Goal: Task Accomplishment & Management: Use online tool/utility

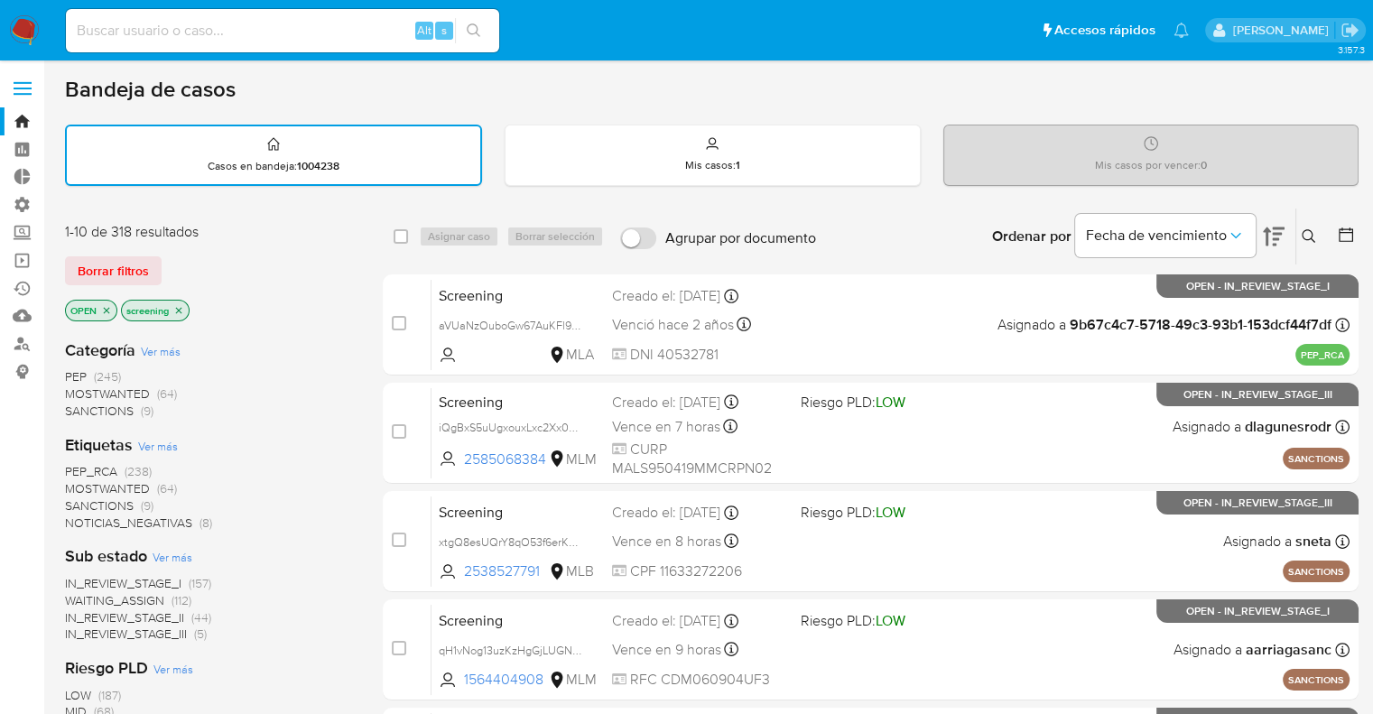
click at [80, 501] on span "SANCTIONS" at bounding box center [99, 506] width 69 height 18
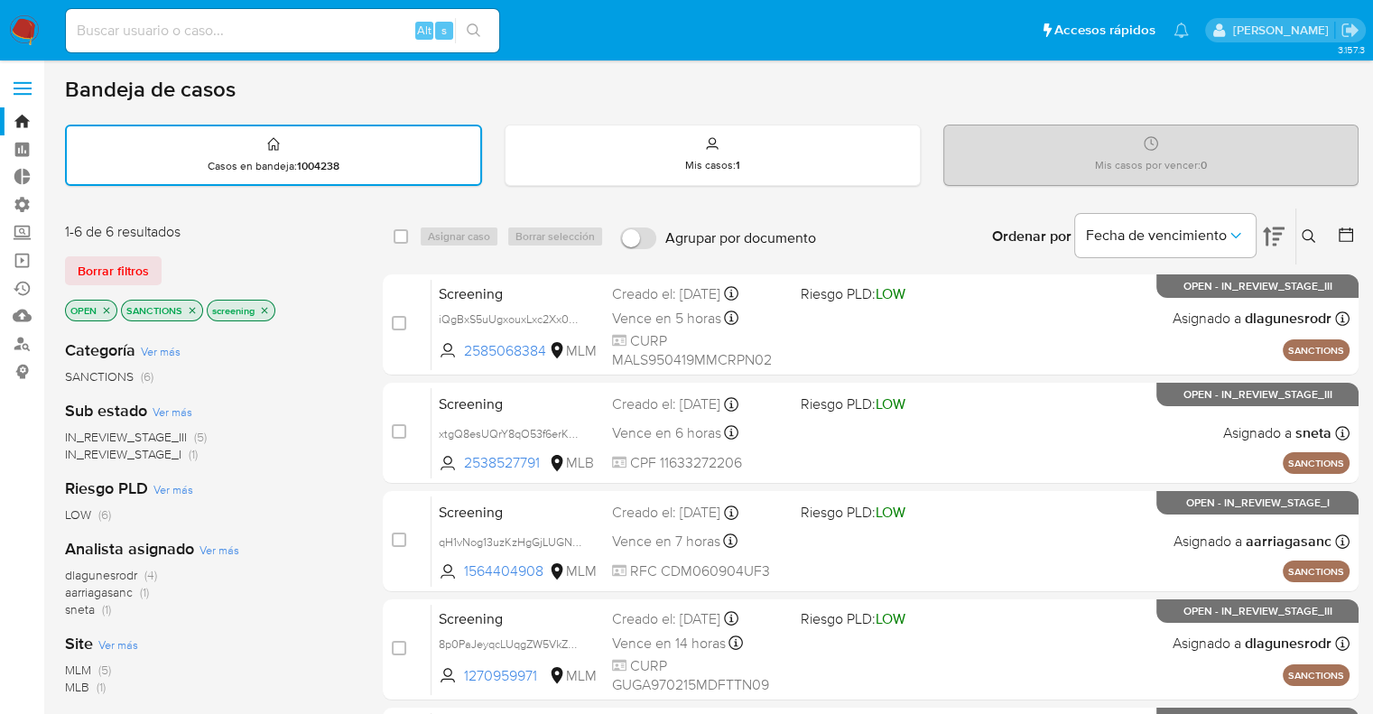
click at [191, 310] on icon "close-filter" at bounding box center [193, 310] width 6 height 6
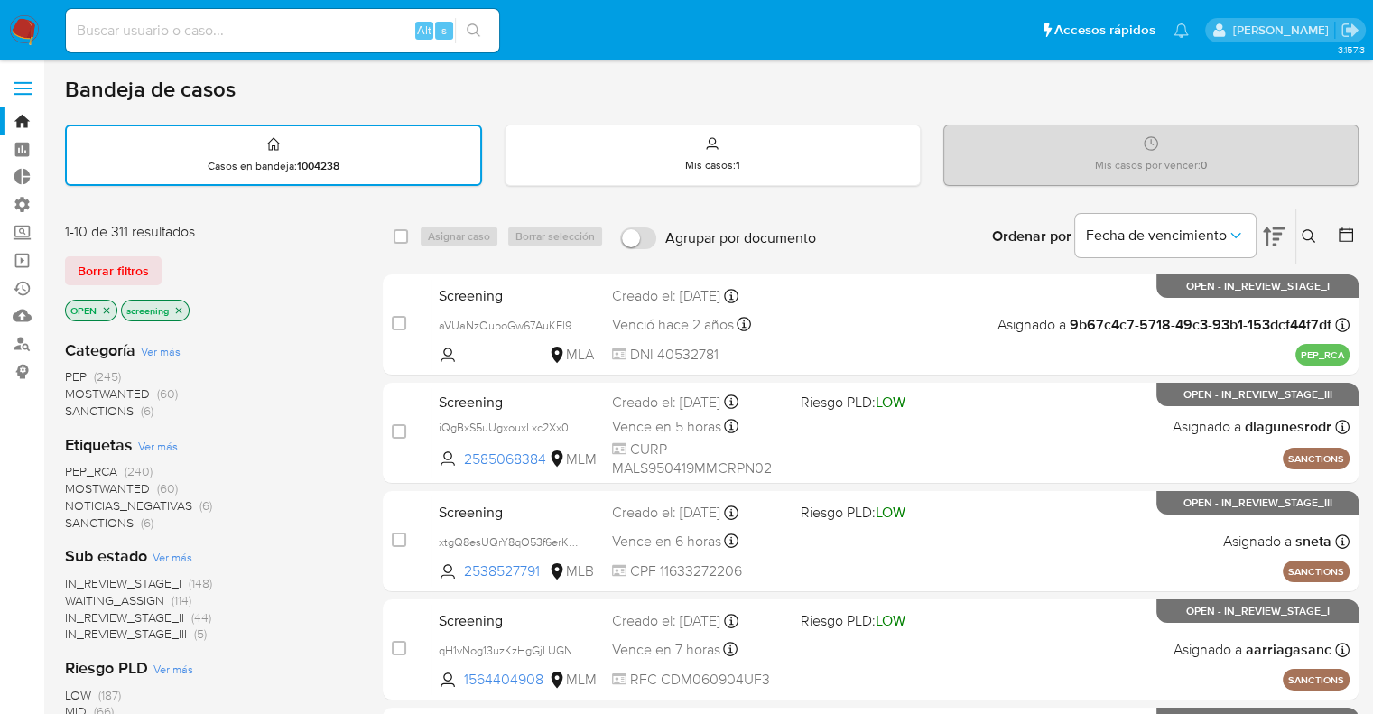
click at [88, 487] on span "MOSTWANTED" at bounding box center [107, 488] width 85 height 18
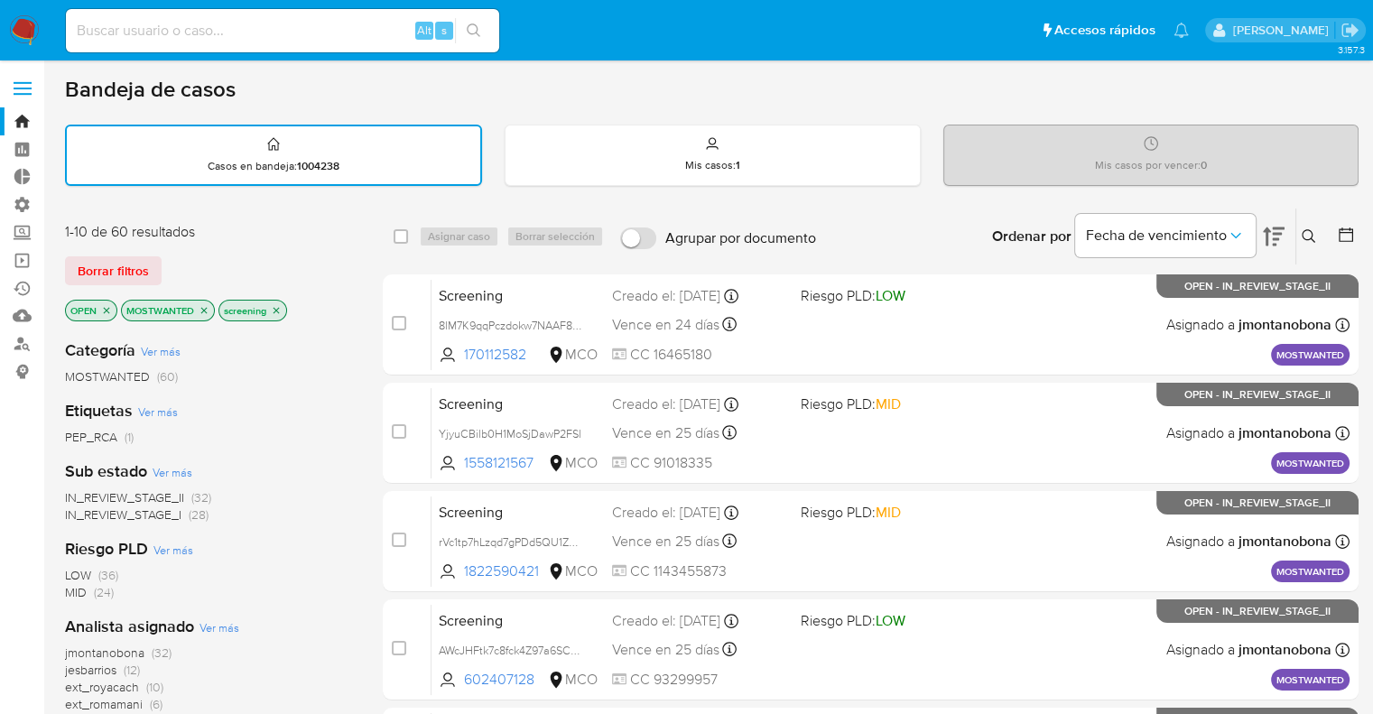
click at [202, 311] on icon "close-filter" at bounding box center [204, 310] width 11 height 11
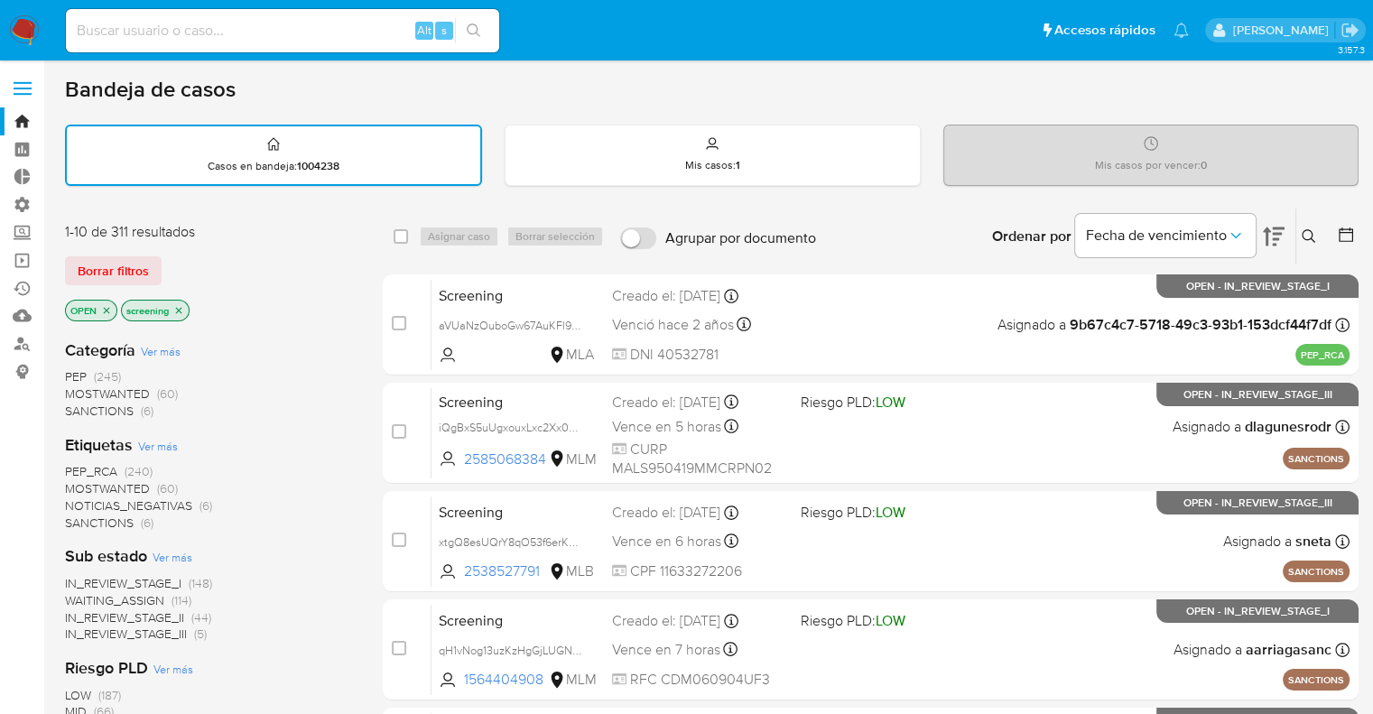
click at [84, 483] on span "MOSTWANTED" at bounding box center [107, 488] width 85 height 18
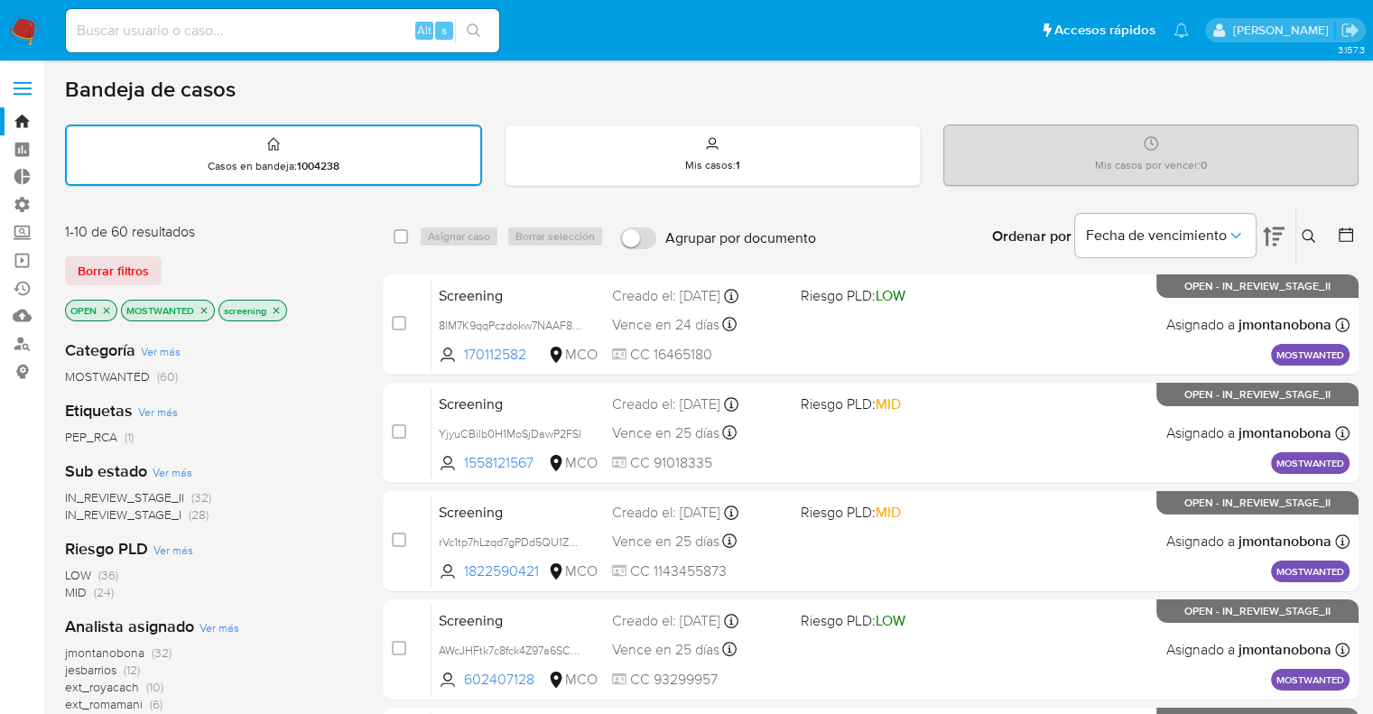
click at [206, 308] on icon "close-filter" at bounding box center [204, 310] width 11 height 11
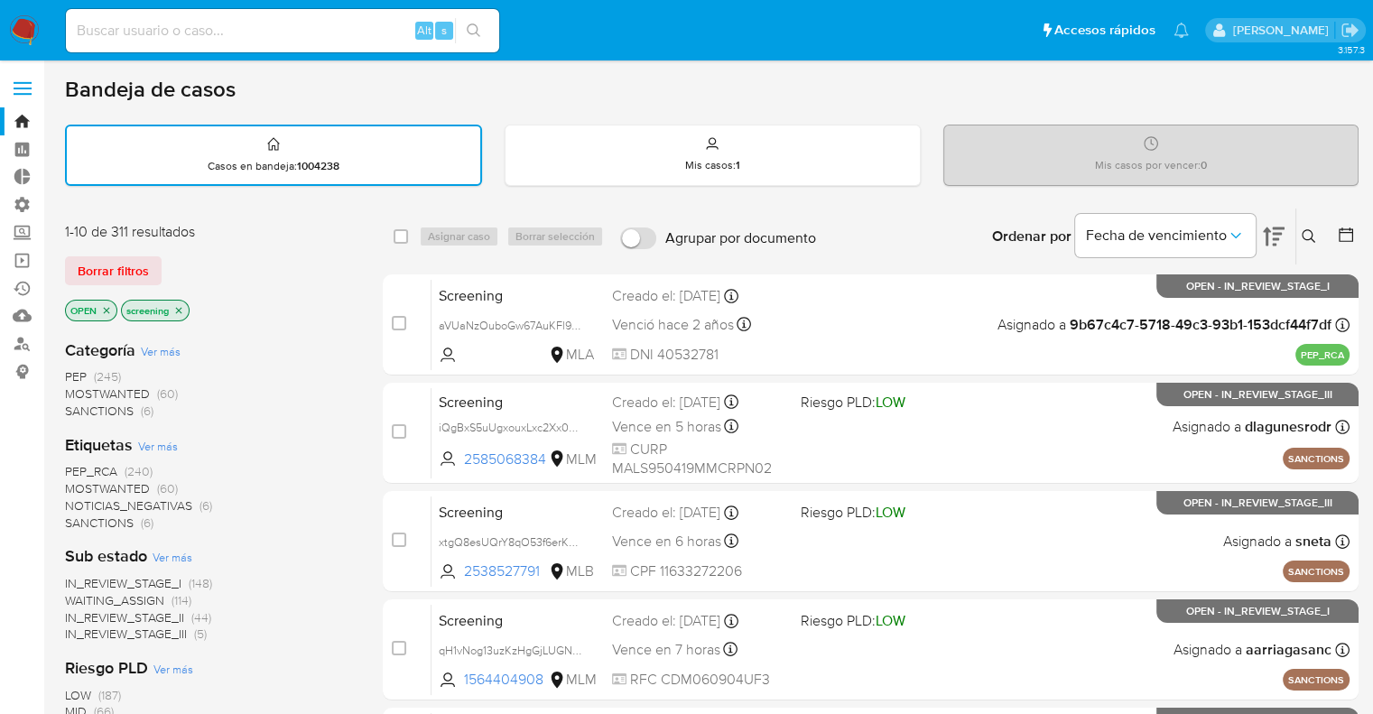
click at [75, 466] on span "PEP_RCA" at bounding box center [91, 471] width 52 height 18
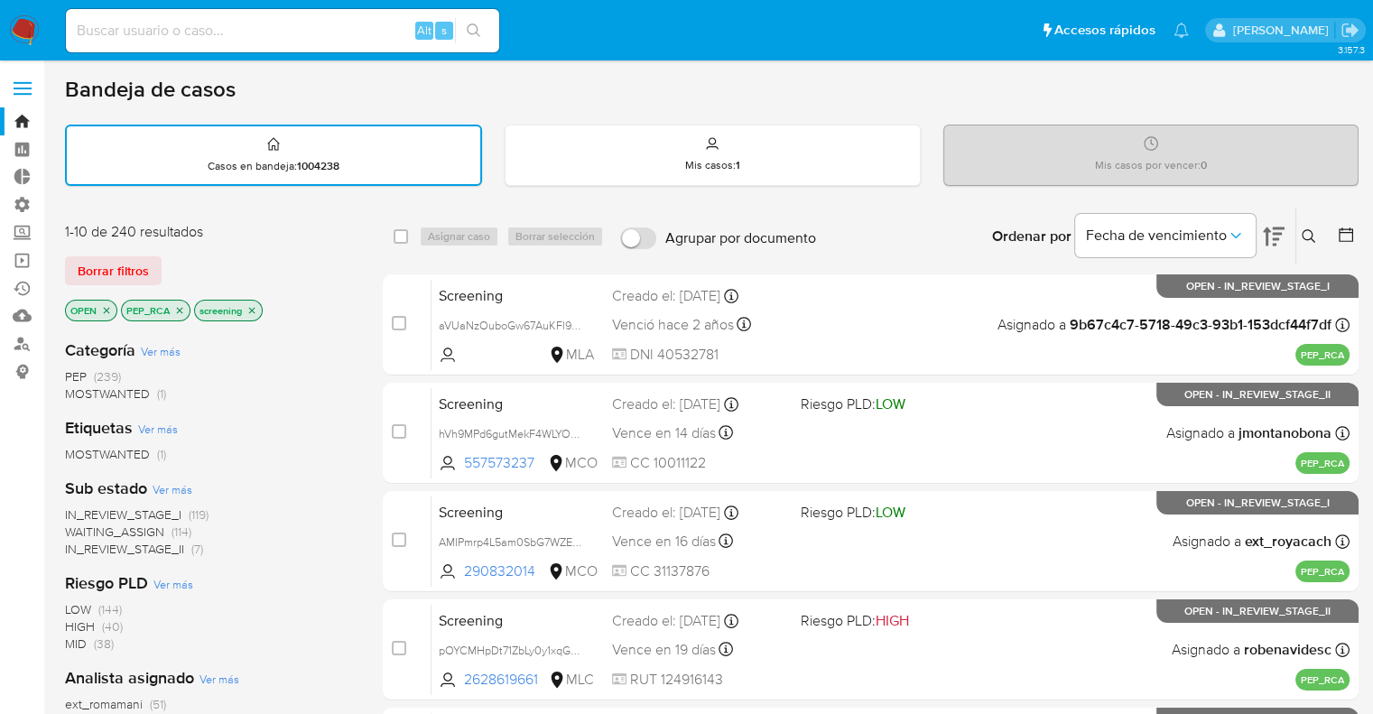
click at [179, 305] on icon "close-filter" at bounding box center [179, 310] width 11 height 11
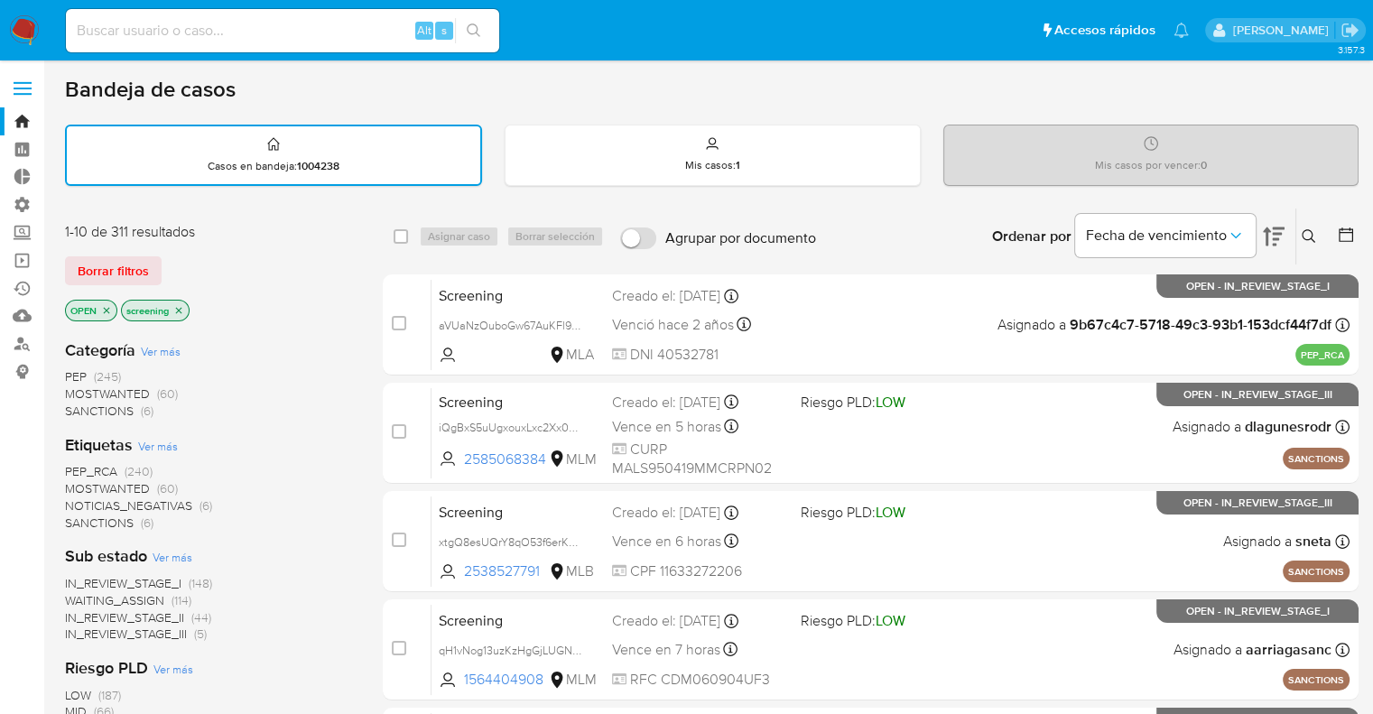
click at [172, 265] on div "Borrar filtros" at bounding box center [209, 270] width 289 height 29
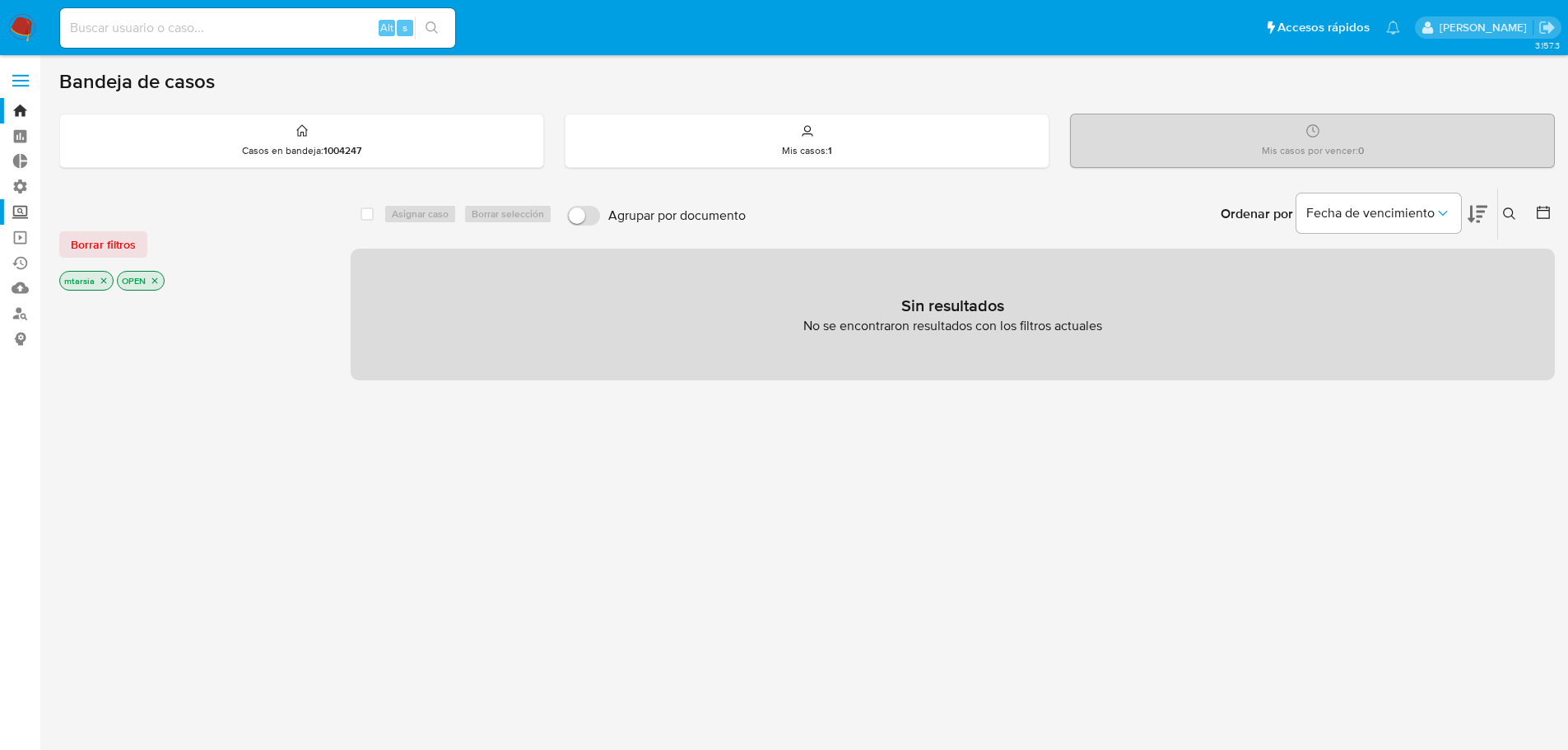
click at [27, 207] on label "Screening" at bounding box center [98, 211] width 196 height 26
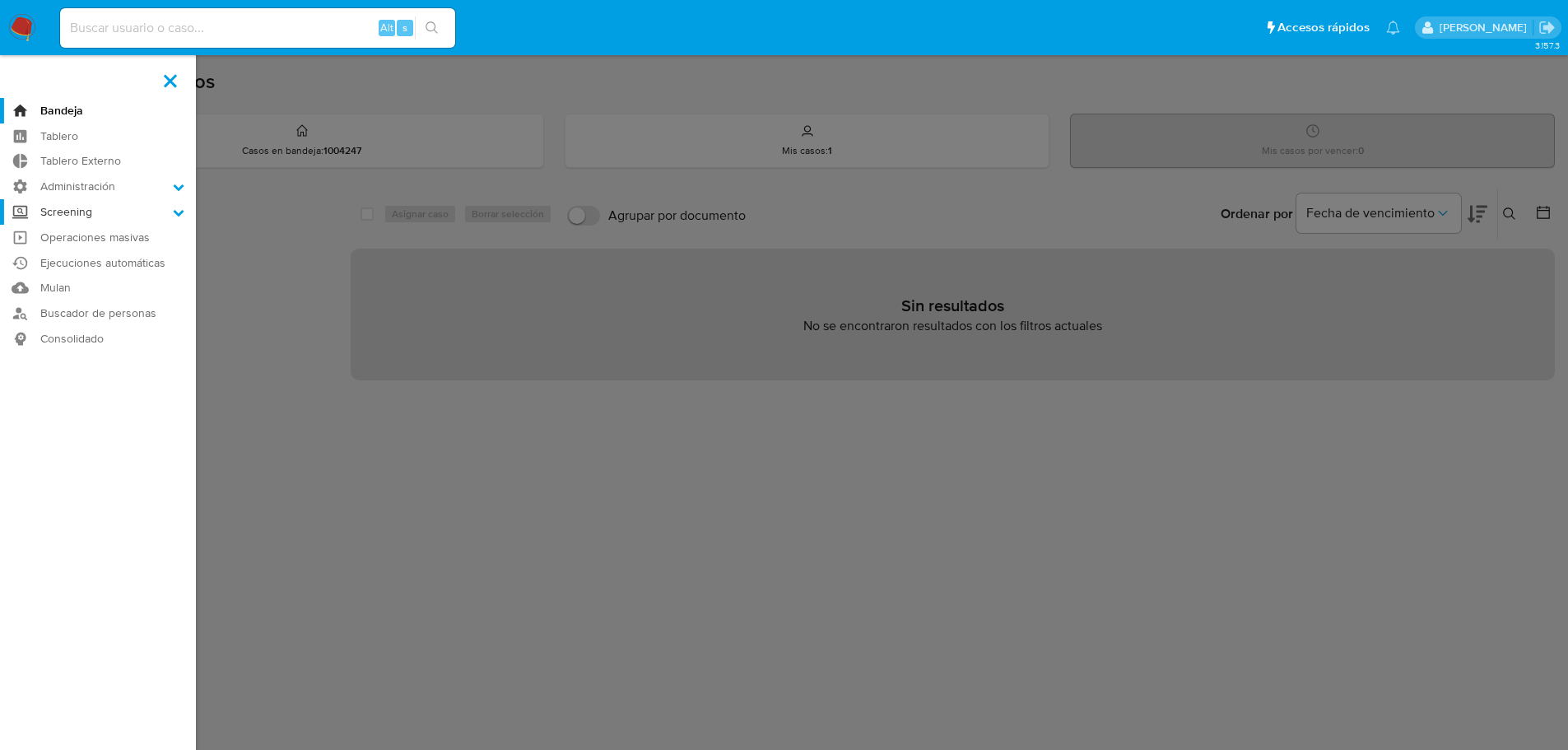
click at [0, 0] on input "Screening" at bounding box center [0, 0] width 0 height 0
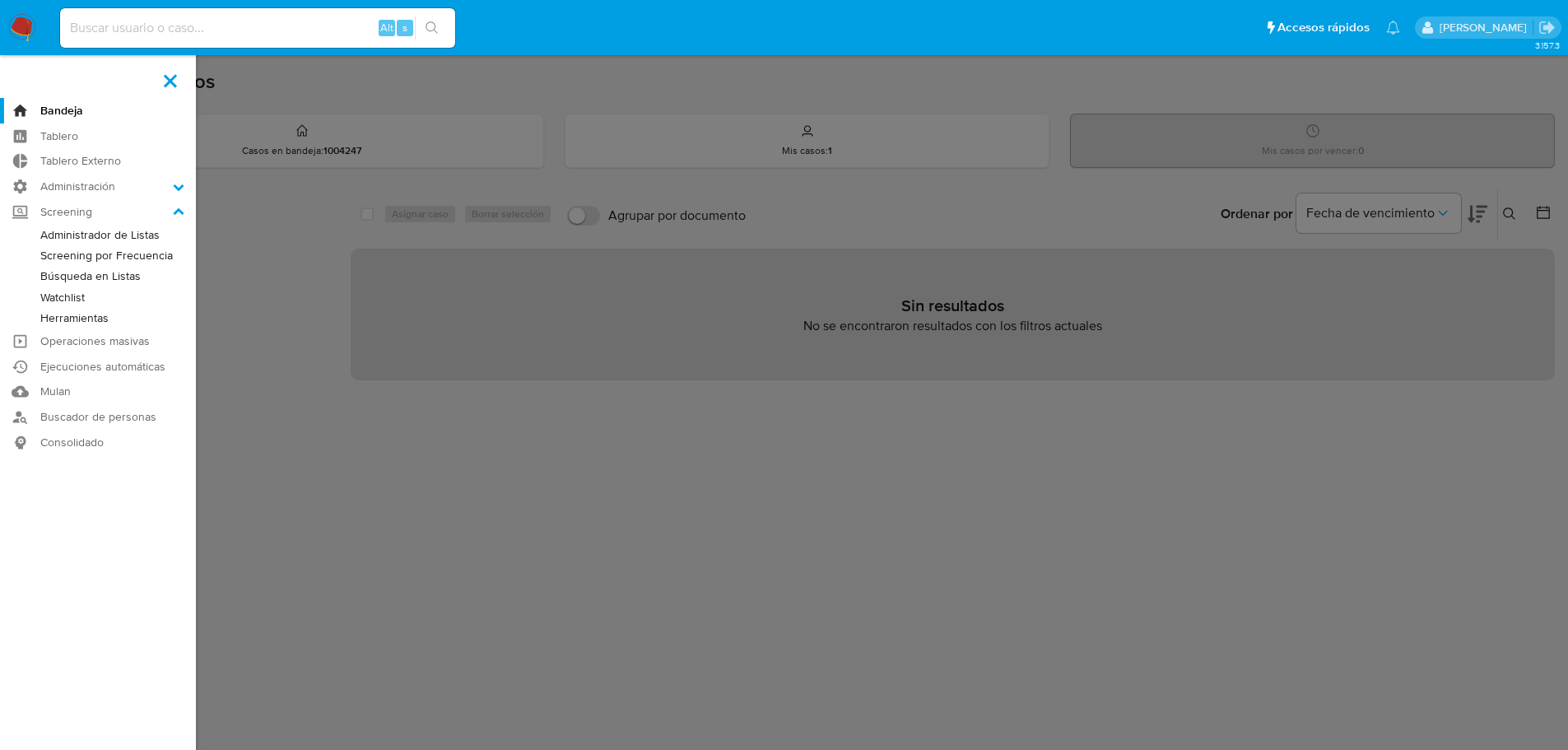
click at [46, 231] on link "Administrador de Listas" at bounding box center [98, 234] width 196 height 21
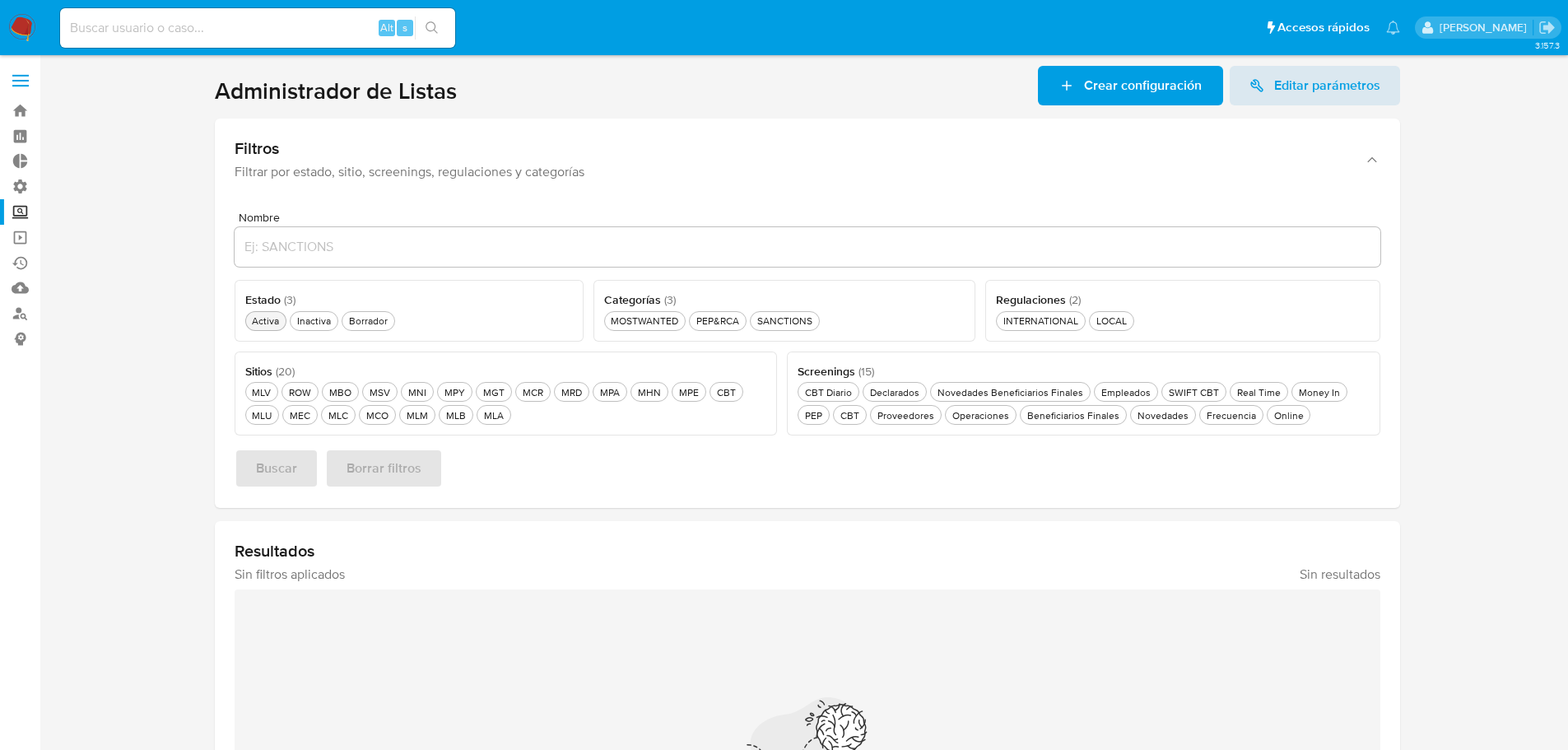
click at [253, 324] on div "Activa Activa" at bounding box center [265, 320] width 34 height 14
click at [1060, 390] on div "Novedades Beneficiarios Finales Novedades Beneficiarios Finales" at bounding box center [1010, 392] width 152 height 14
click at [1072, 408] on div "Beneficiarios Finales Beneficiarios Finales" at bounding box center [1068, 415] width 98 height 14
click at [717, 313] on button "PEP&RCA PEP&RCA" at bounding box center [714, 321] width 57 height 20
click at [456, 417] on div "MLB MLB" at bounding box center [456, 415] width 26 height 14
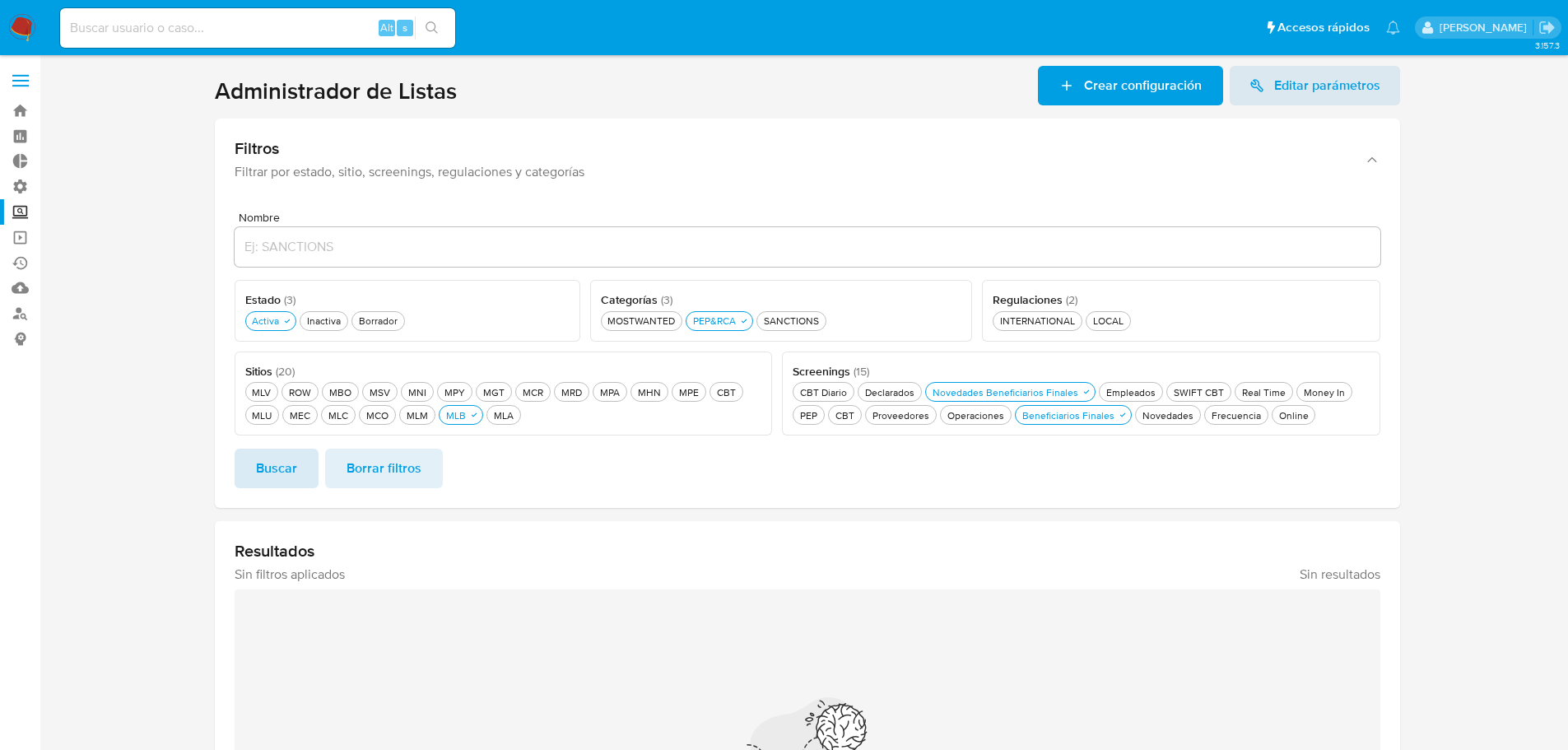
click at [304, 475] on button "Buscar" at bounding box center [276, 467] width 84 height 39
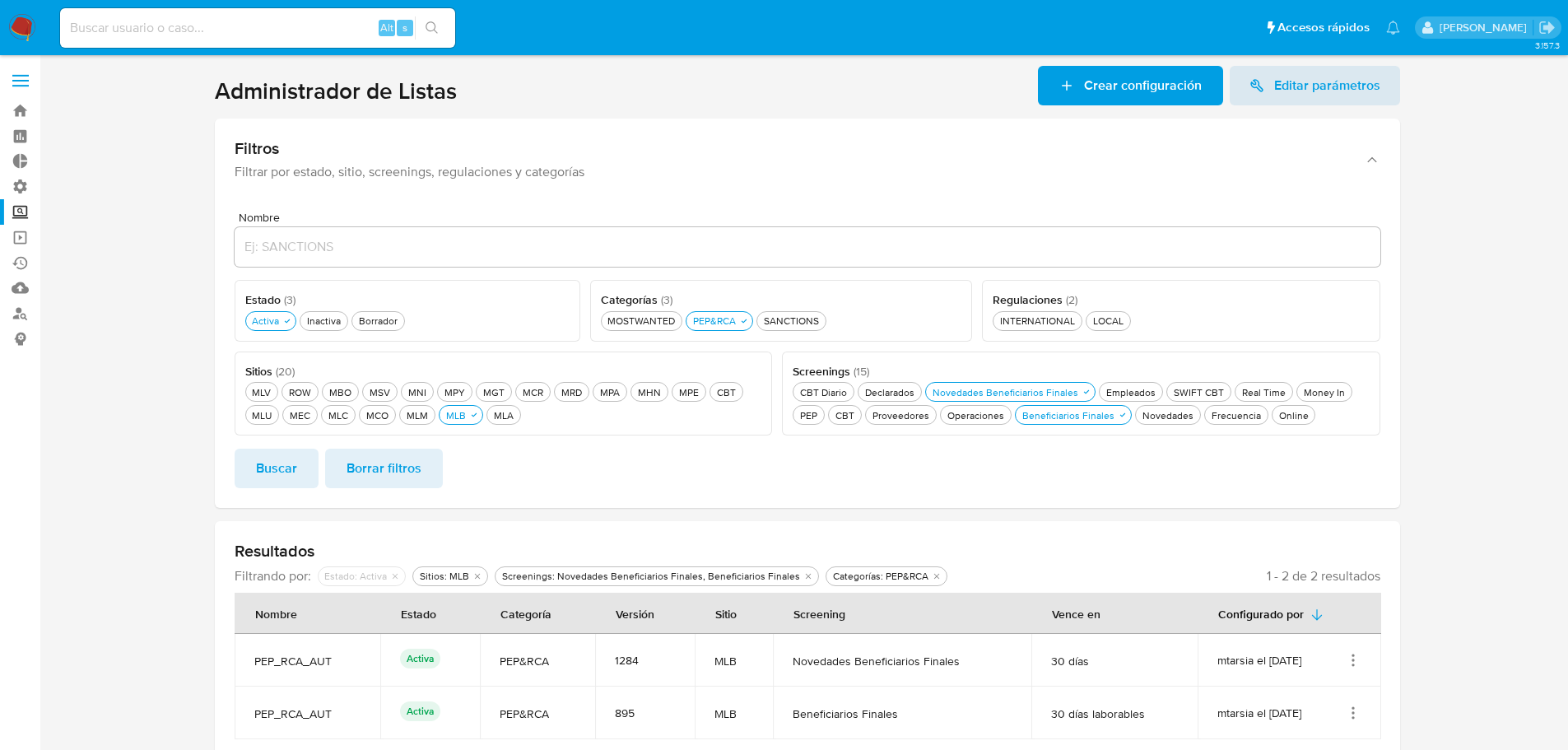
click at [192, 462] on section at bounding box center [807, 412] width 1496 height 693
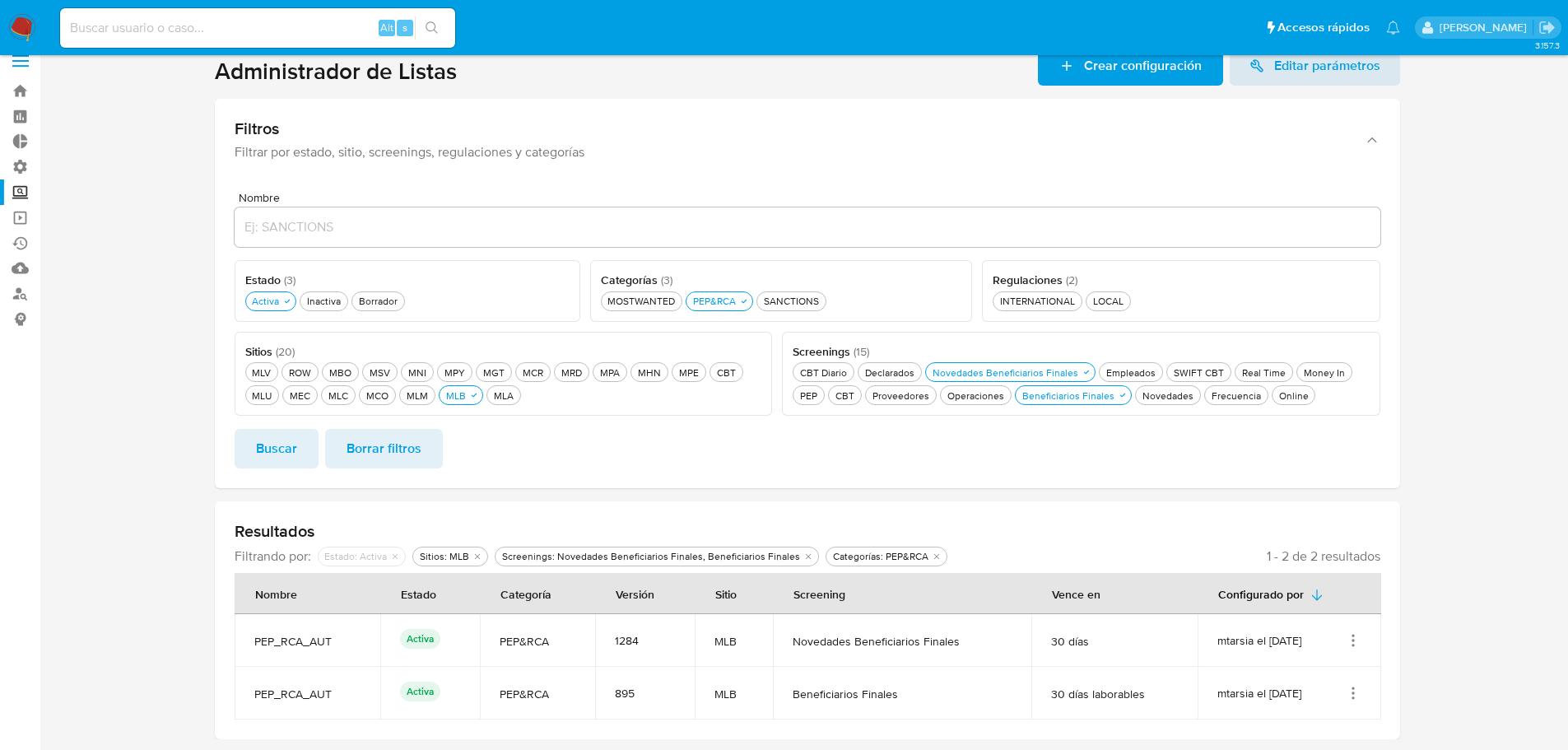
click at [199, 524] on section at bounding box center [807, 393] width 1496 height 693
click at [195, 526] on section at bounding box center [807, 393] width 1496 height 693
click at [182, 571] on section at bounding box center [807, 393] width 1496 height 693
click at [1360, 688] on icon "Acciones" at bounding box center [1353, 693] width 16 height 16
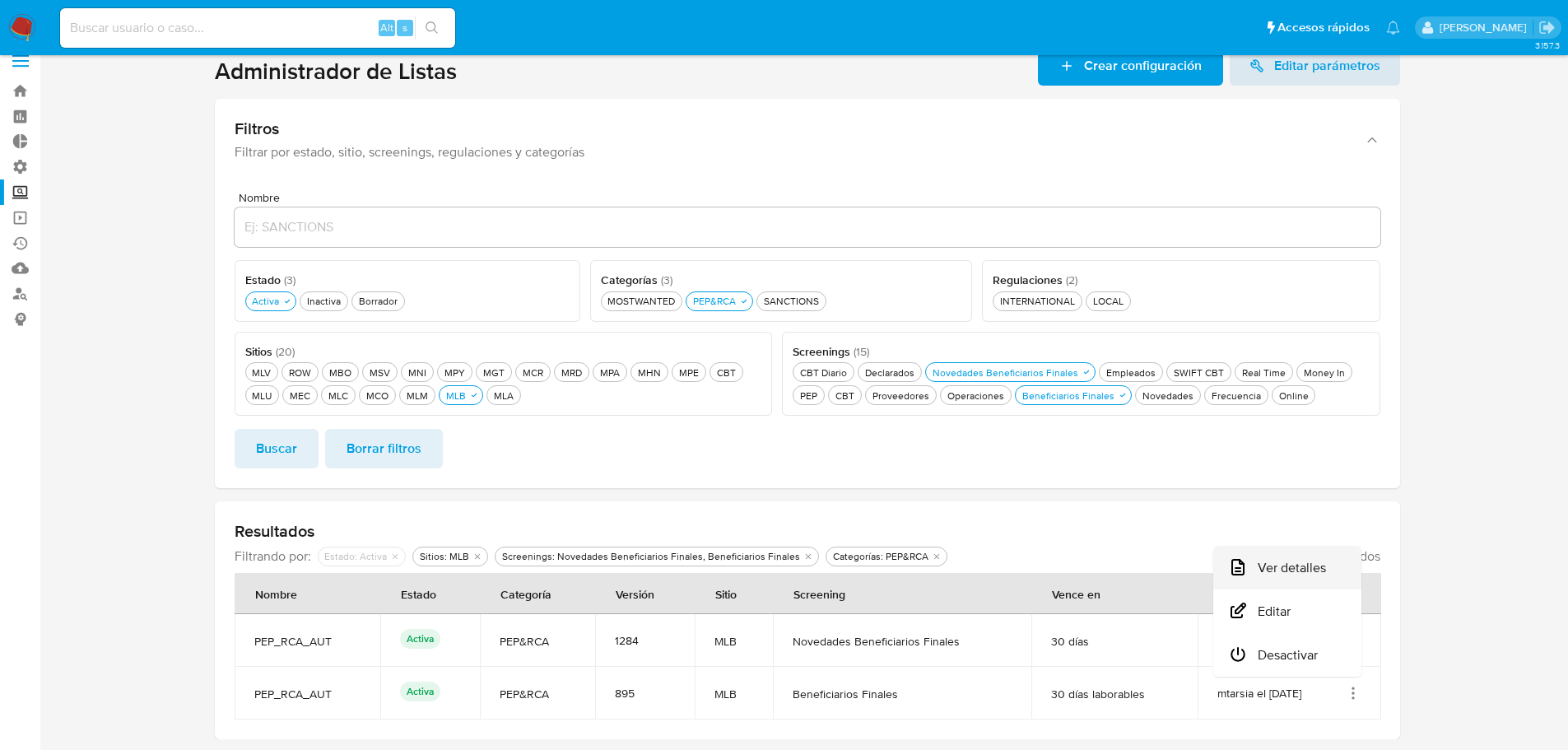
click at [1336, 550] on button "Ver detalles" at bounding box center [1287, 568] width 149 height 44
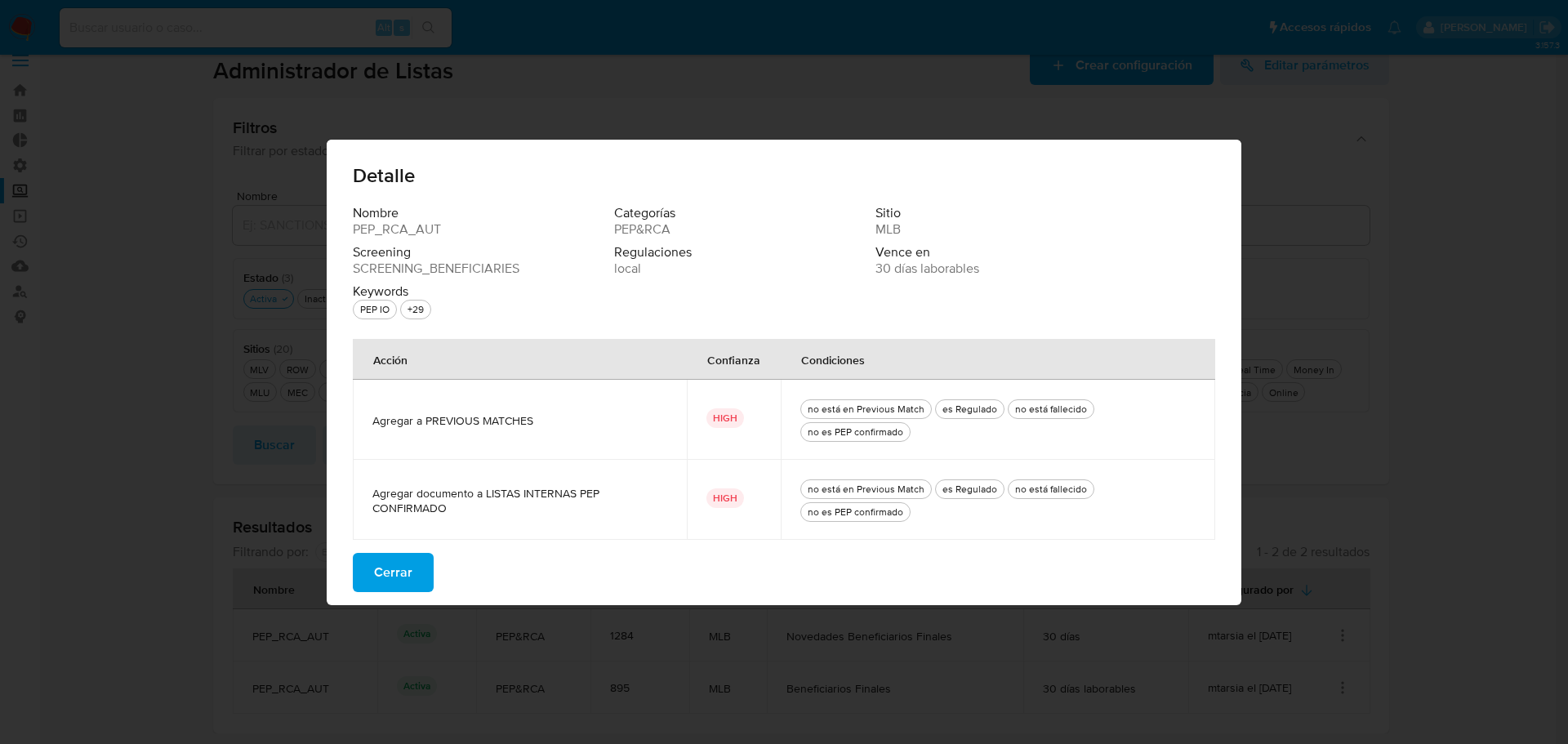
drag, startPoint x: 369, startPoint y: 494, endPoint x: 479, endPoint y: 493, distance: 110.0
click at [479, 493] on td "Agregar documento a LISTAS INTERNAS PEP CONFIRMADO" at bounding box center [519, 499] width 334 height 80
click at [430, 574] on button "Cerrar" at bounding box center [392, 571] width 80 height 39
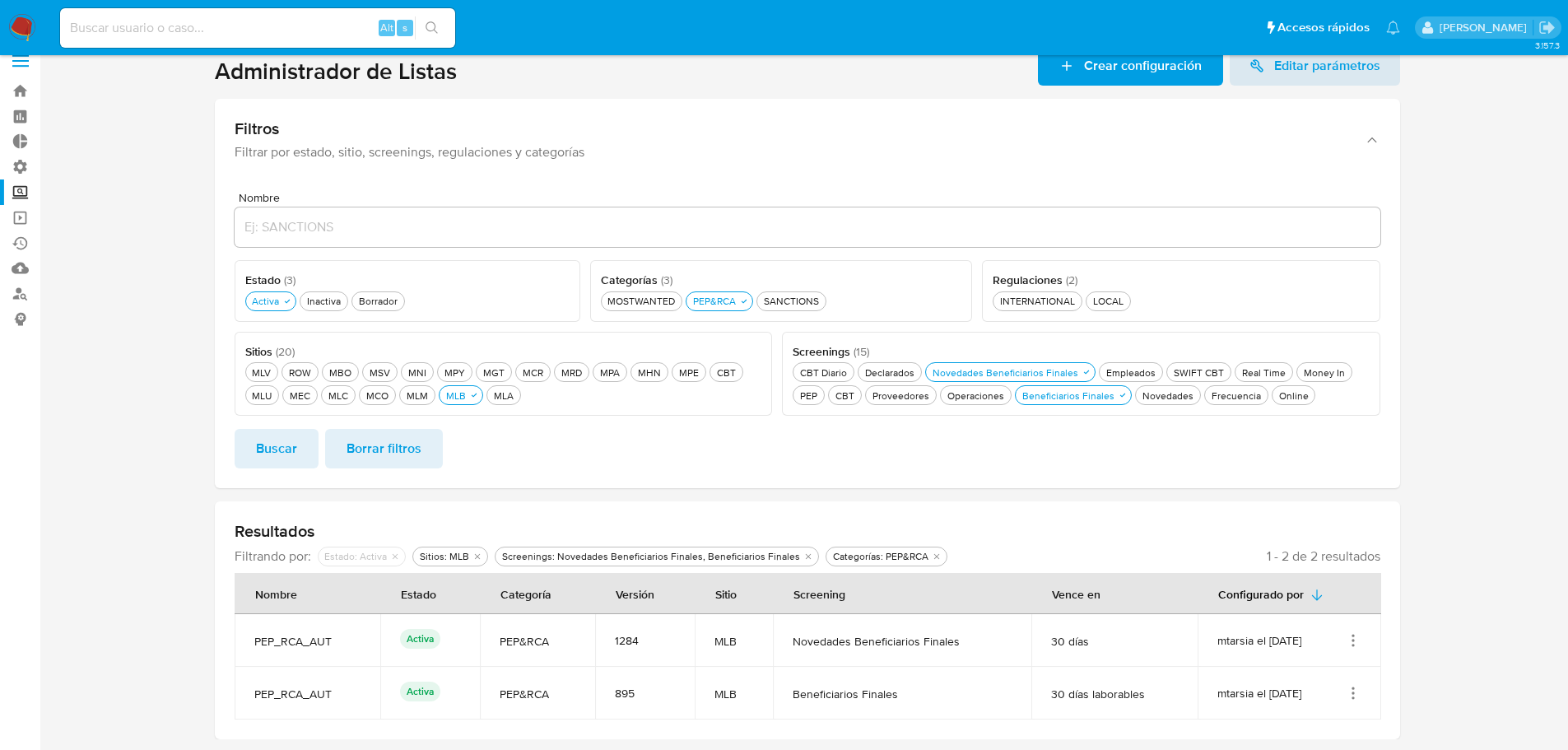
click at [1360, 640] on icon "Acciones" at bounding box center [1353, 640] width 16 height 16
click at [1339, 506] on button "Ver detalles" at bounding box center [1287, 515] width 149 height 44
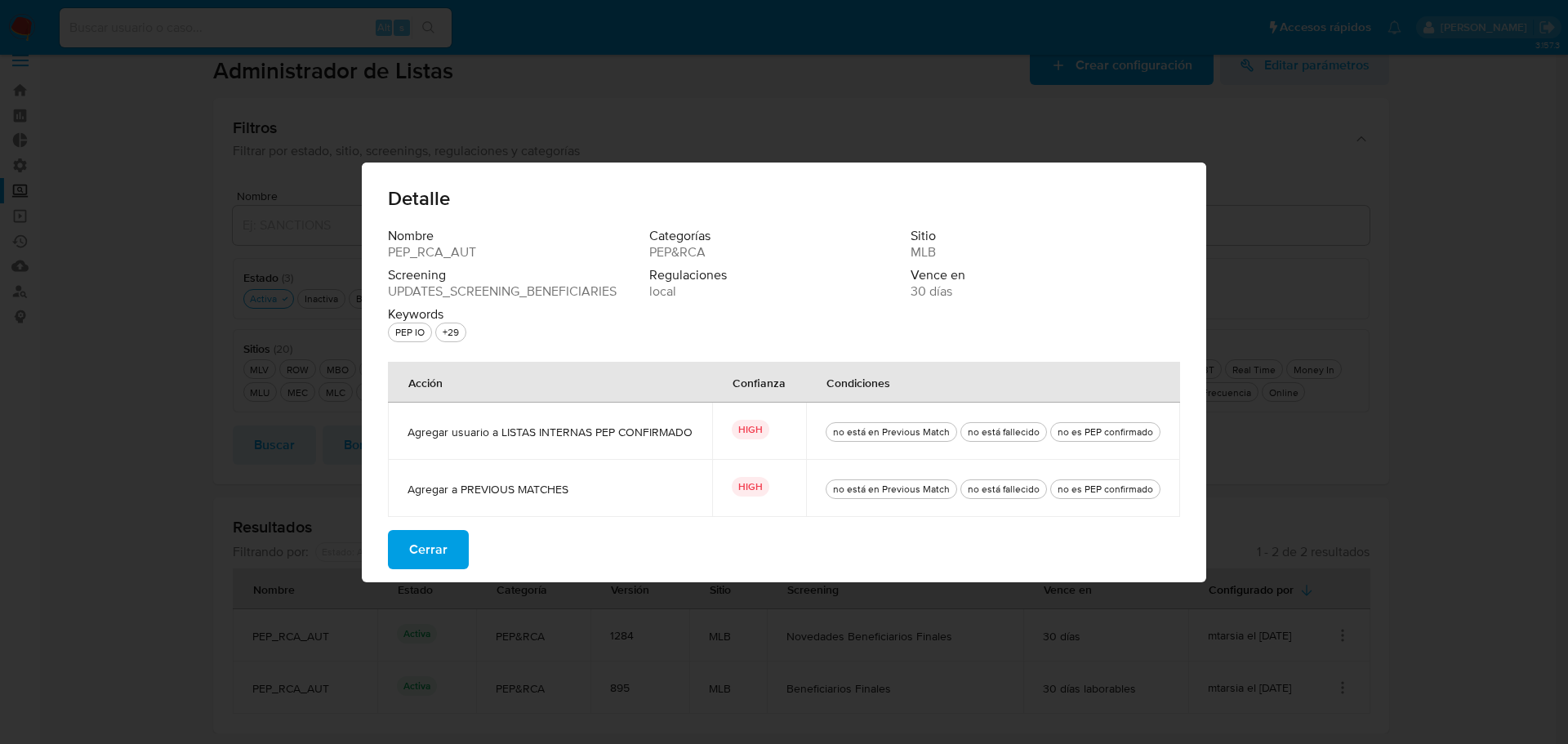
drag, startPoint x: 425, startPoint y: 431, endPoint x: 516, endPoint y: 434, distance: 91.0
click at [516, 434] on span "Agregar usuario a LISTAS INTERNAS PEP CONFIRMADO" at bounding box center [550, 431] width 285 height 14
click at [453, 535] on button "Cerrar" at bounding box center [428, 549] width 80 height 39
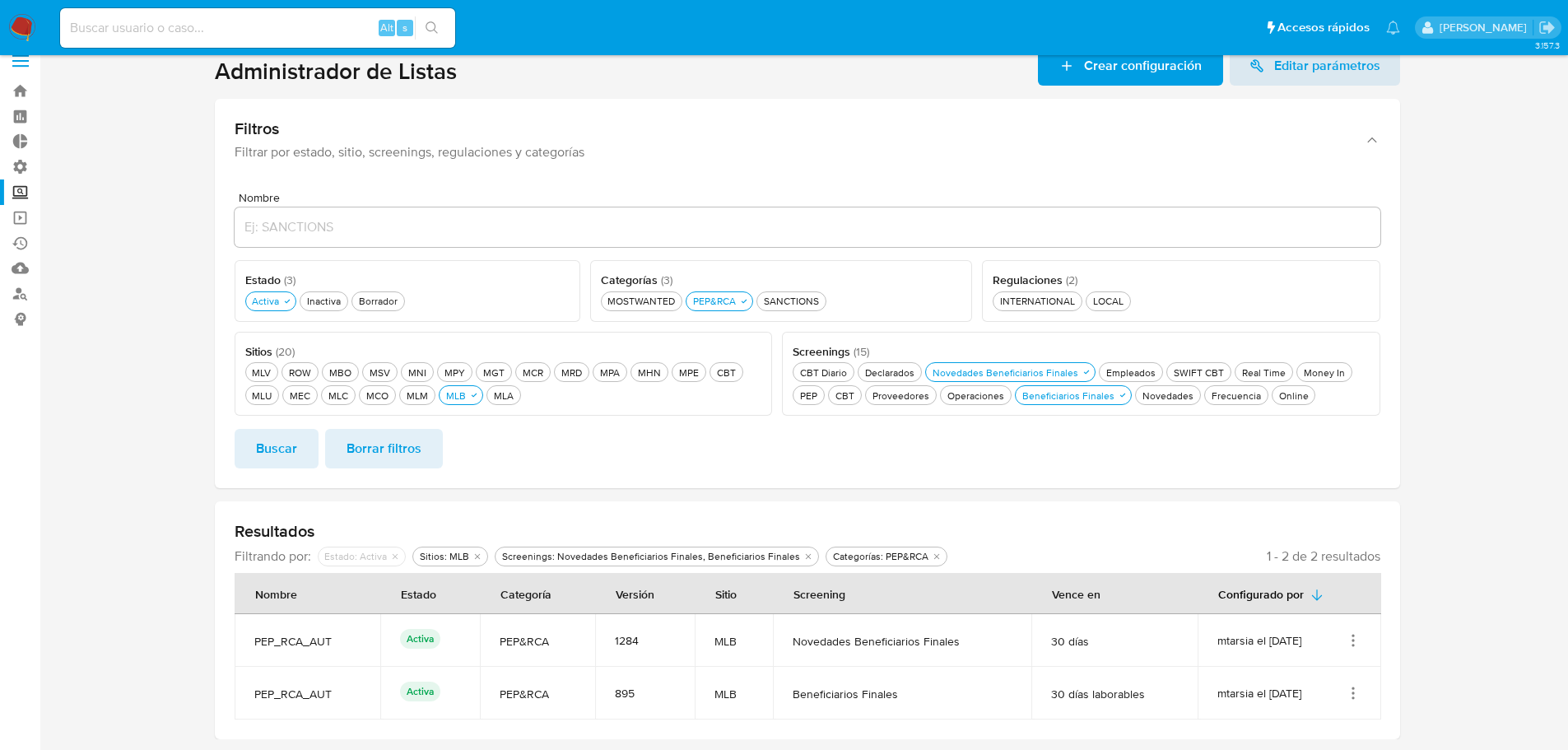
click at [183, 522] on section at bounding box center [807, 393] width 1496 height 693
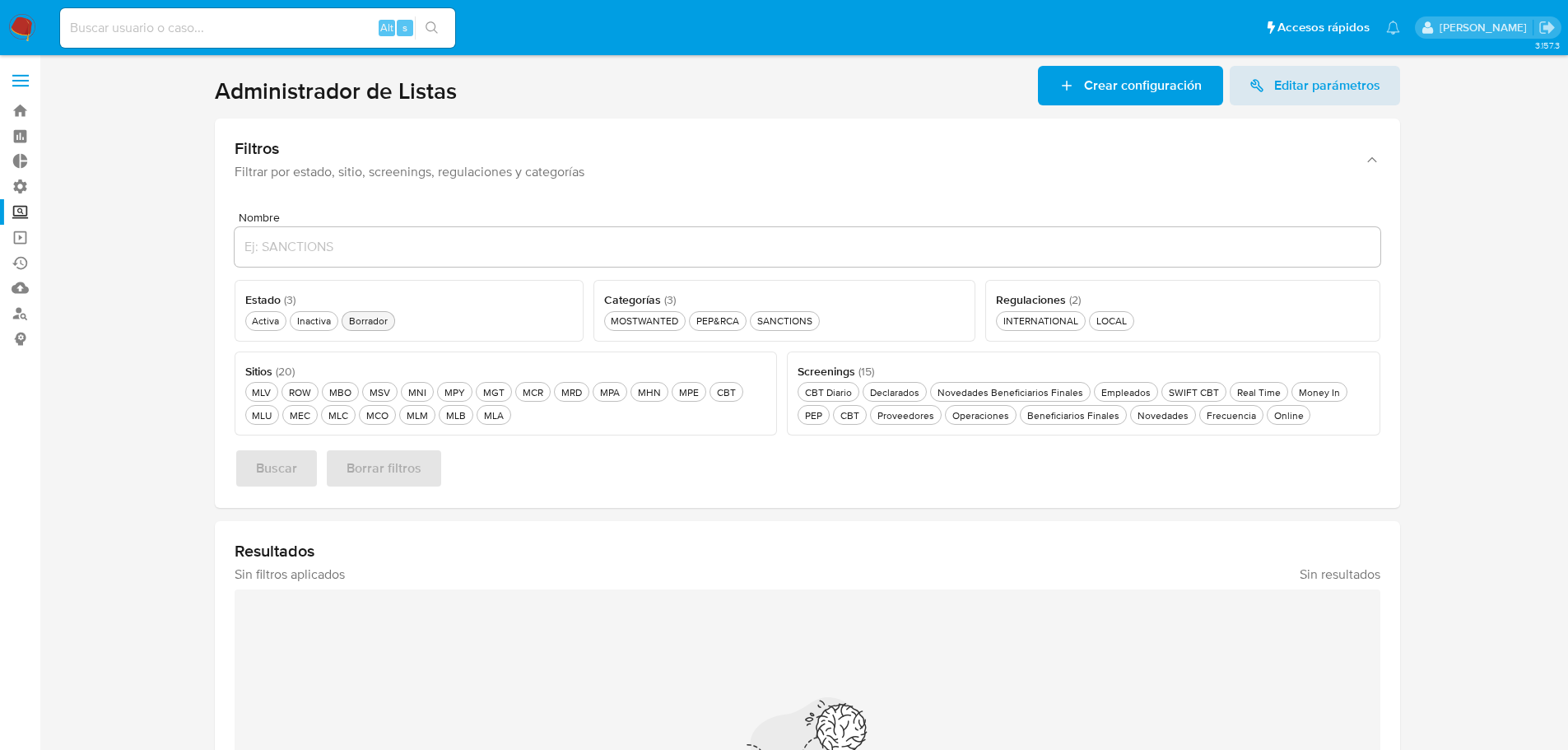
click at [386, 322] on div "Borrador Borrador" at bounding box center [368, 320] width 46 height 14
click at [717, 323] on div "PEP&RCA PEP&RCA" at bounding box center [724, 320] width 49 height 14
click at [949, 393] on div "Novedades Beneficiarios Finales Novedades Beneficiarios Finales" at bounding box center [1015, 392] width 152 height 14
click at [294, 457] on span "Buscar" at bounding box center [276, 468] width 41 height 36
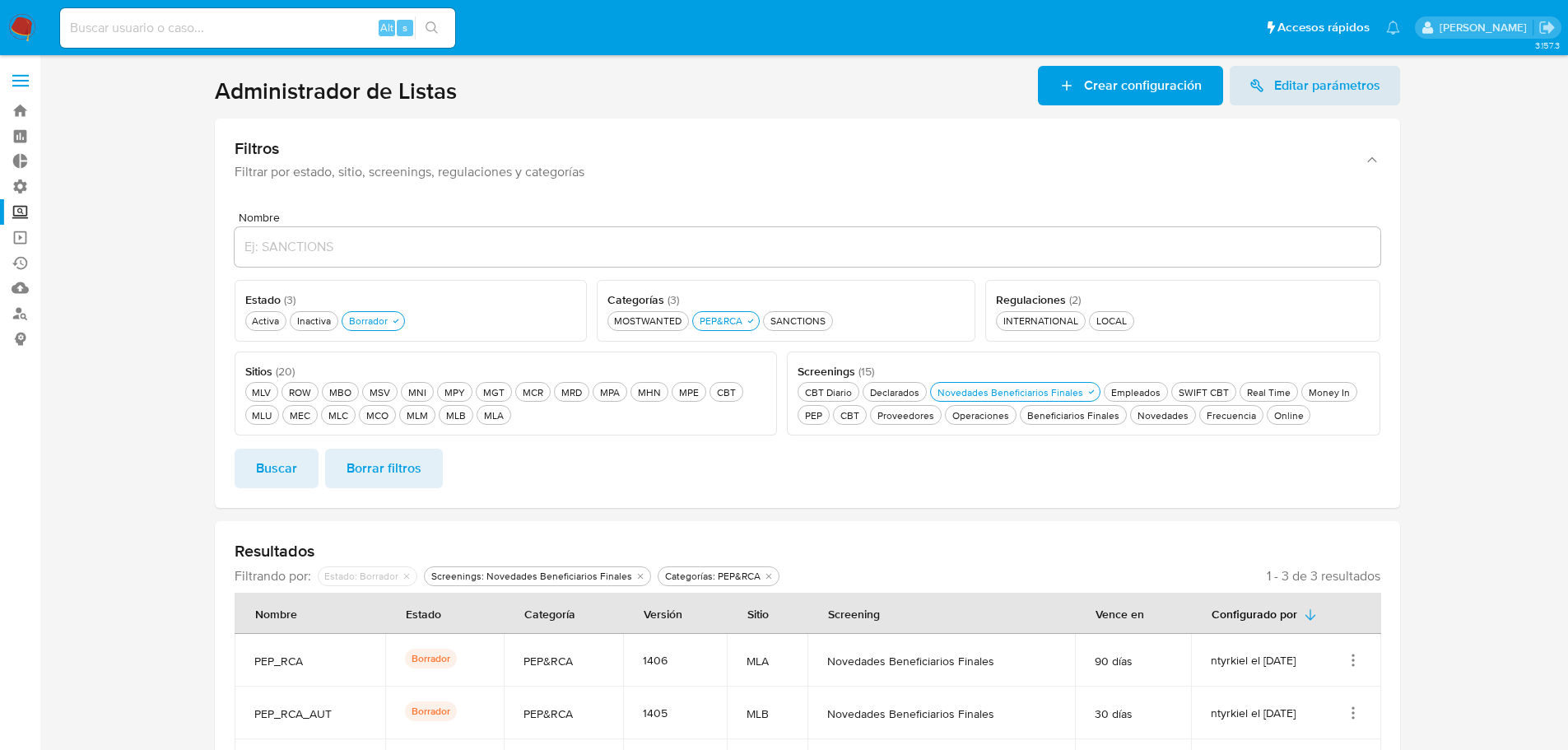
click at [160, 457] on section at bounding box center [807, 438] width 1496 height 745
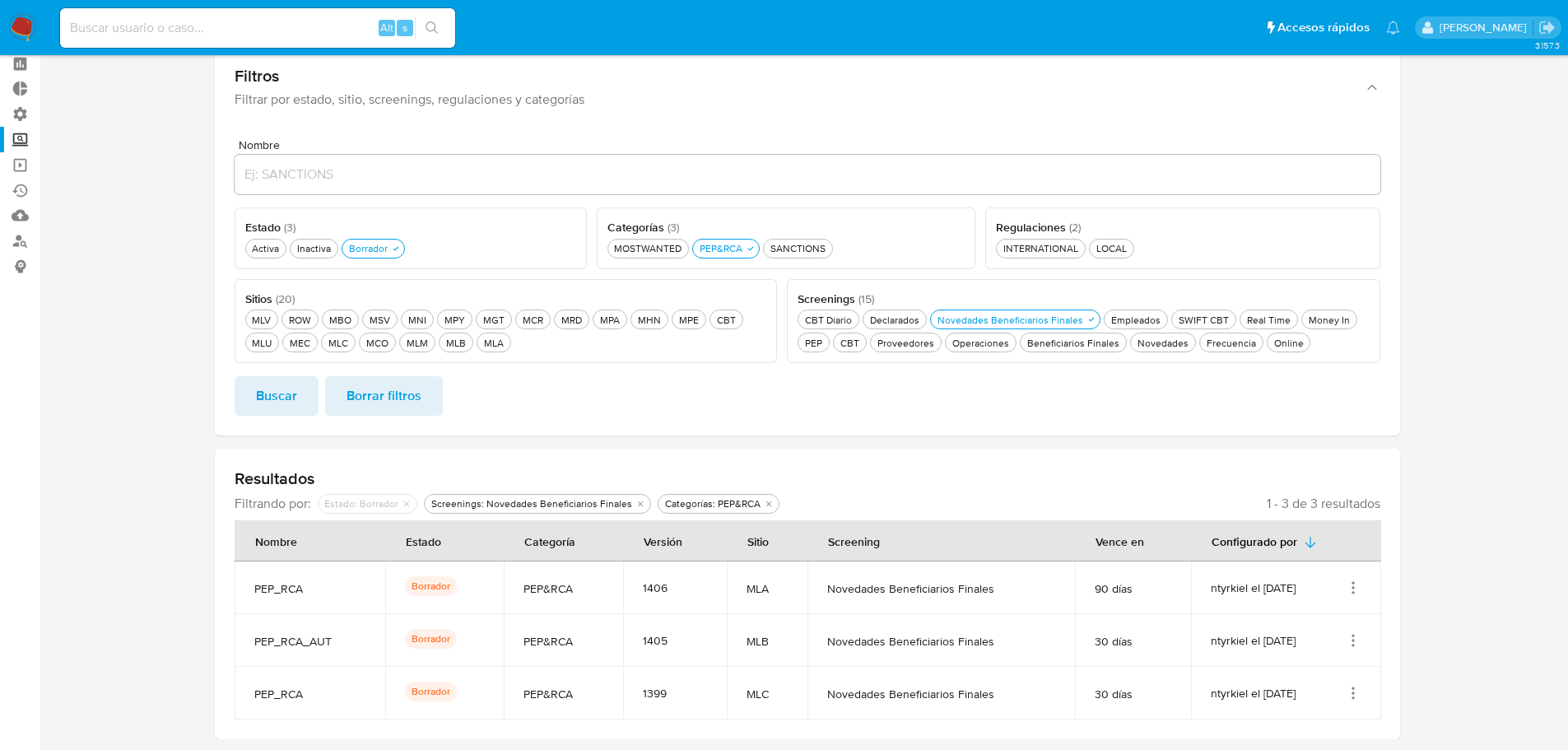
click at [1435, 103] on section at bounding box center [807, 366] width 1496 height 745
click at [1355, 638] on icon "Acciones" at bounding box center [1353, 640] width 16 height 16
click at [1342, 555] on button "Activar" at bounding box center [1287, 558] width 149 height 44
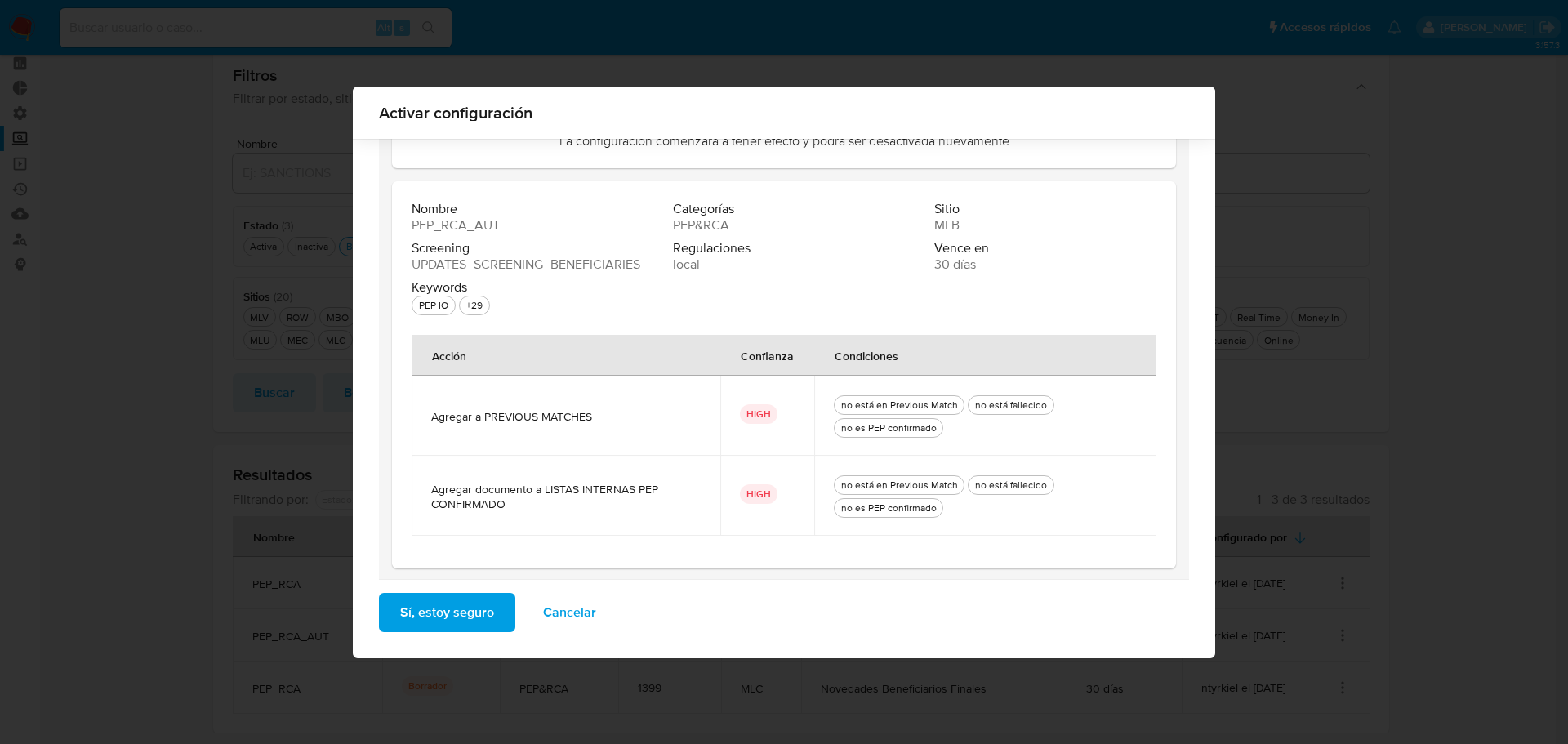
scroll to position [143, 0]
click at [494, 610] on button "Sí, estoy seguro" at bounding box center [447, 611] width 137 height 39
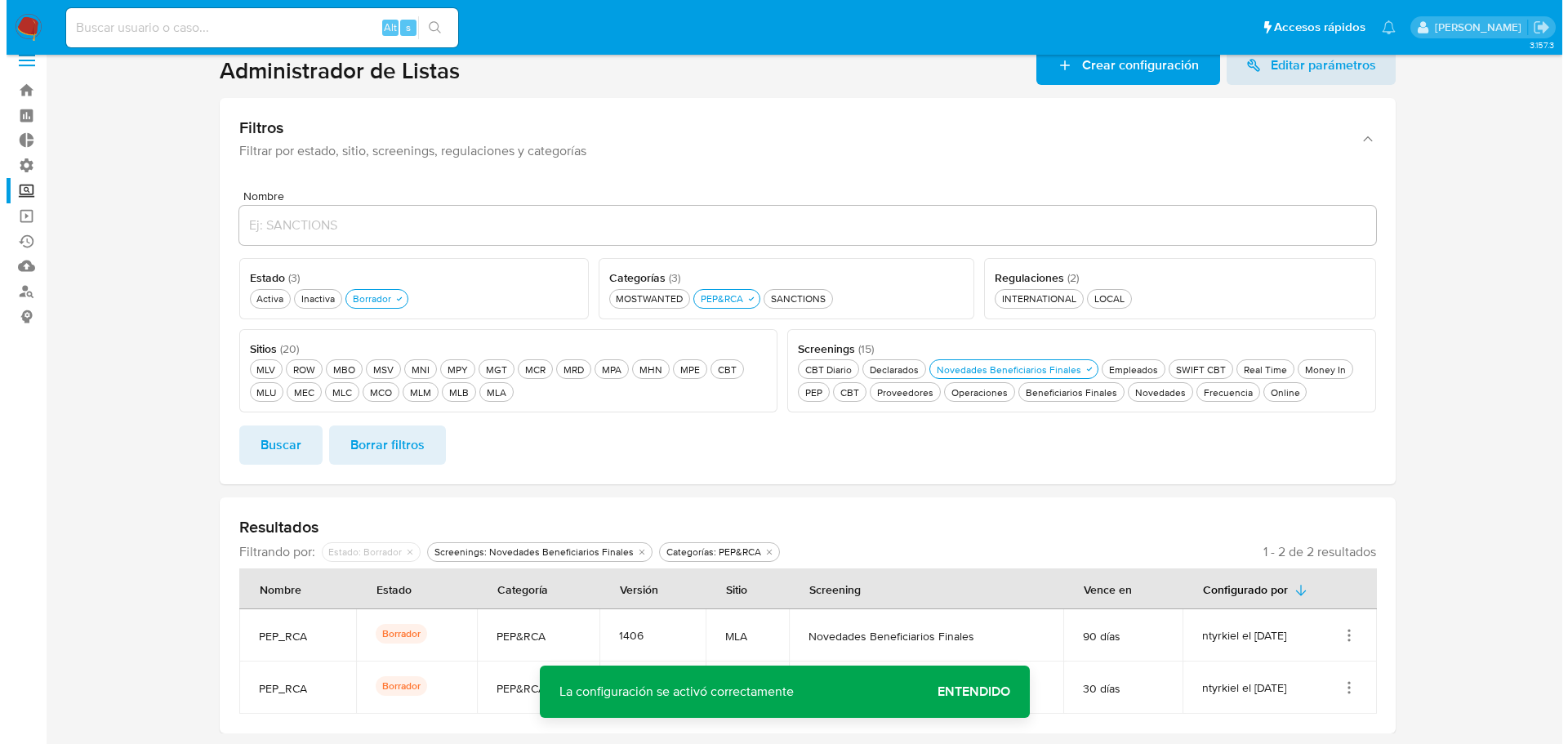
scroll to position [20, 0]
click at [1338, 632] on icon "Acciones" at bounding box center [1342, 635] width 16 height 16
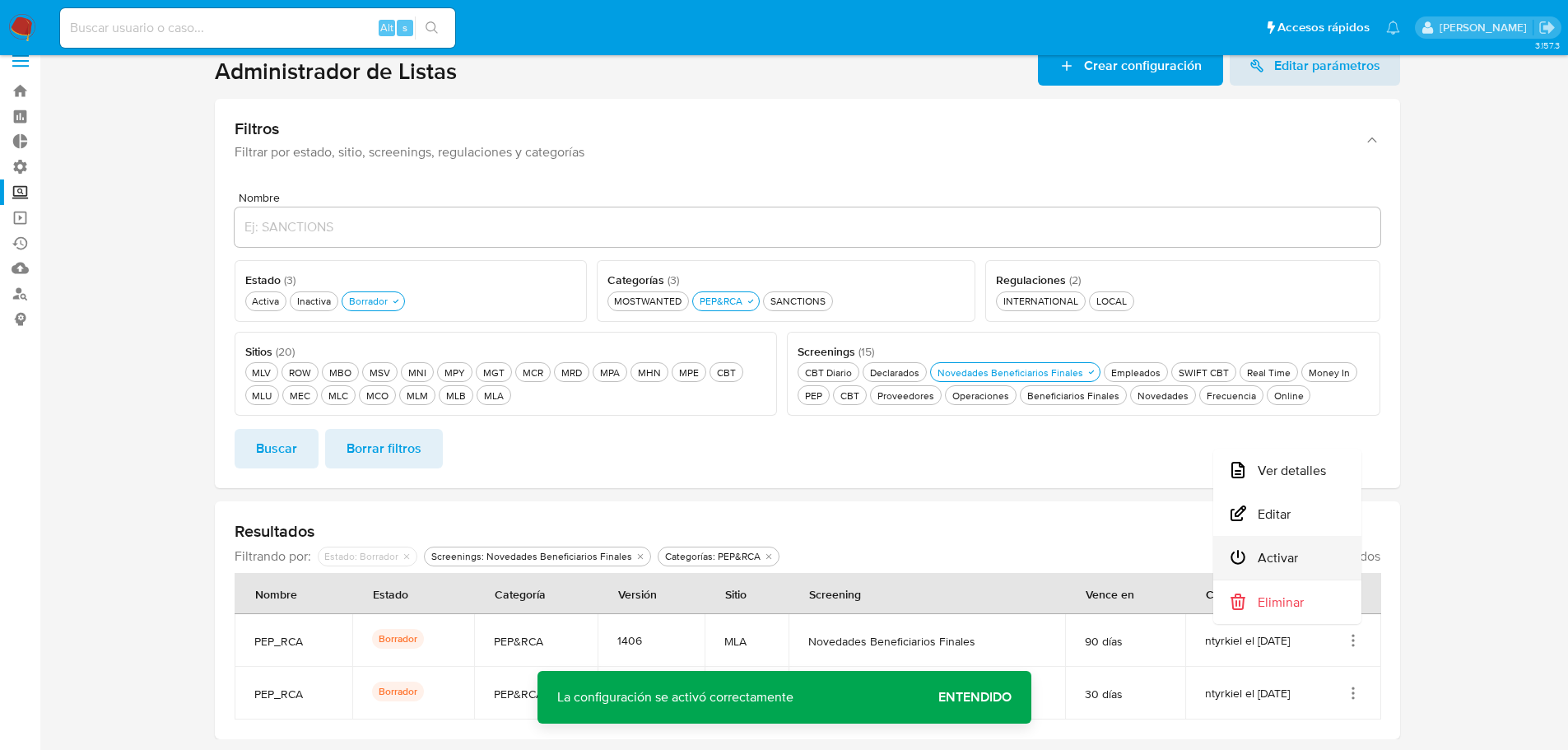
click at [1332, 550] on button "Activar" at bounding box center [1287, 558] width 149 height 44
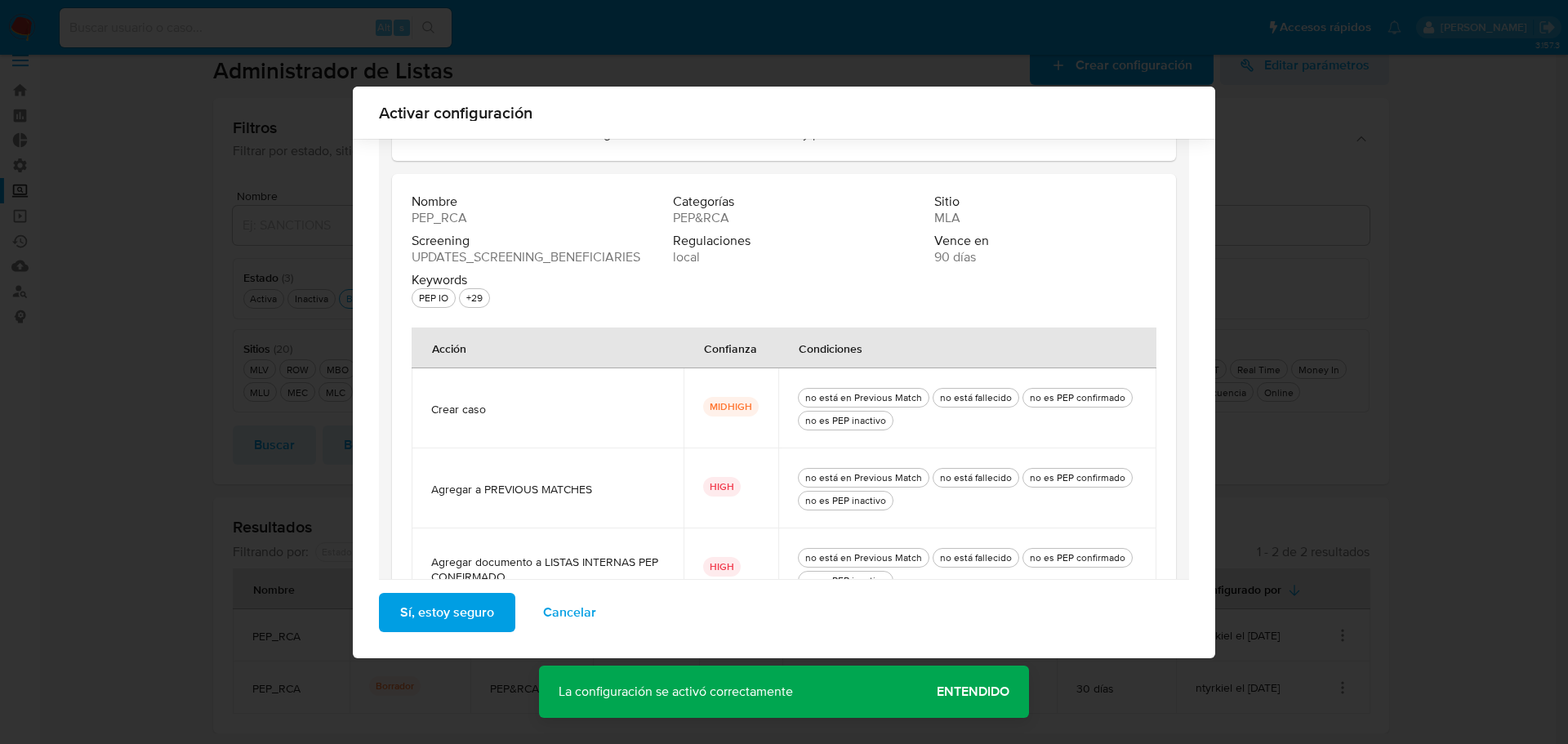
scroll to position [222, 0]
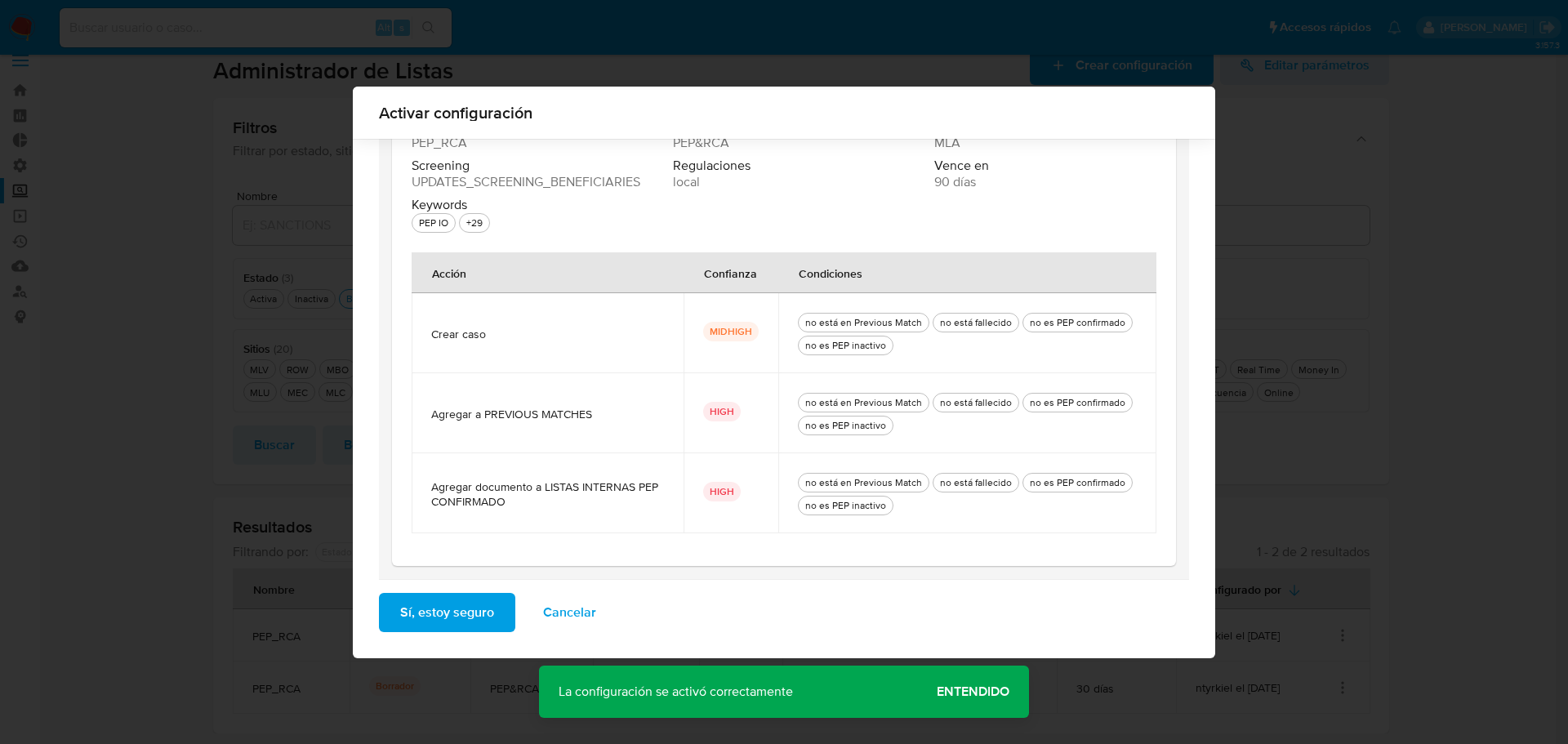
click at [492, 629] on button "Sí, estoy seguro" at bounding box center [447, 611] width 137 height 39
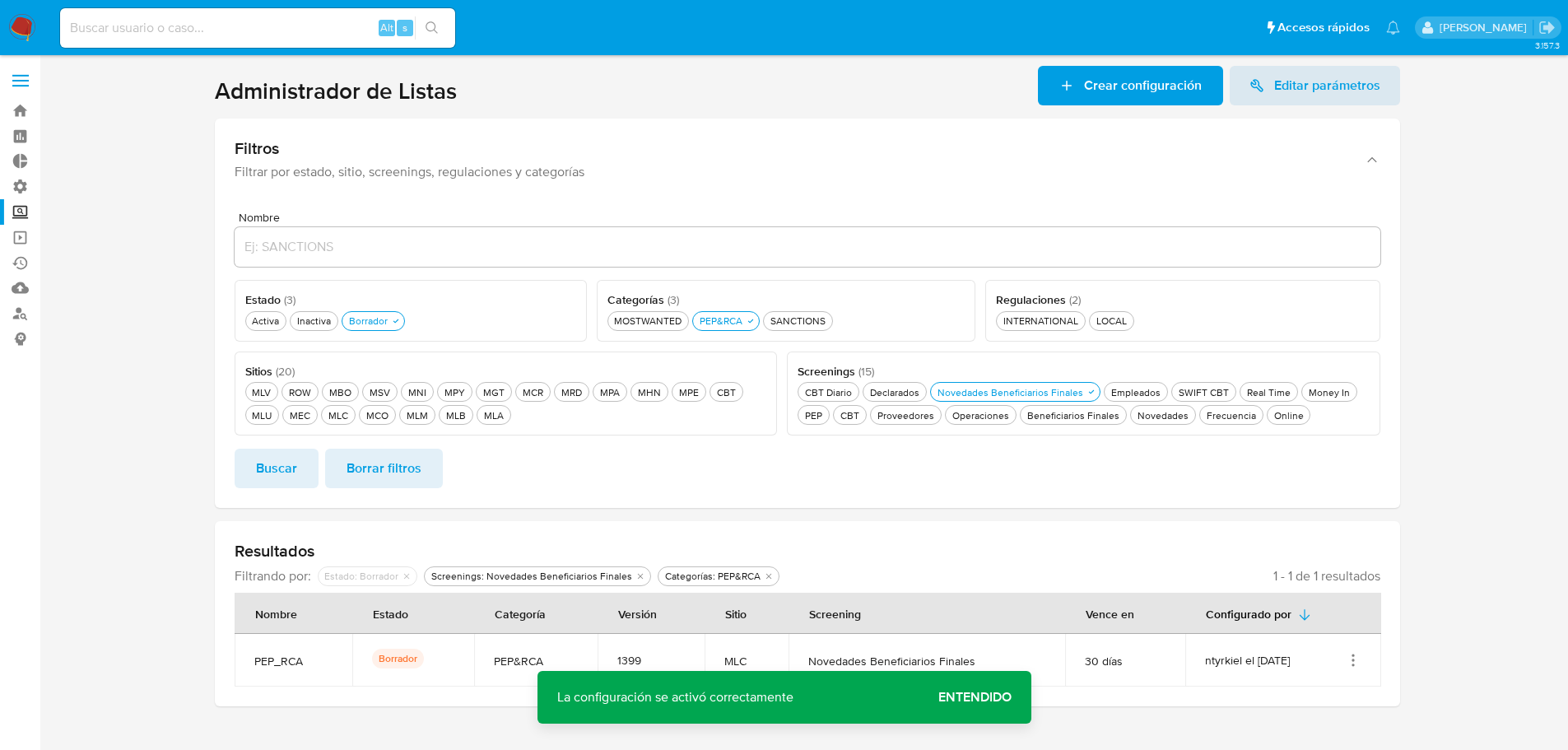
scroll to position [0, 0]
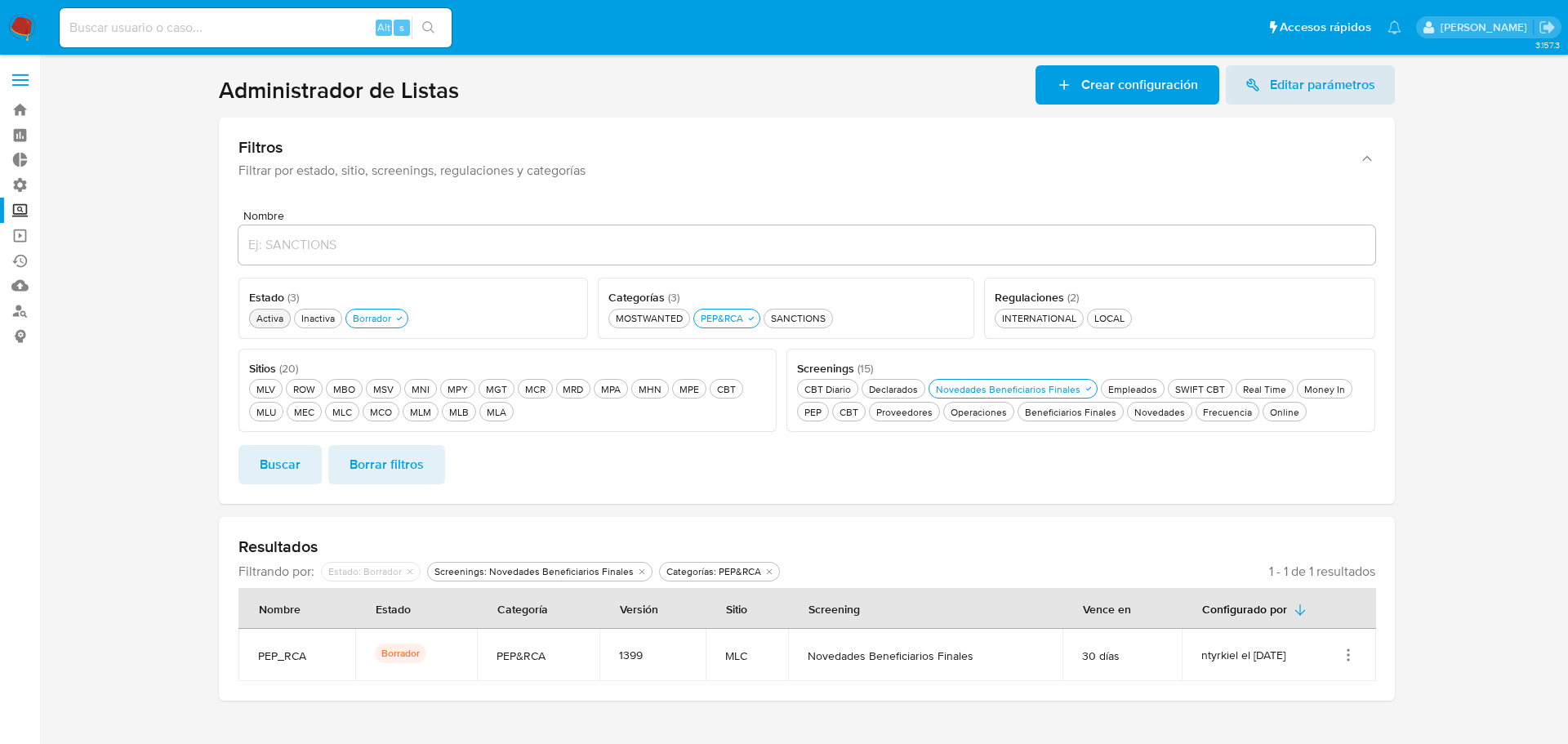
click at [262, 314] on div "Activa Activa" at bounding box center [269, 317] width 33 height 14
click at [401, 324] on div "Borrador Borrador" at bounding box center [382, 317] width 45 height 14
click at [311, 465] on button "Buscar" at bounding box center [280, 464] width 83 height 39
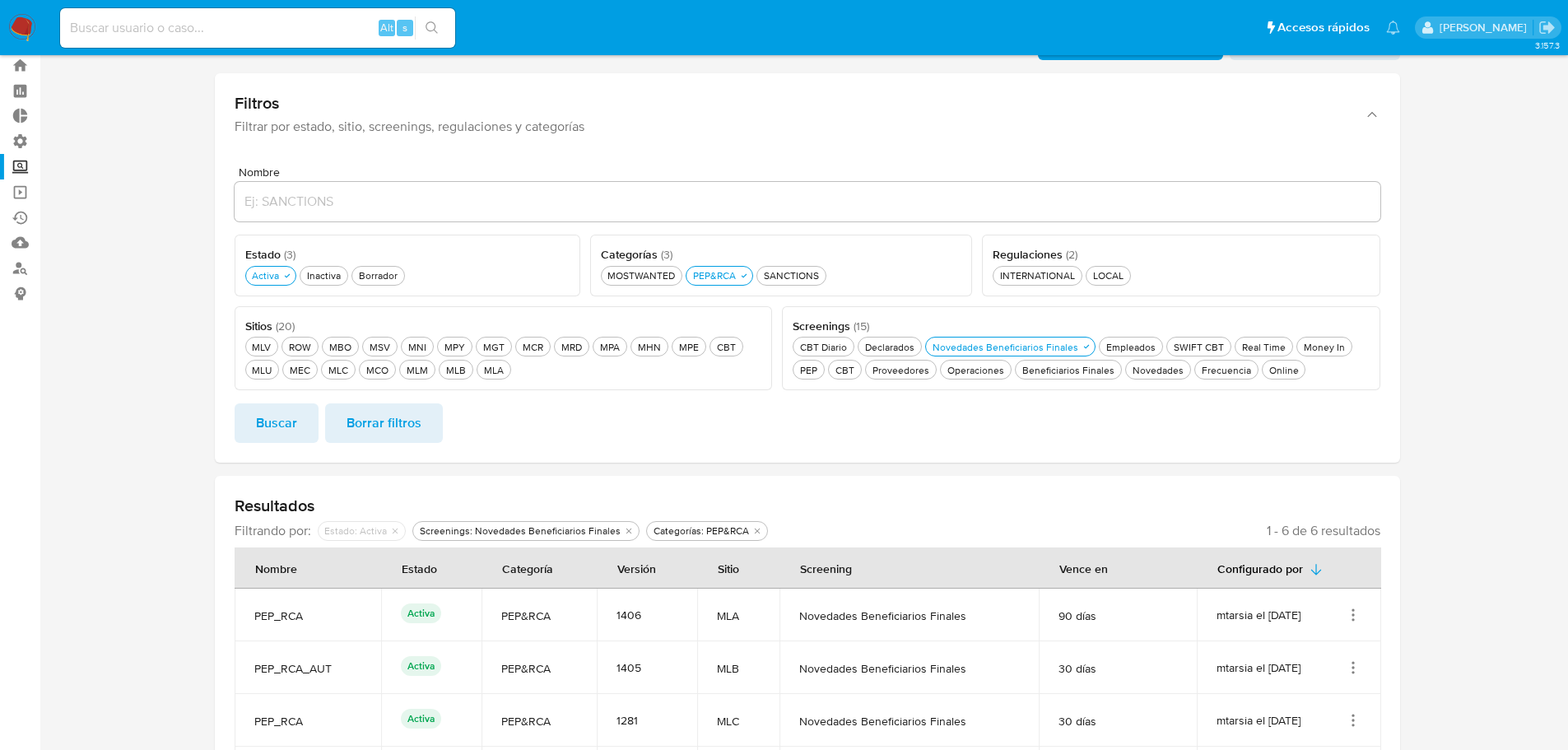
scroll to position [82, 0]
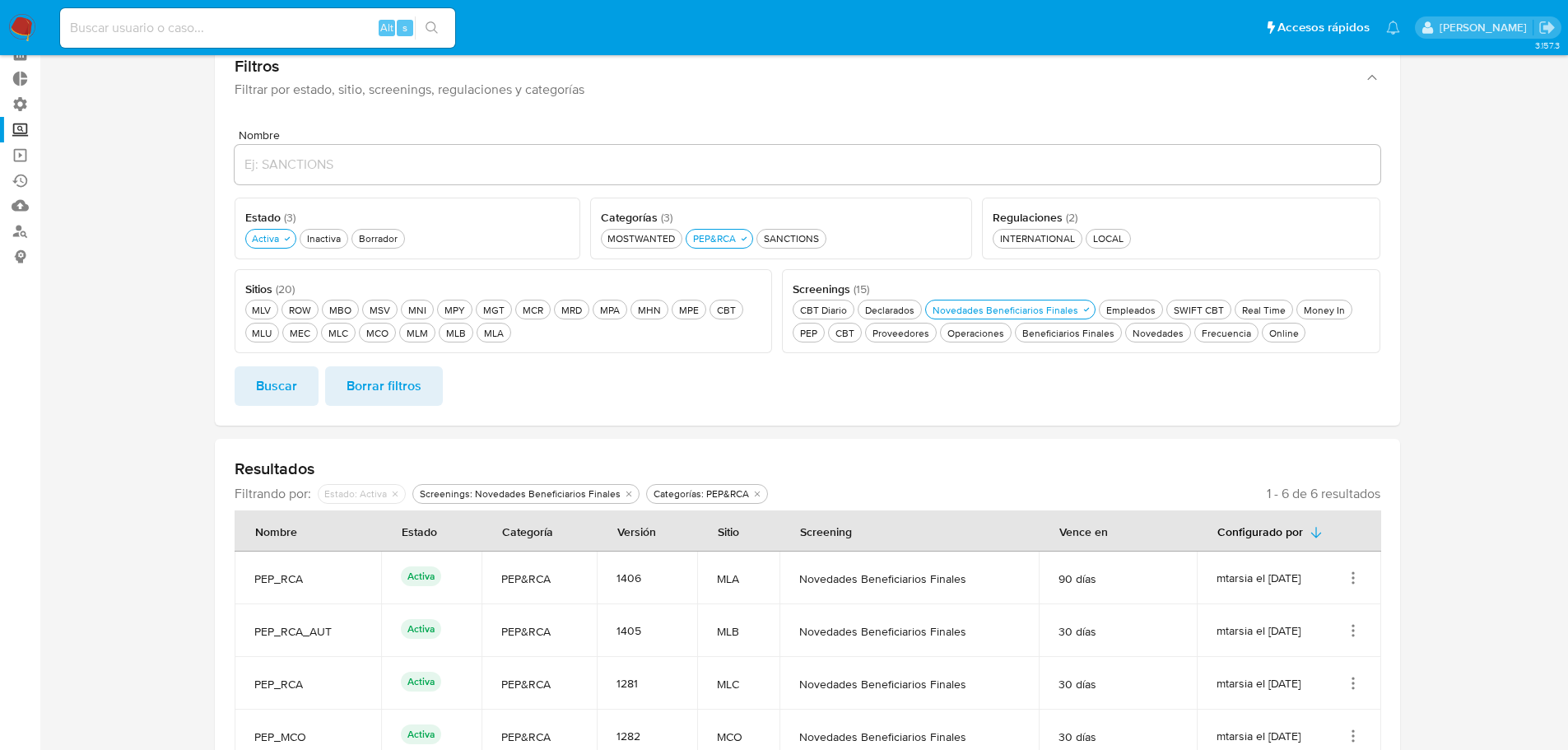
click at [1352, 630] on icon "Acciones" at bounding box center [1353, 631] width 16 height 16
click at [1319, 500] on button "Ver detalles" at bounding box center [1287, 505] width 149 height 44
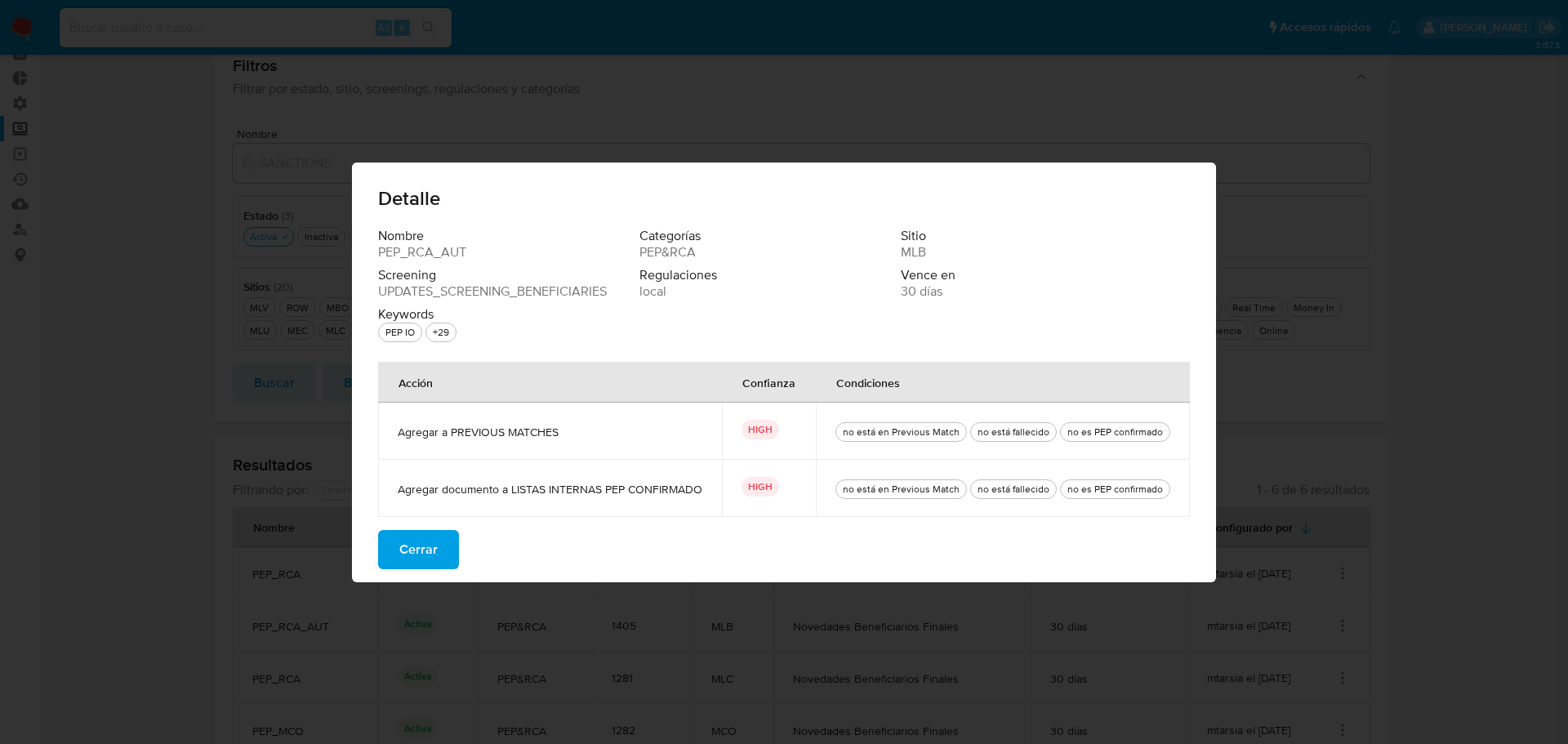
click at [449, 554] on button "Cerrar" at bounding box center [418, 549] width 80 height 39
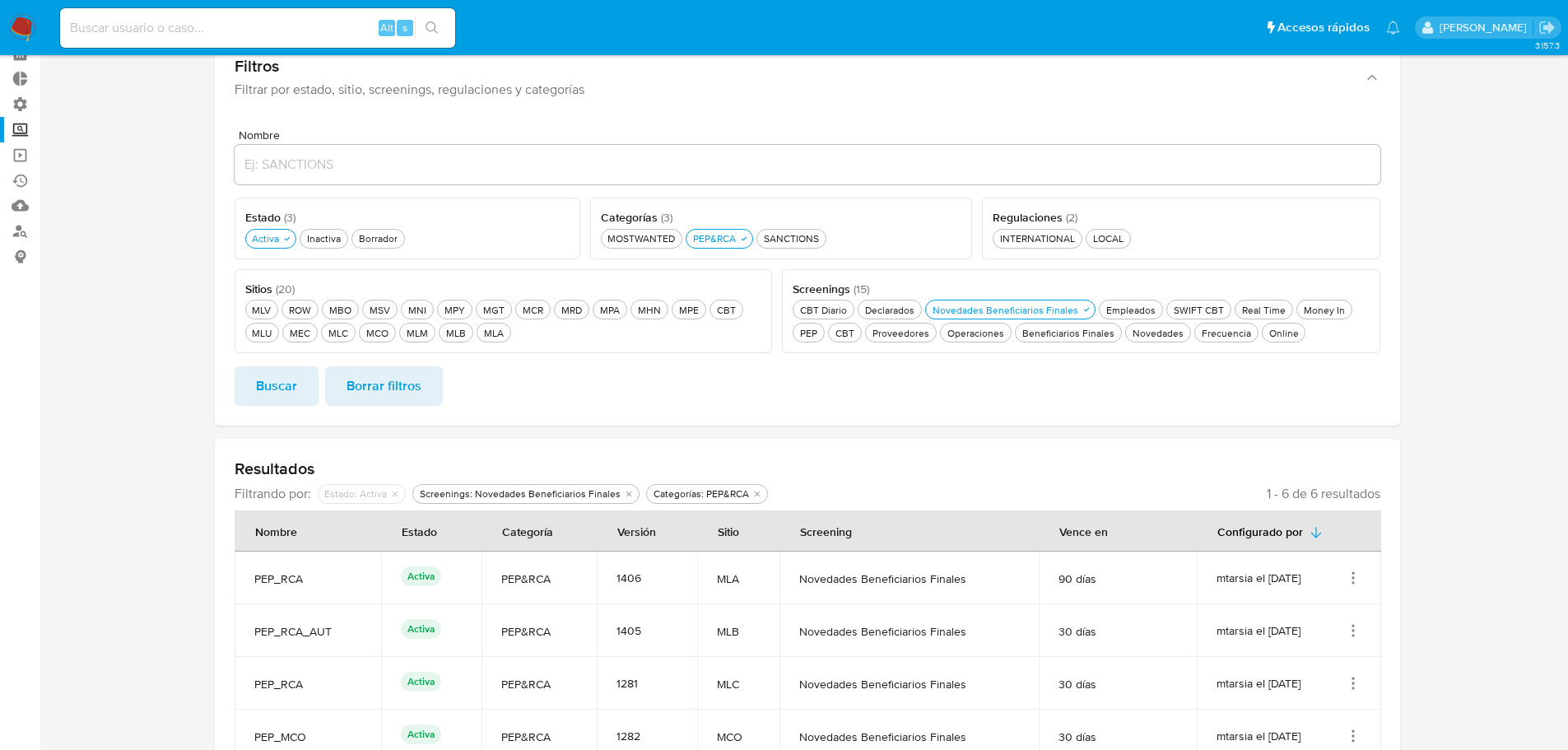
click at [1352, 573] on icon "Acciones" at bounding box center [1353, 573] width 2 height 2
click at [1349, 611] on button "Ver detalles" at bounding box center [1287, 616] width 149 height 44
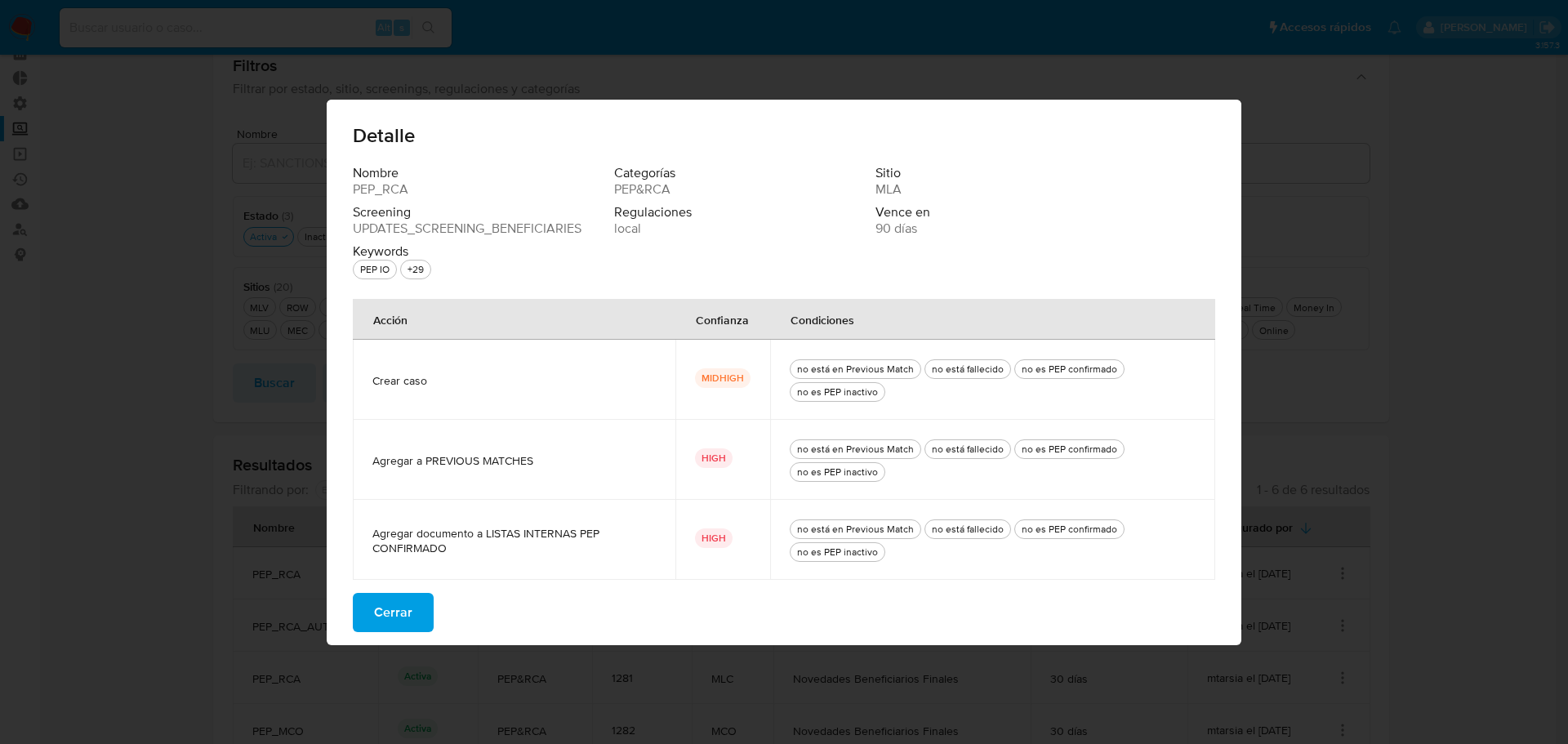
click at [420, 607] on button "Cerrar" at bounding box center [392, 611] width 80 height 39
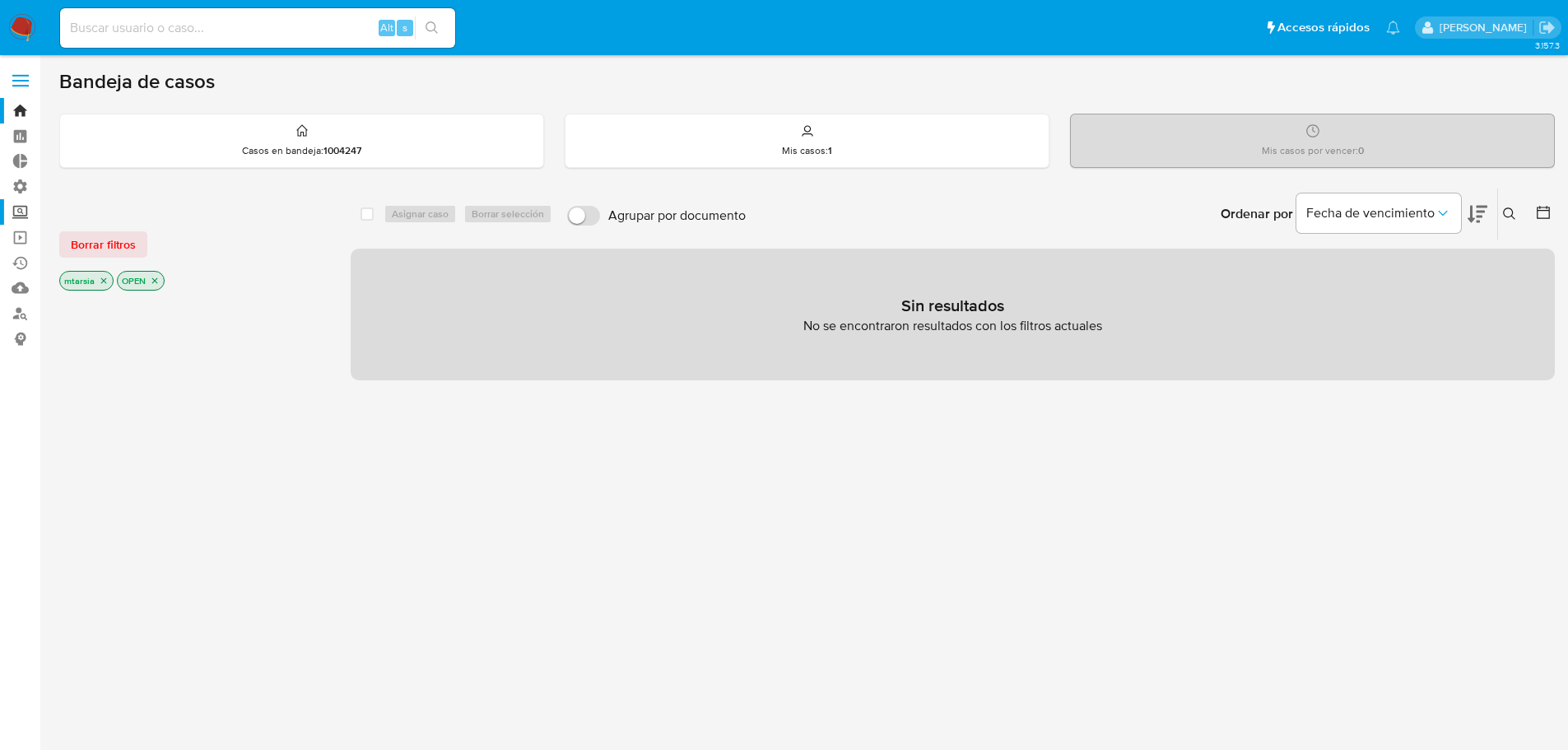
click at [21, 209] on label "Screening" at bounding box center [98, 211] width 196 height 26
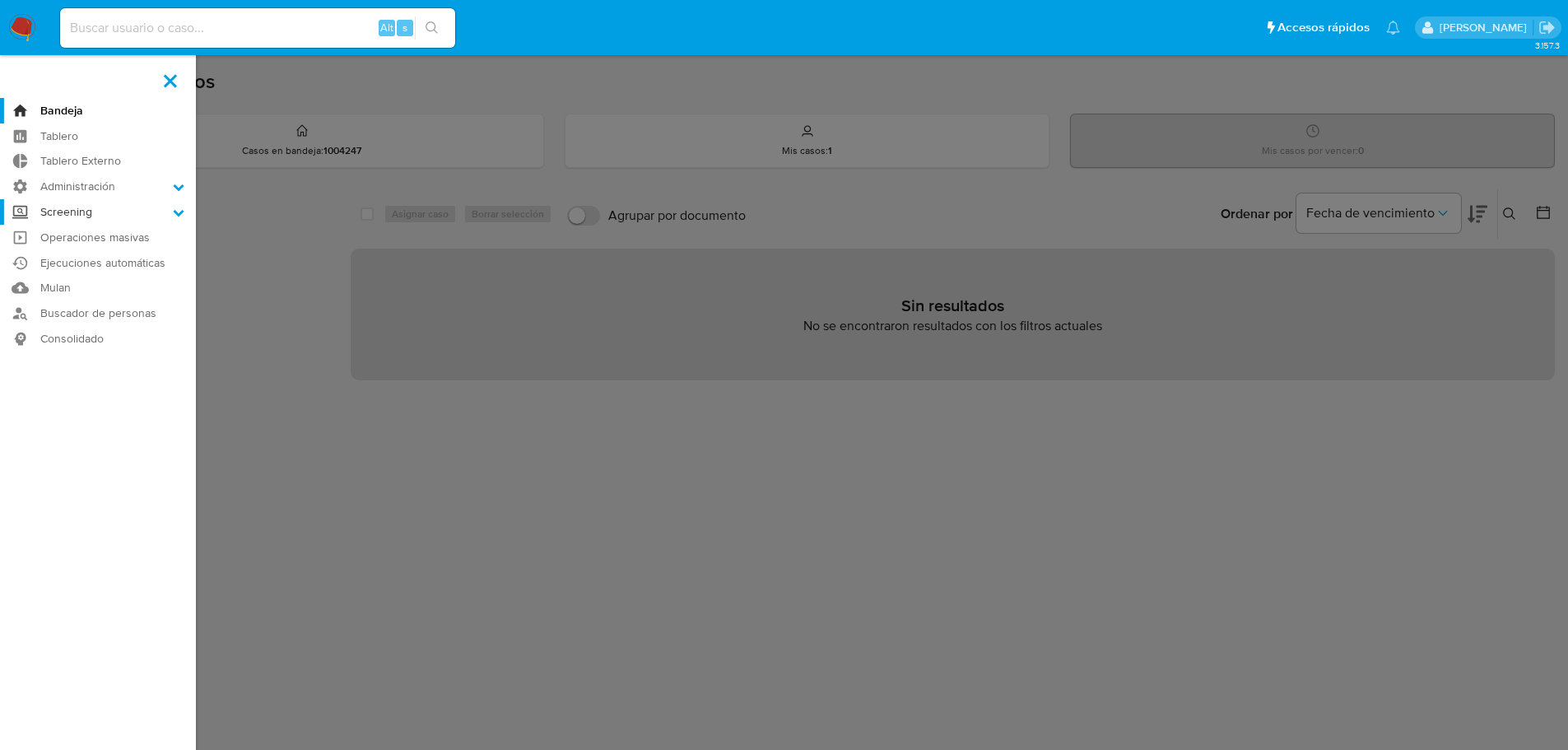
click at [0, 0] on input "Screening" at bounding box center [0, 0] width 0 height 0
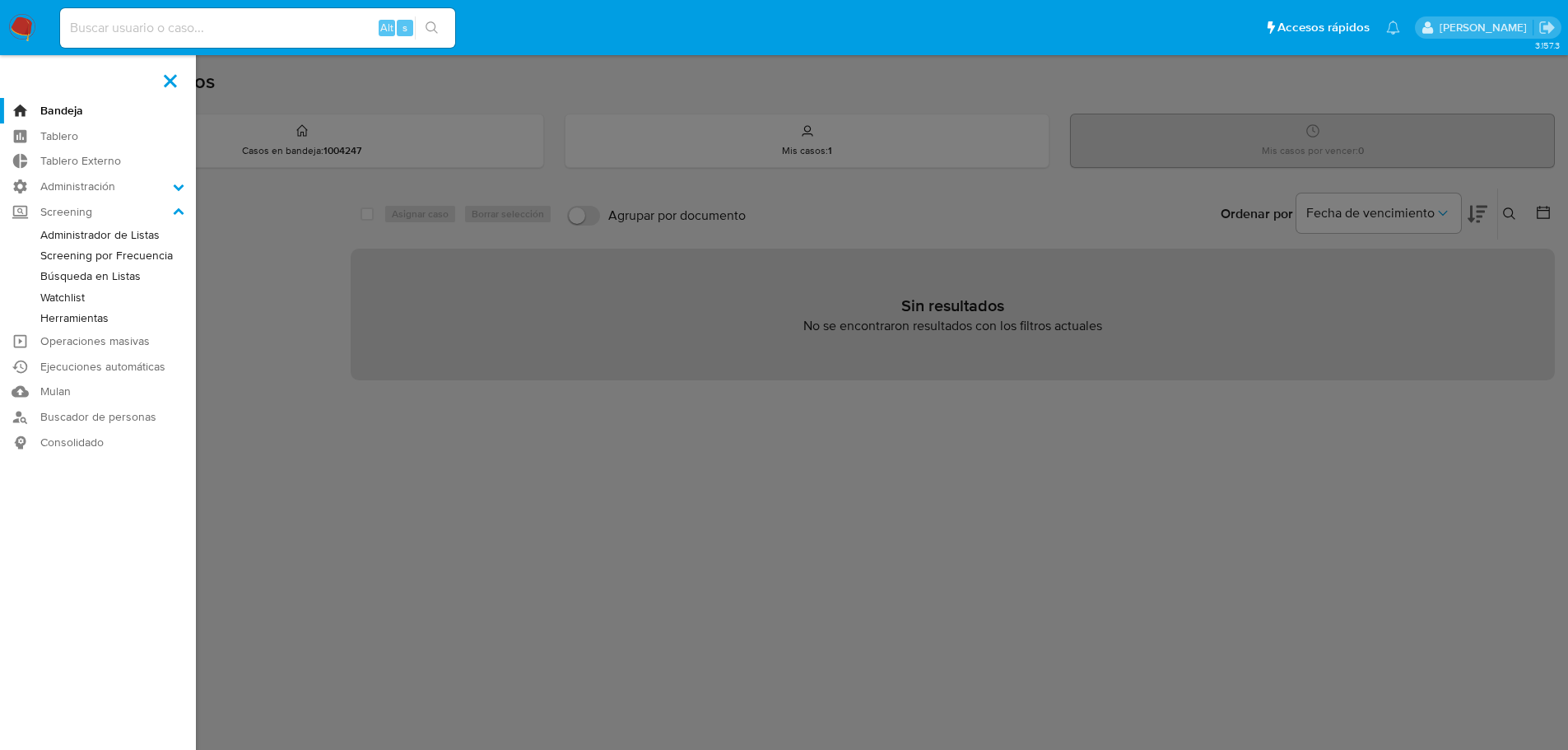
click at [48, 231] on link "Administrador de Listas" at bounding box center [98, 234] width 196 height 21
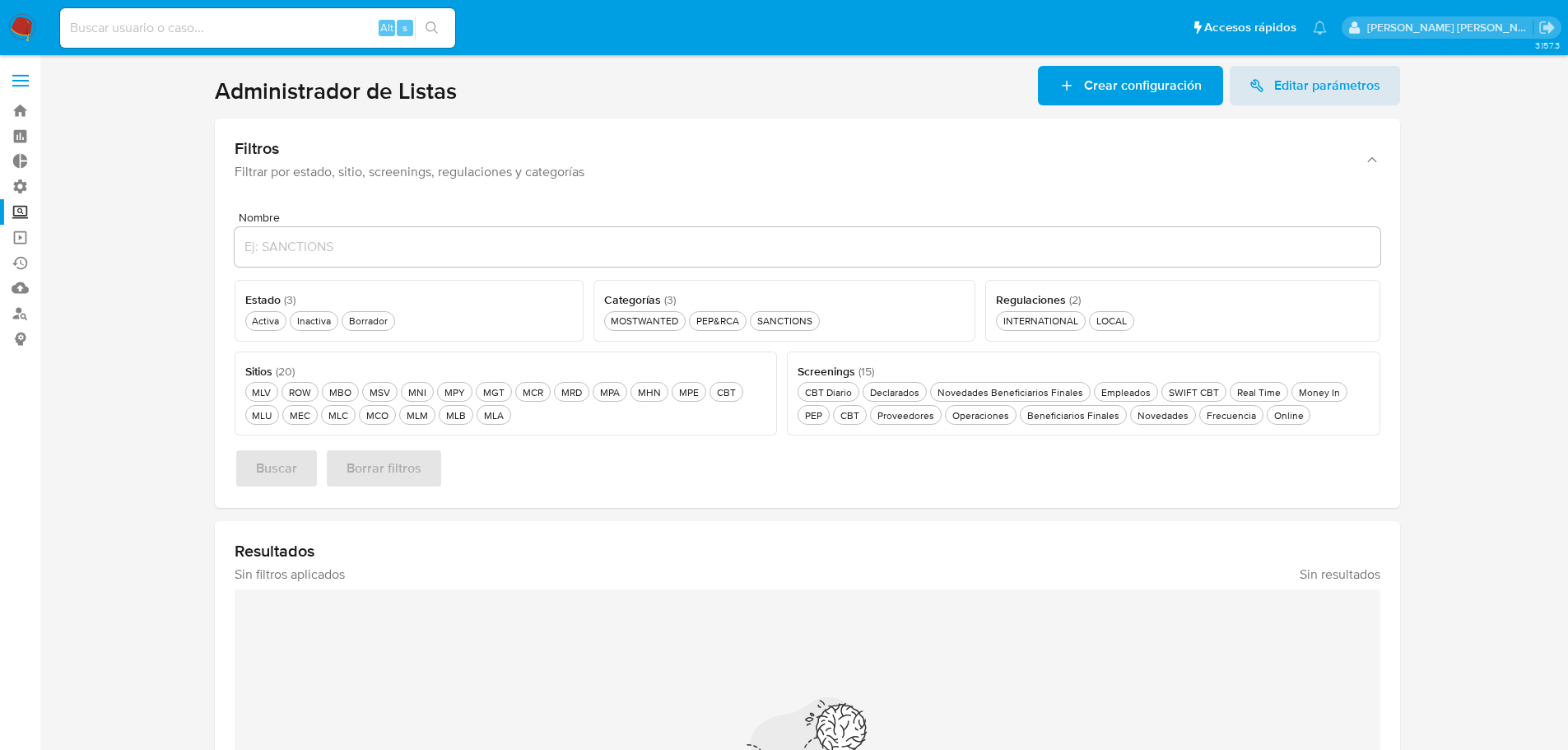
click at [194, 238] on section at bounding box center [807, 516] width 1496 height 900
click at [378, 311] on button "Borrador Borrador" at bounding box center [368, 321] width 54 height 20
click at [856, 394] on div "CBT Diario CBT Diario" at bounding box center [833, 392] width 54 height 14
click at [293, 456] on span "Buscar" at bounding box center [276, 468] width 41 height 36
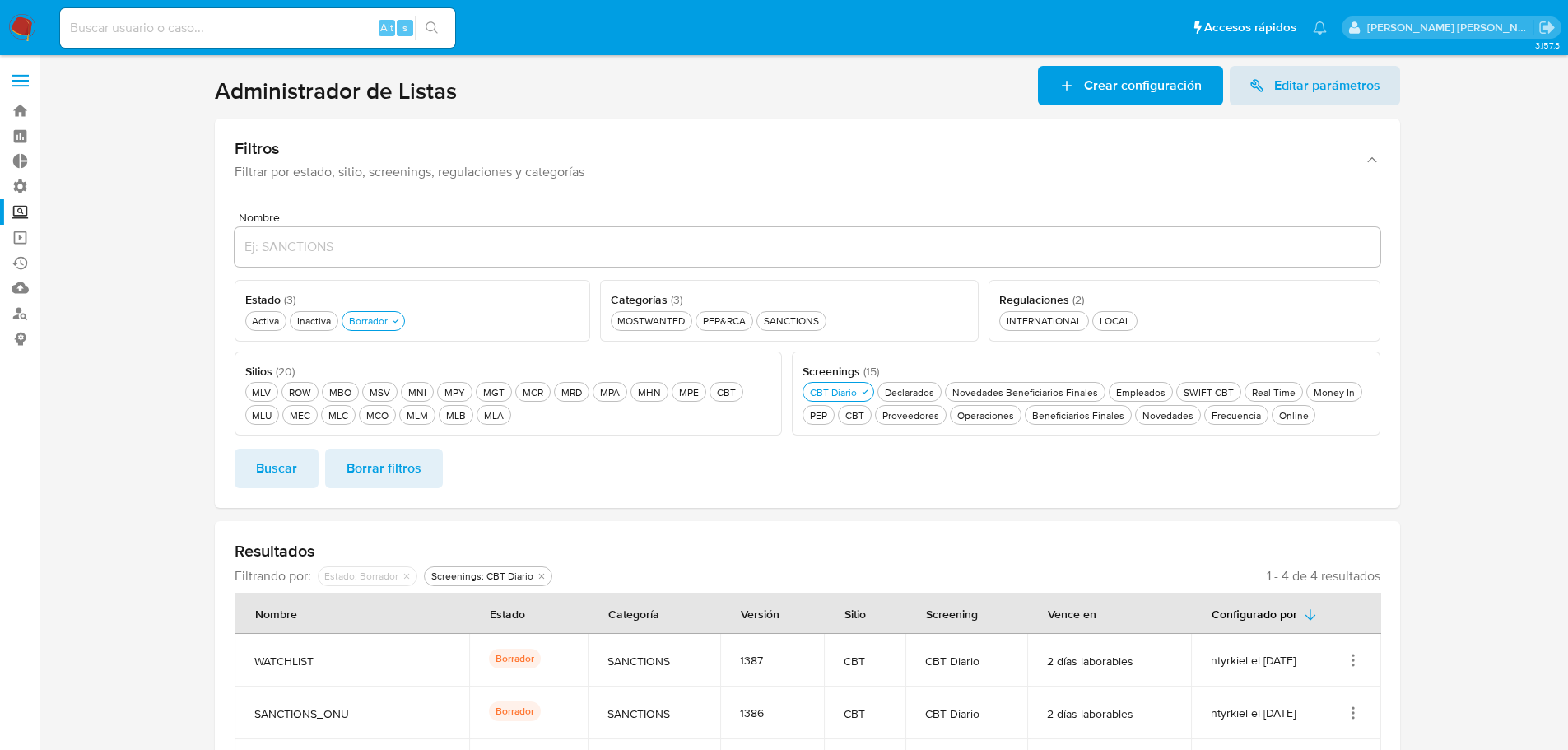
click at [467, 455] on div "Buscar Borrar filtros" at bounding box center [807, 467] width 1146 height 39
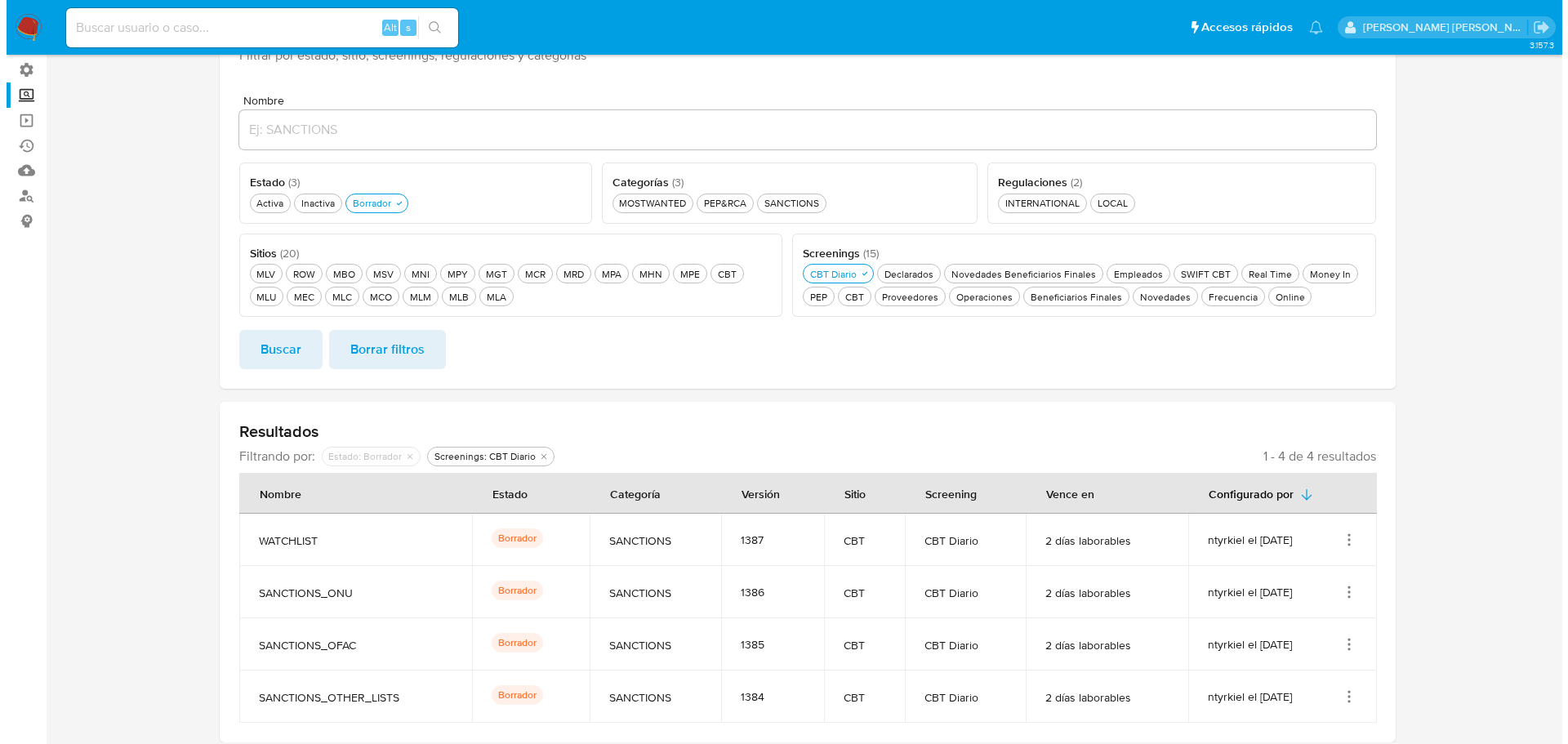
scroll to position [124, 0]
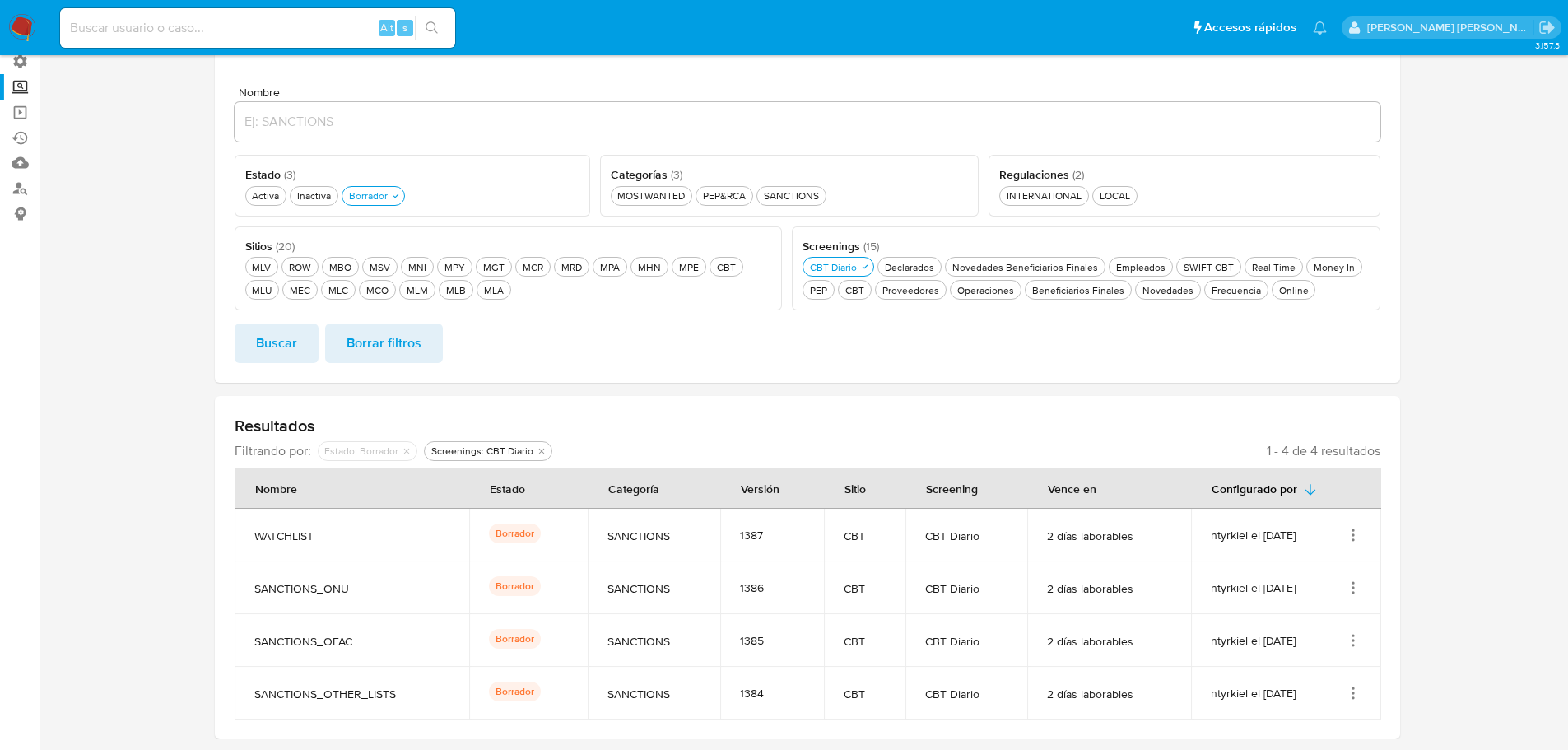
drag, startPoint x: 255, startPoint y: 689, endPoint x: 411, endPoint y: 695, distance: 156.1
click at [411, 695] on span "SANCTIONS_OTHER_LISTS" at bounding box center [352, 693] width 196 height 15
click at [1445, 663] on section at bounding box center [807, 340] width 1496 height 798
click at [1357, 694] on icon "Acciones" at bounding box center [1353, 693] width 16 height 16
click at [423, 677] on td "SANCTIONS_OTHER_LISTS" at bounding box center [352, 693] width 235 height 53
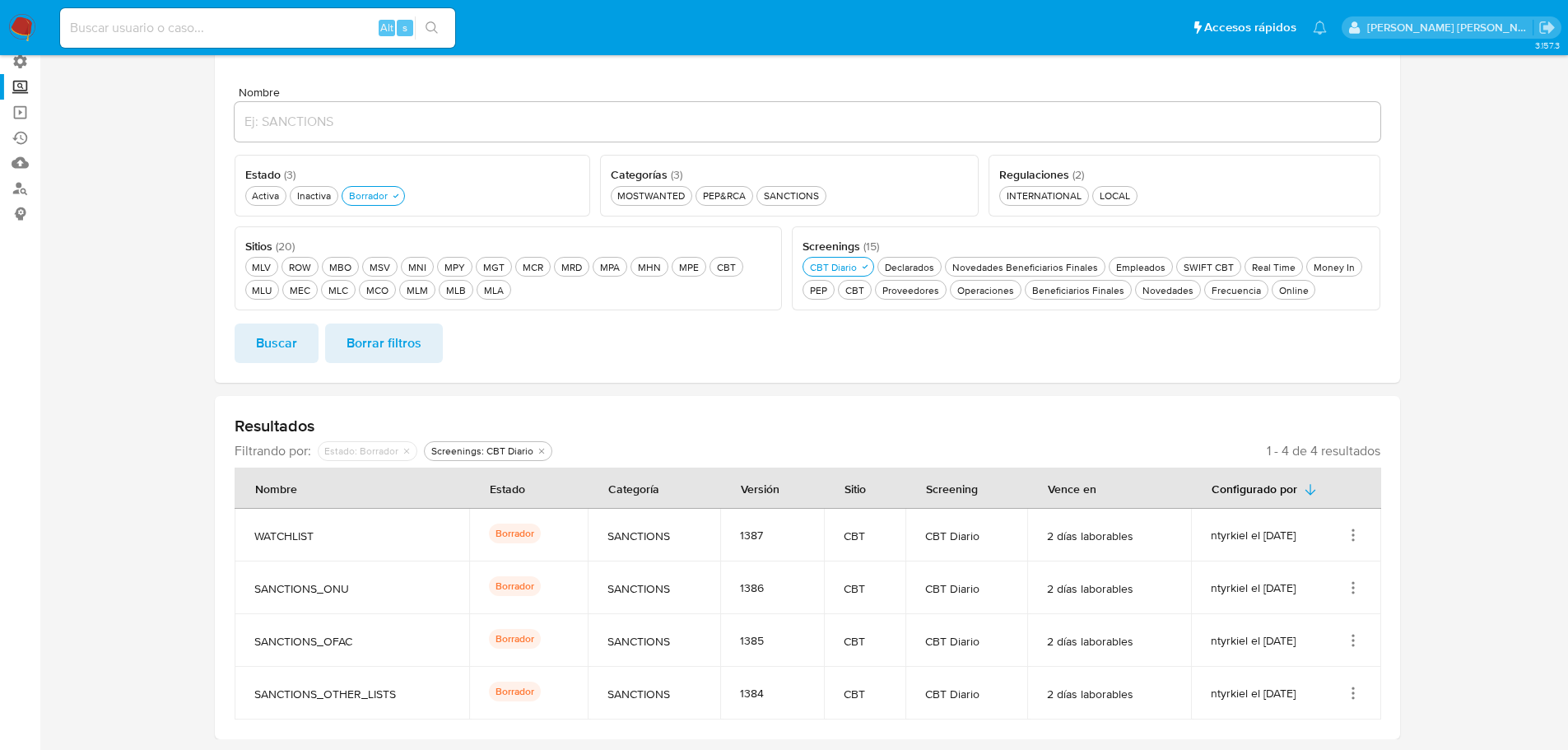
click at [1355, 691] on icon "Acciones" at bounding box center [1353, 693] width 16 height 16
click at [1313, 619] on button "Activar" at bounding box center [1287, 611] width 149 height 44
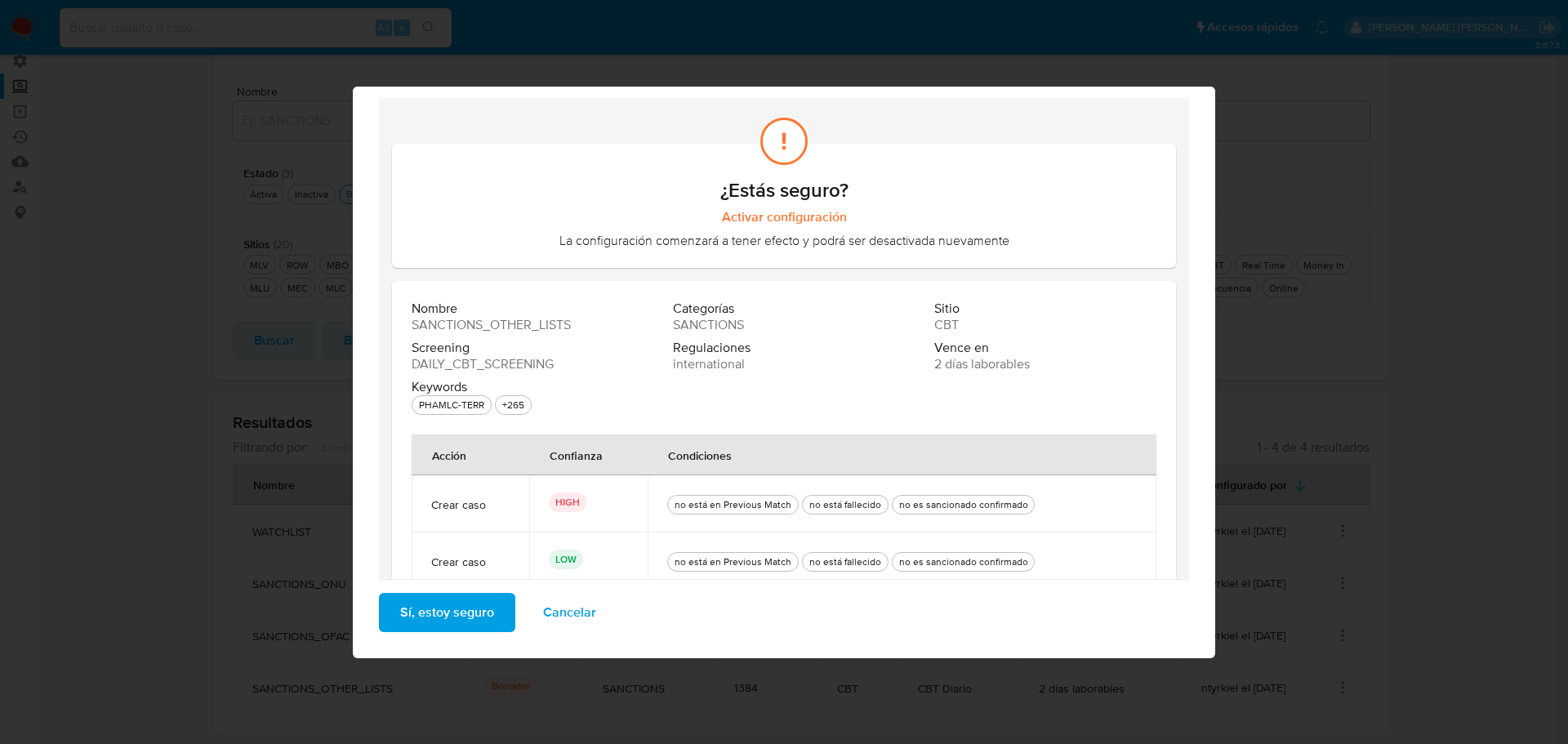
scroll to position [69, 0]
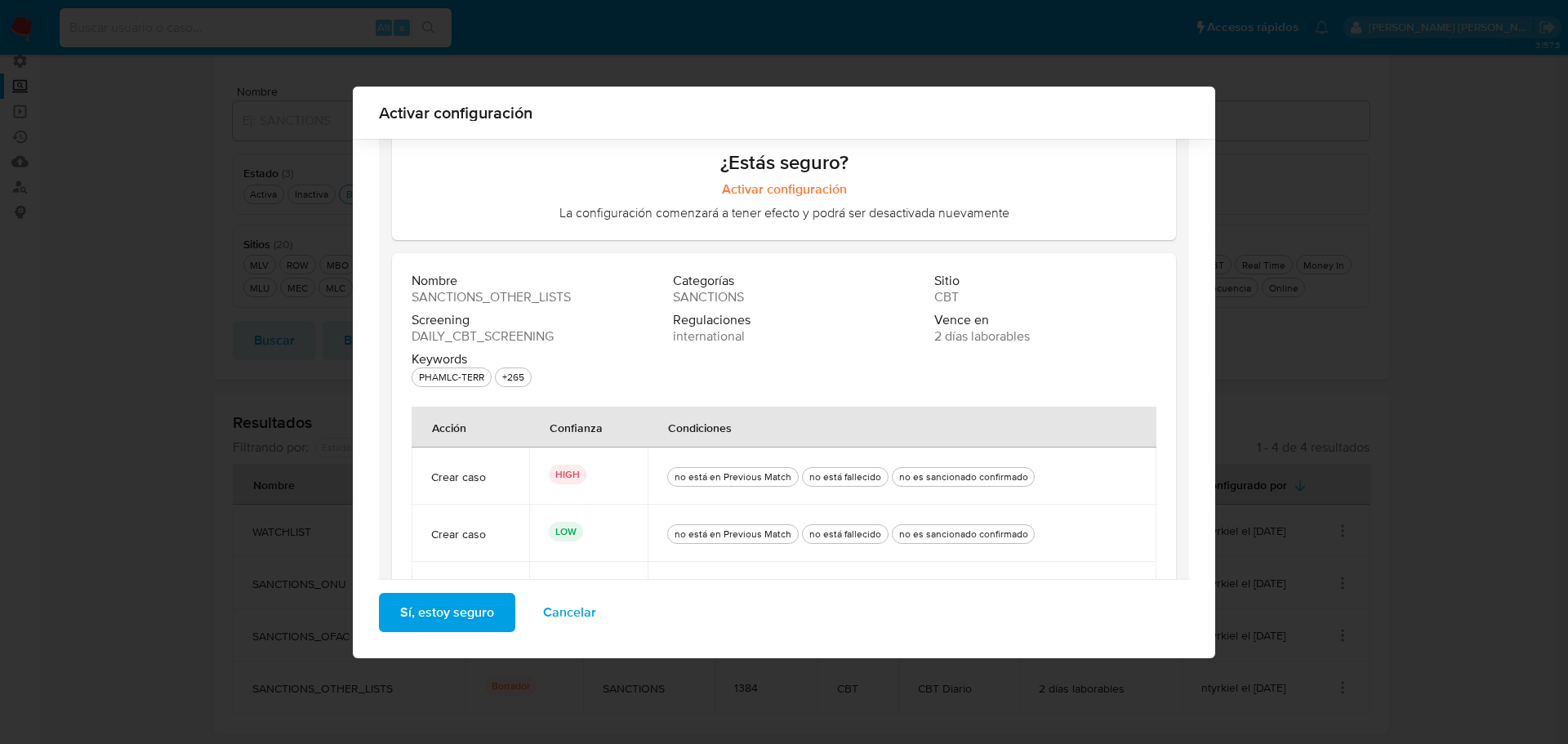
drag, startPoint x: 409, startPoint y: 340, endPoint x: 451, endPoint y: 334, distance: 42.4
click at [451, 334] on span "DAILY_CBT_SCREENING" at bounding box center [482, 336] width 142 height 16
click at [558, 333] on div "Screening DAILY_CBT_SCREENING" at bounding box center [542, 328] width 261 height 33
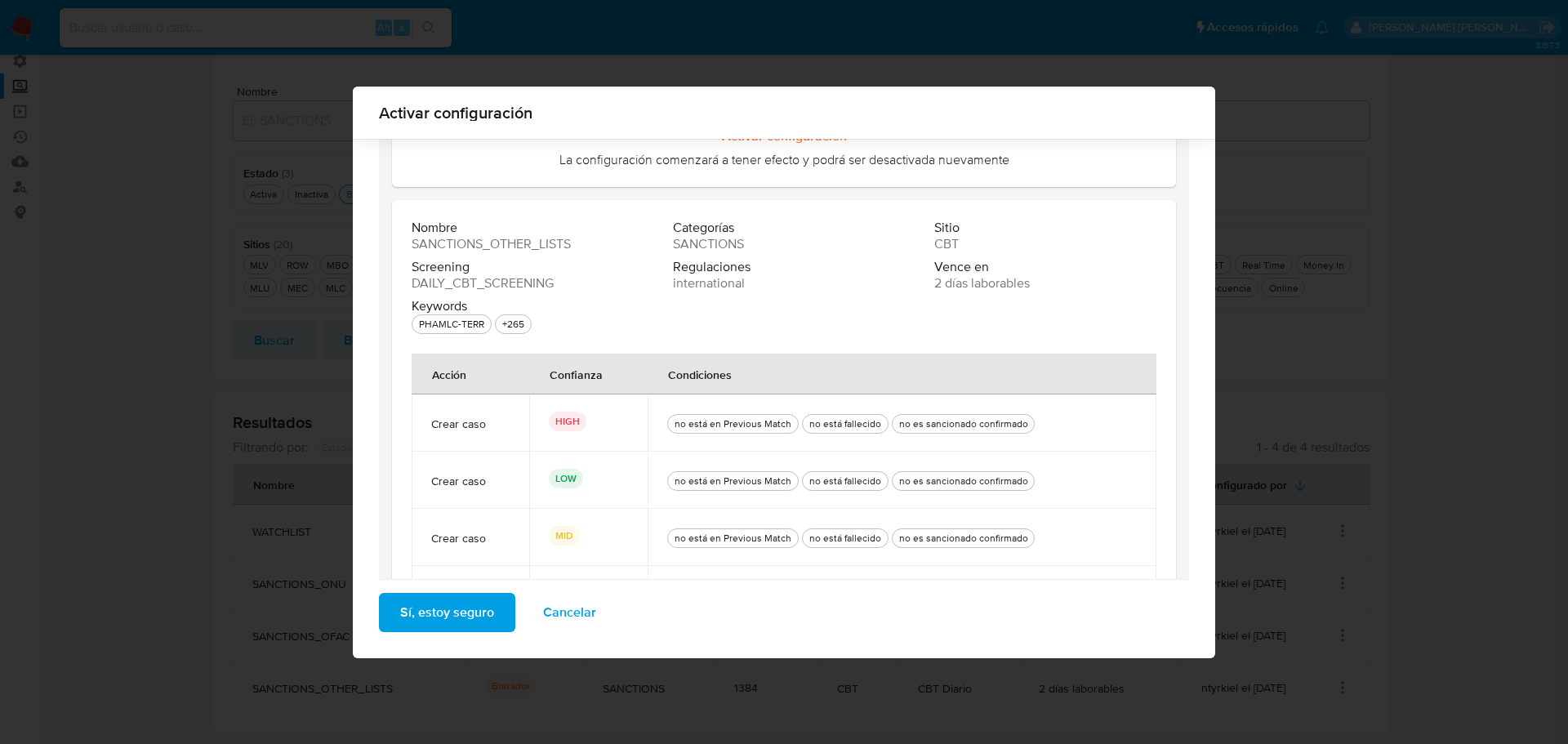
scroll to position [231, 0]
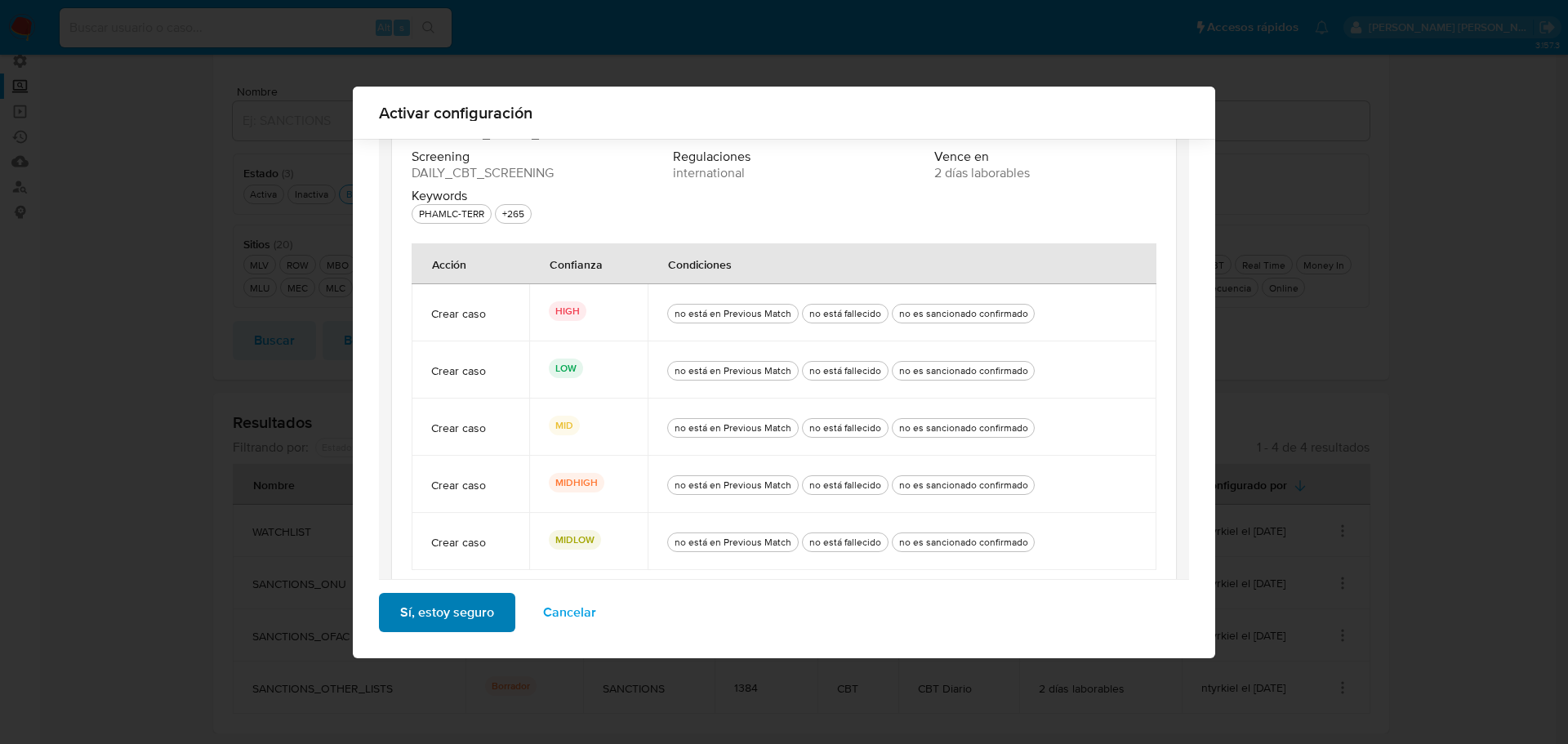
click at [493, 612] on button "Sí, estoy seguro" at bounding box center [447, 611] width 137 height 39
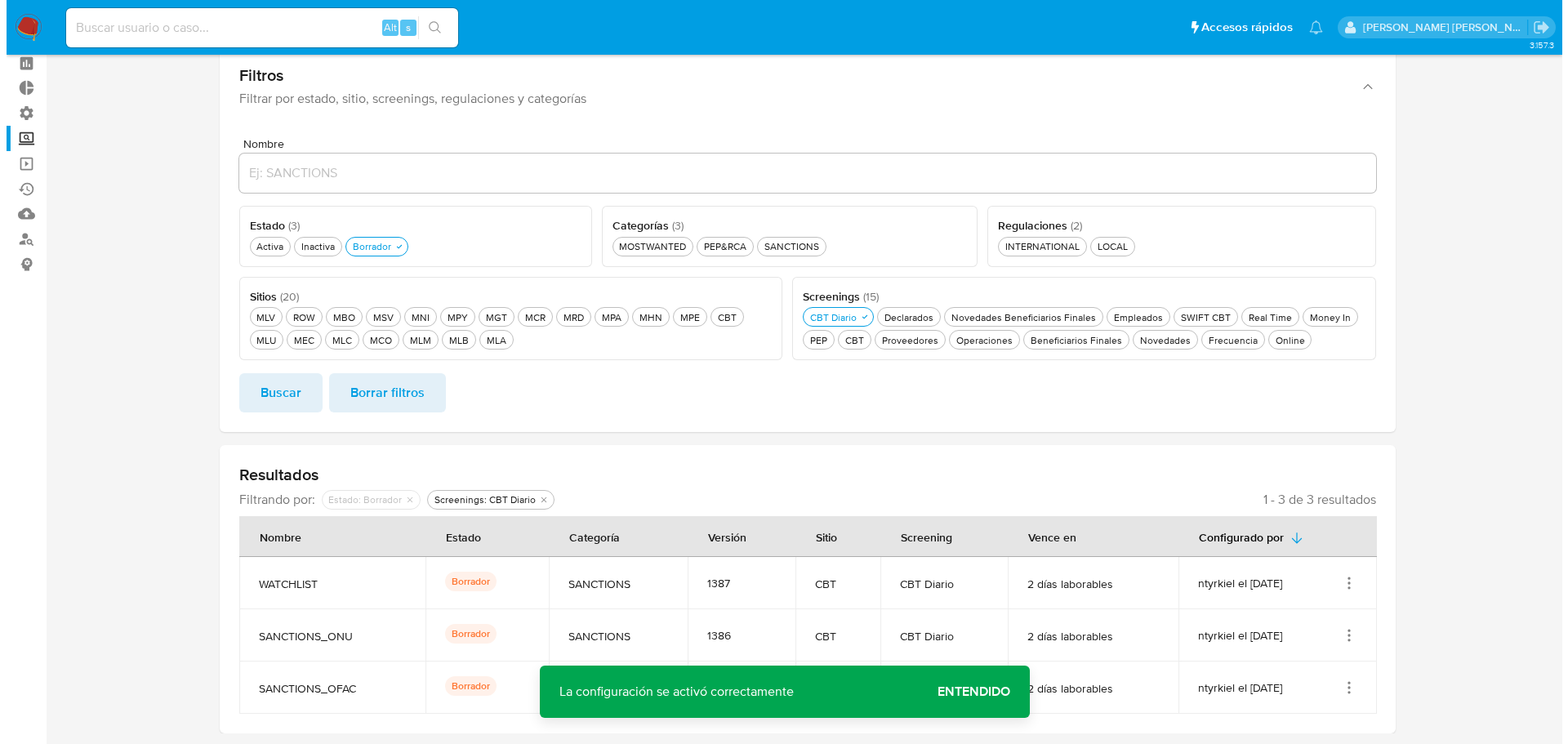
scroll to position [71, 0]
click at [1338, 684] on icon "Acciones" at bounding box center [1342, 687] width 16 height 16
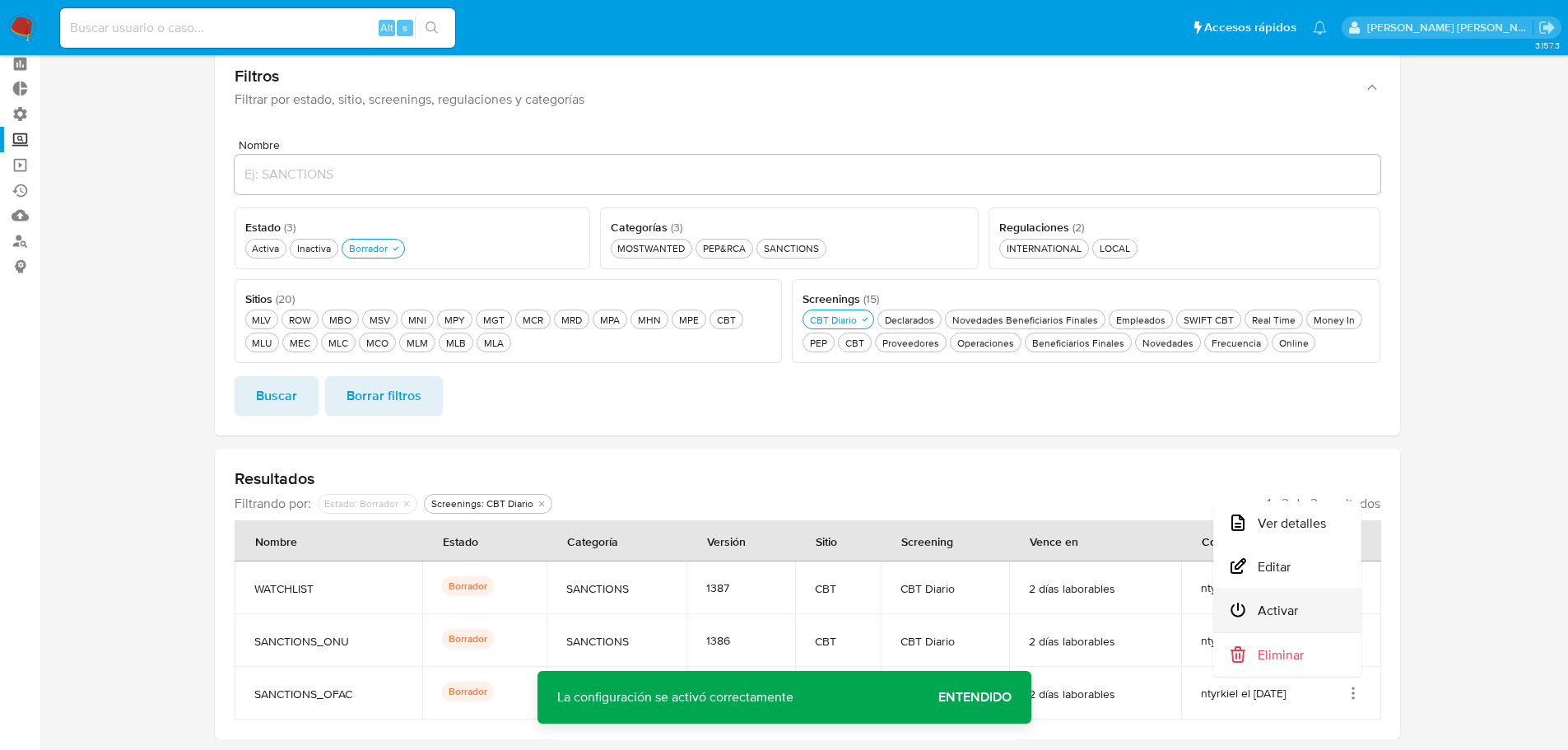
click at [1320, 603] on button "Activar" at bounding box center [1287, 611] width 149 height 44
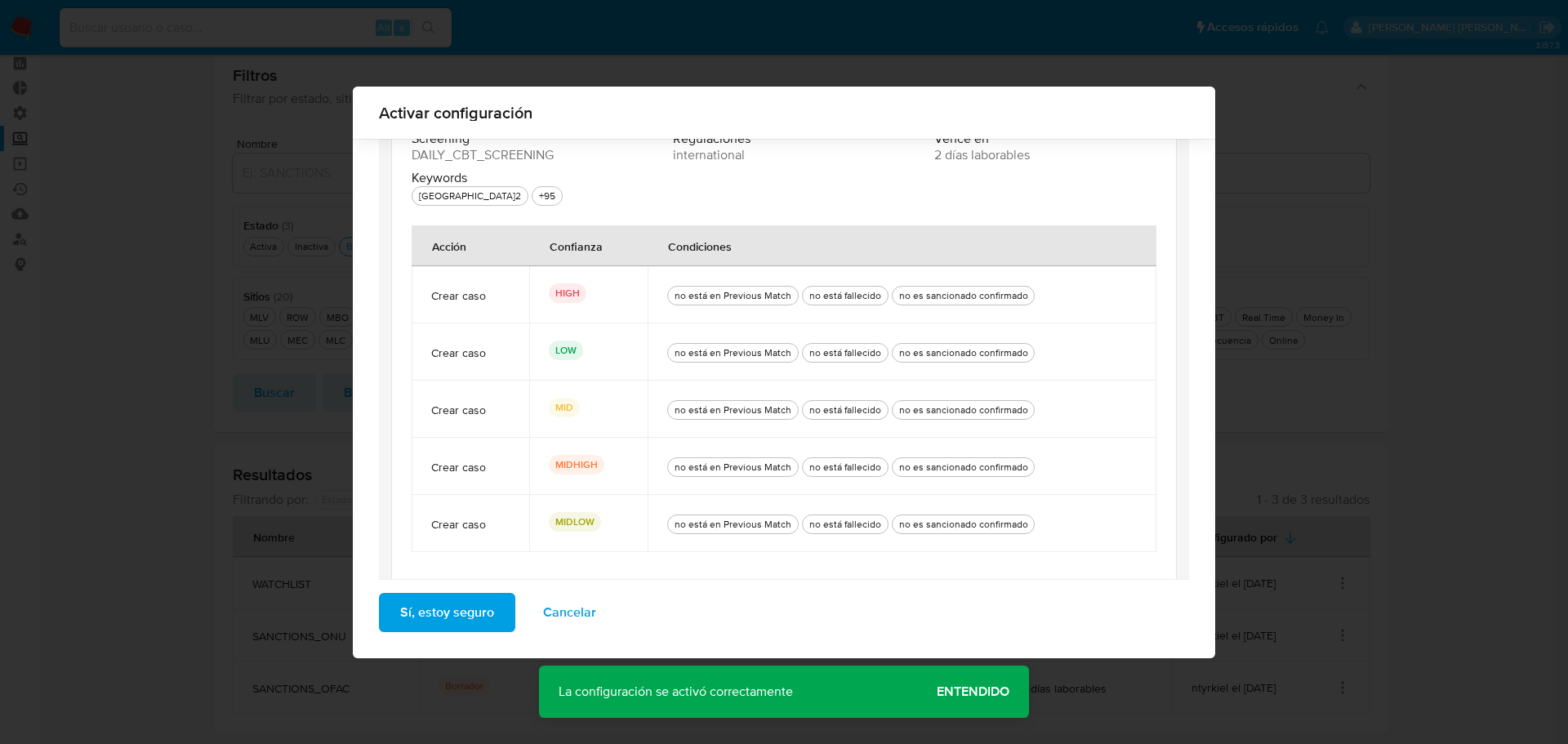
scroll to position [268, 0]
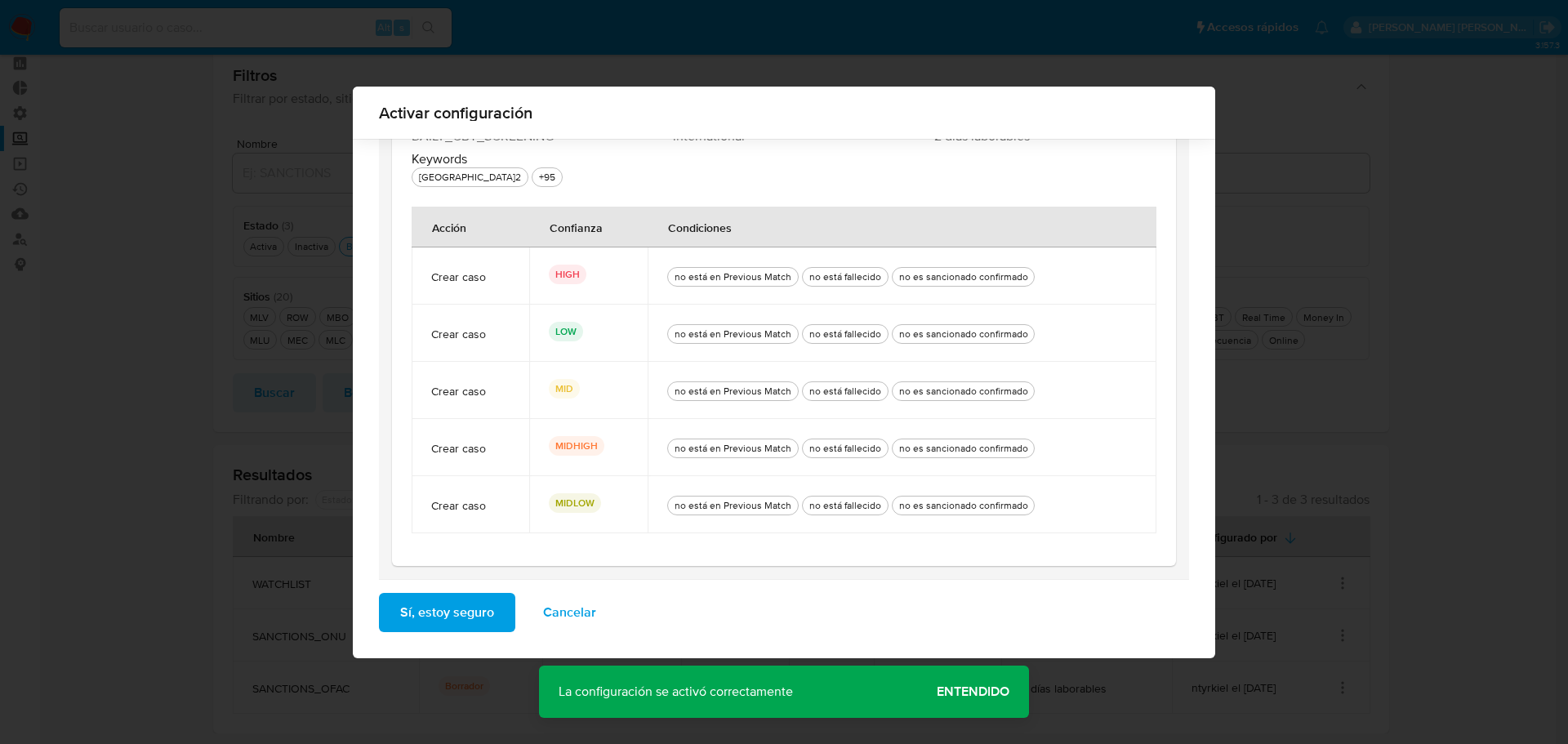
click at [481, 615] on span "Sí, estoy seguro" at bounding box center [447, 612] width 94 height 36
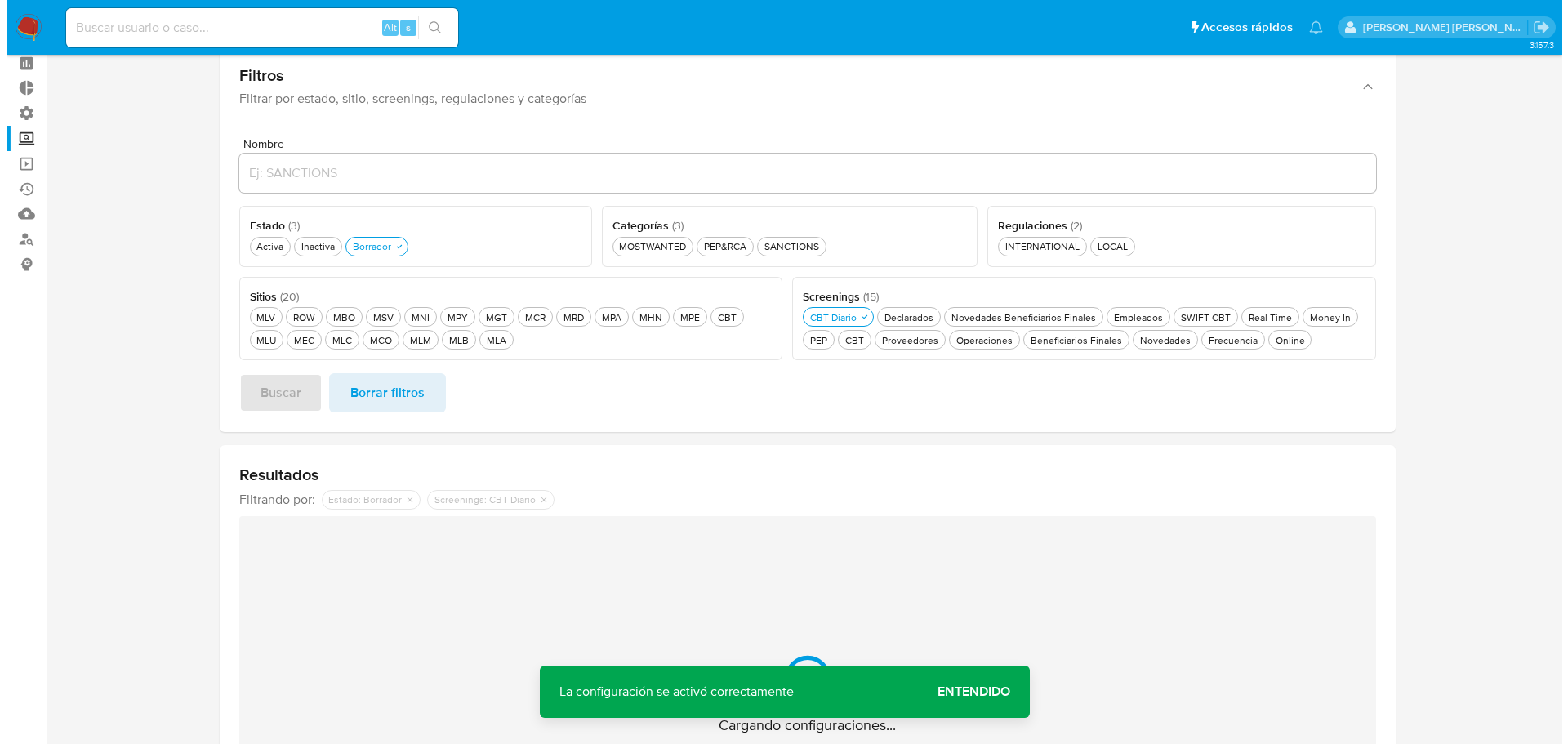
scroll to position [20, 0]
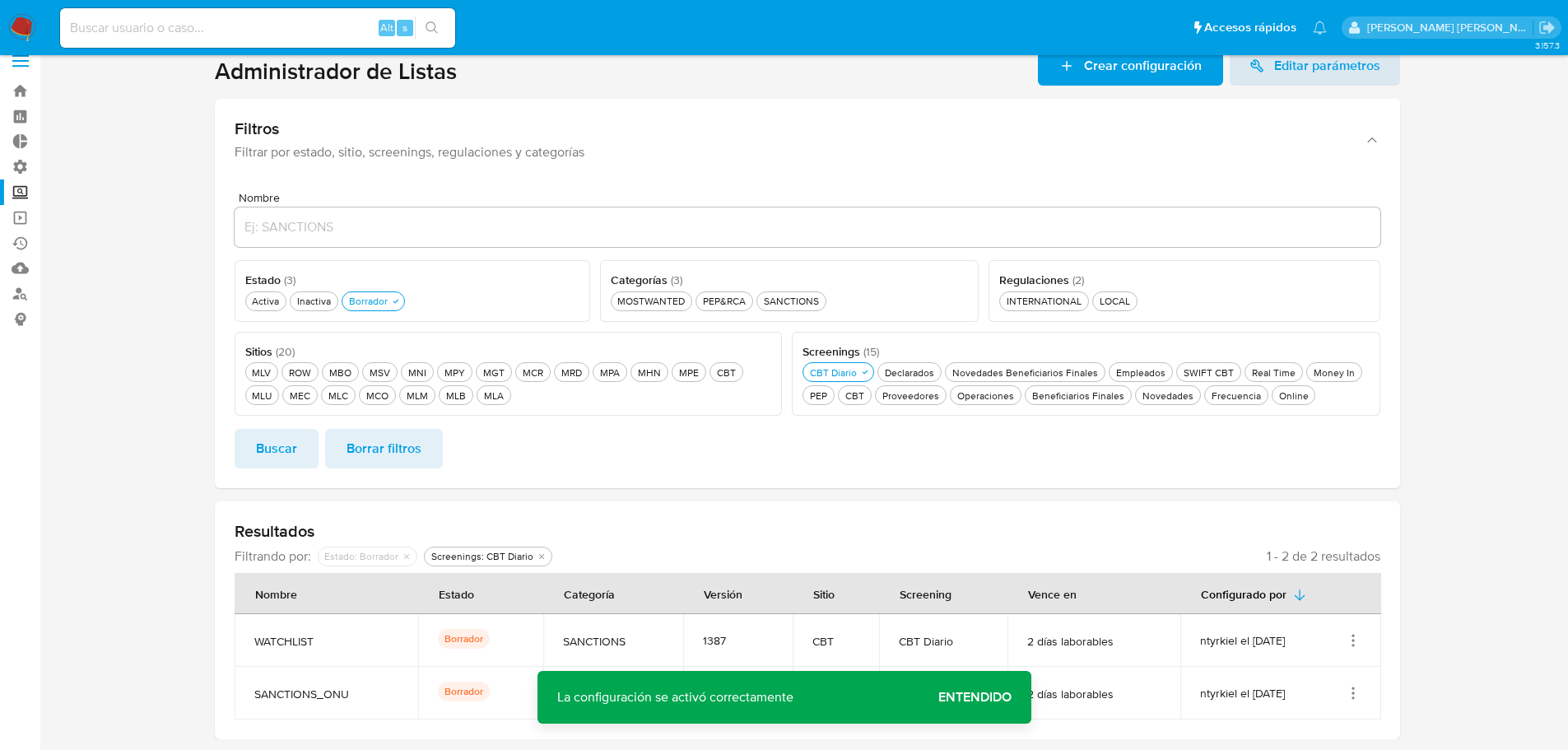
click at [1348, 683] on td "ntyrkiel el 26/08/2025" at bounding box center [1281, 693] width 201 height 53
click at [1350, 683] on td "ntyrkiel el 26/08/2025" at bounding box center [1281, 693] width 201 height 53
click at [1352, 685] on icon "Acciones" at bounding box center [1353, 693] width 16 height 16
click at [1327, 618] on button "Activar" at bounding box center [1287, 611] width 149 height 44
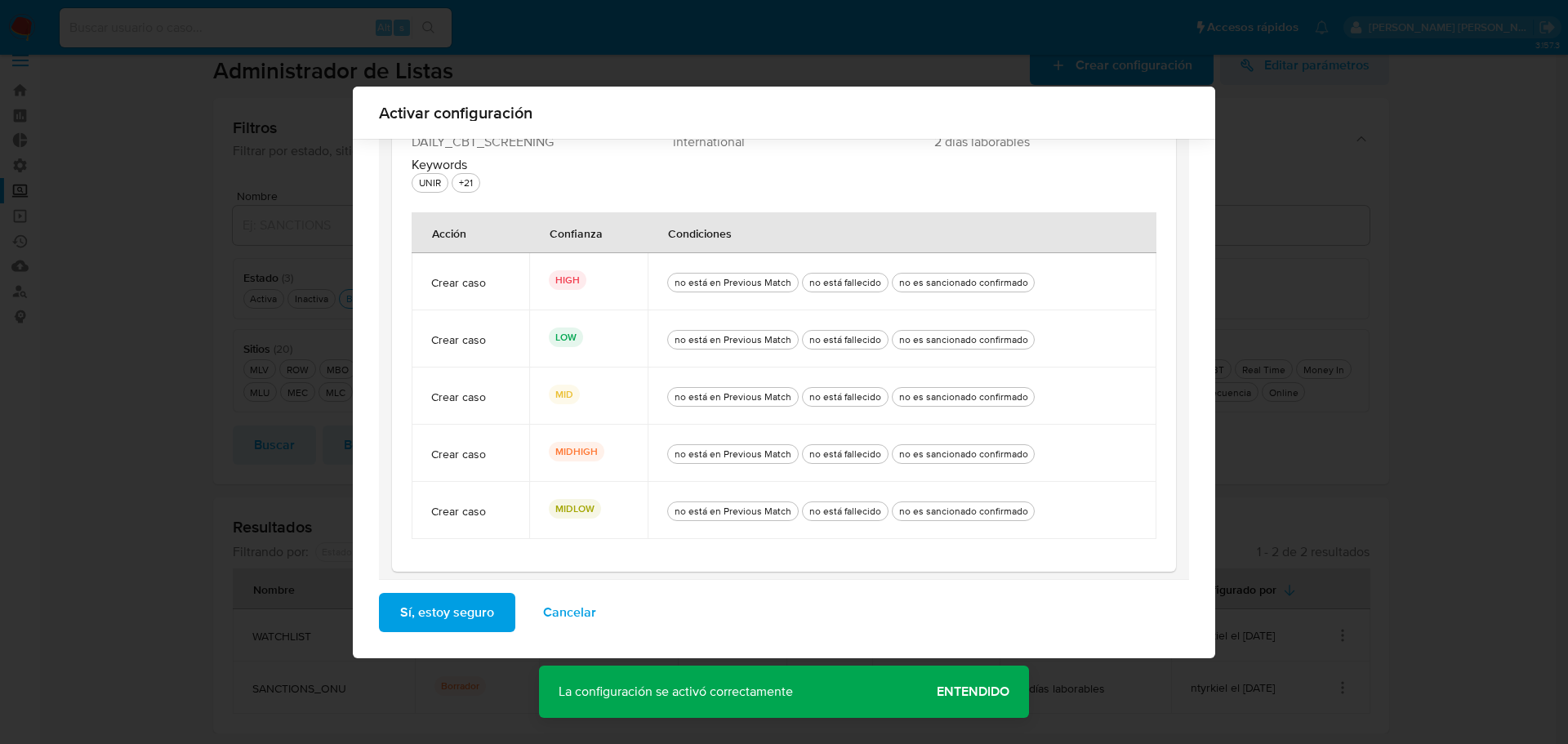
scroll to position [268, 0]
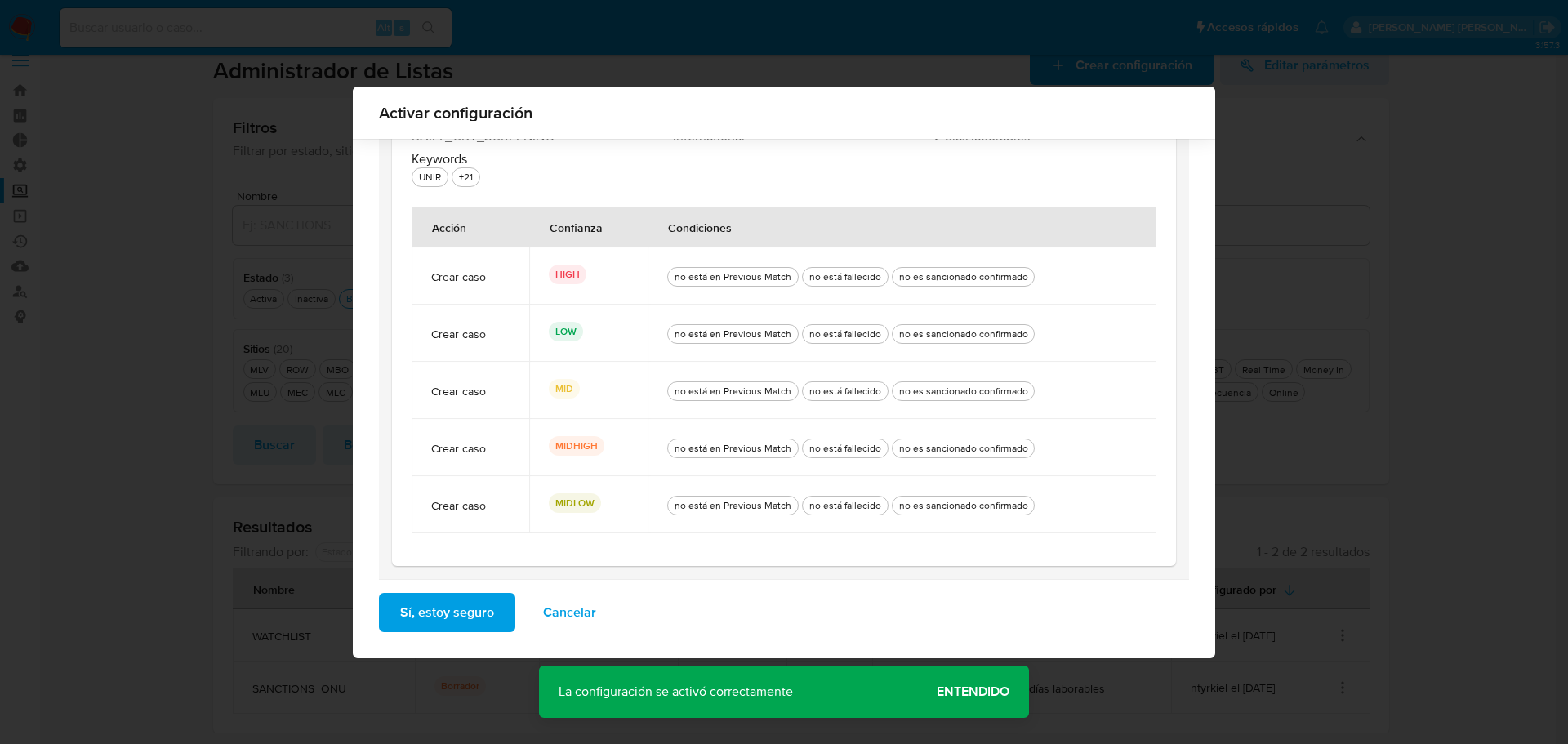
click at [493, 610] on button "Sí, estoy seguro" at bounding box center [447, 611] width 137 height 39
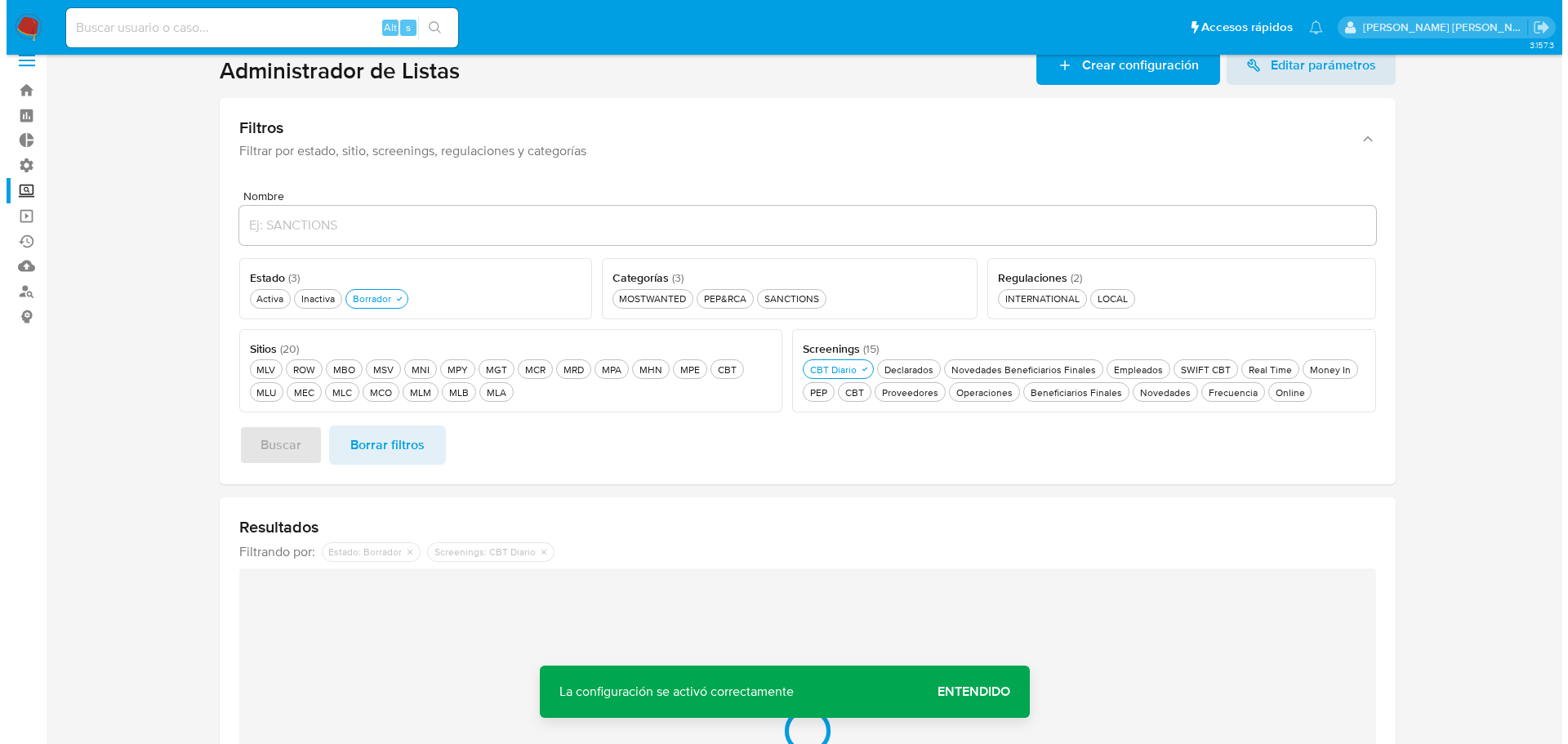
scroll to position [0, 0]
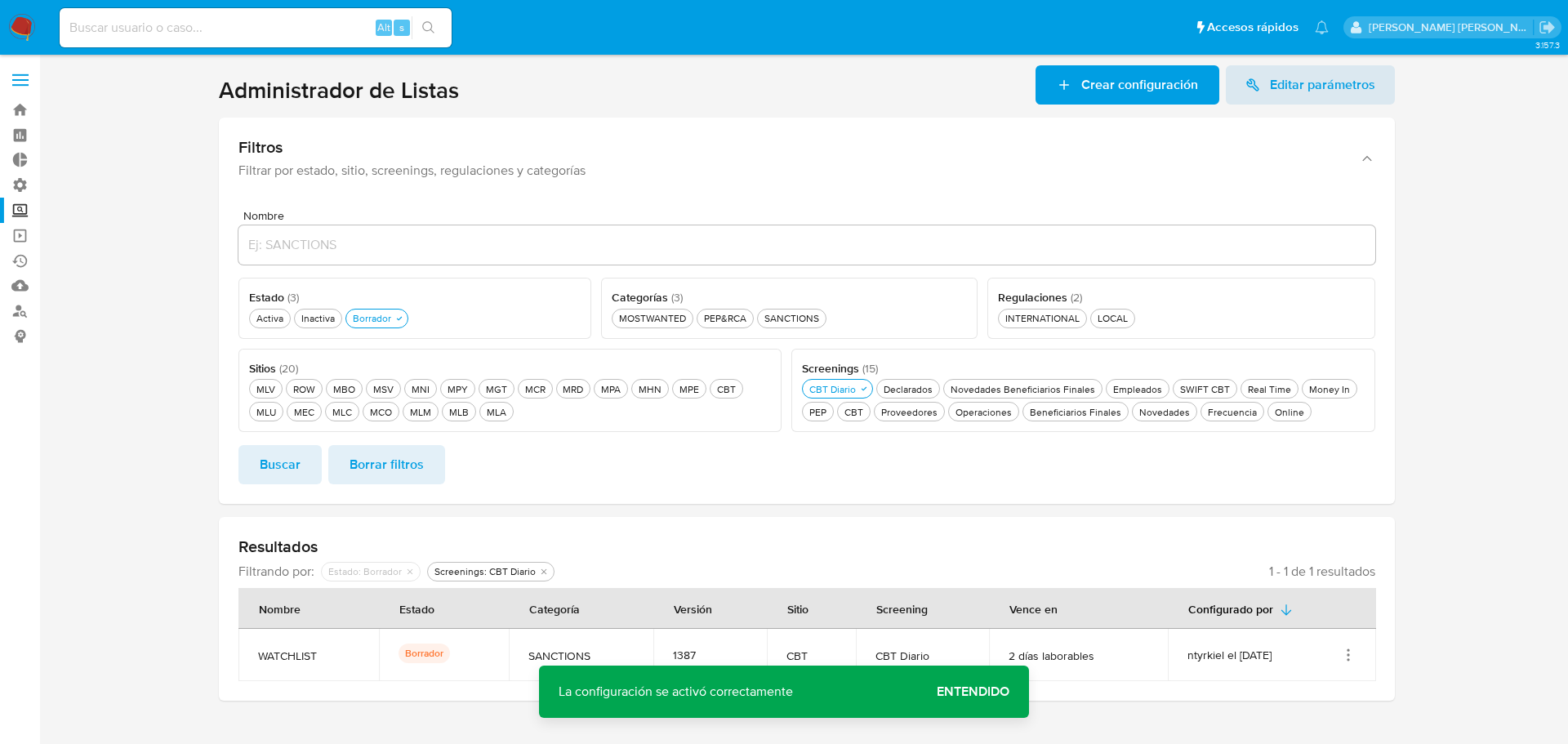
click at [1353, 655] on icon "Acciones" at bounding box center [1348, 655] width 16 height 16
click at [1322, 581] on button "Activar" at bounding box center [1282, 572] width 147 height 43
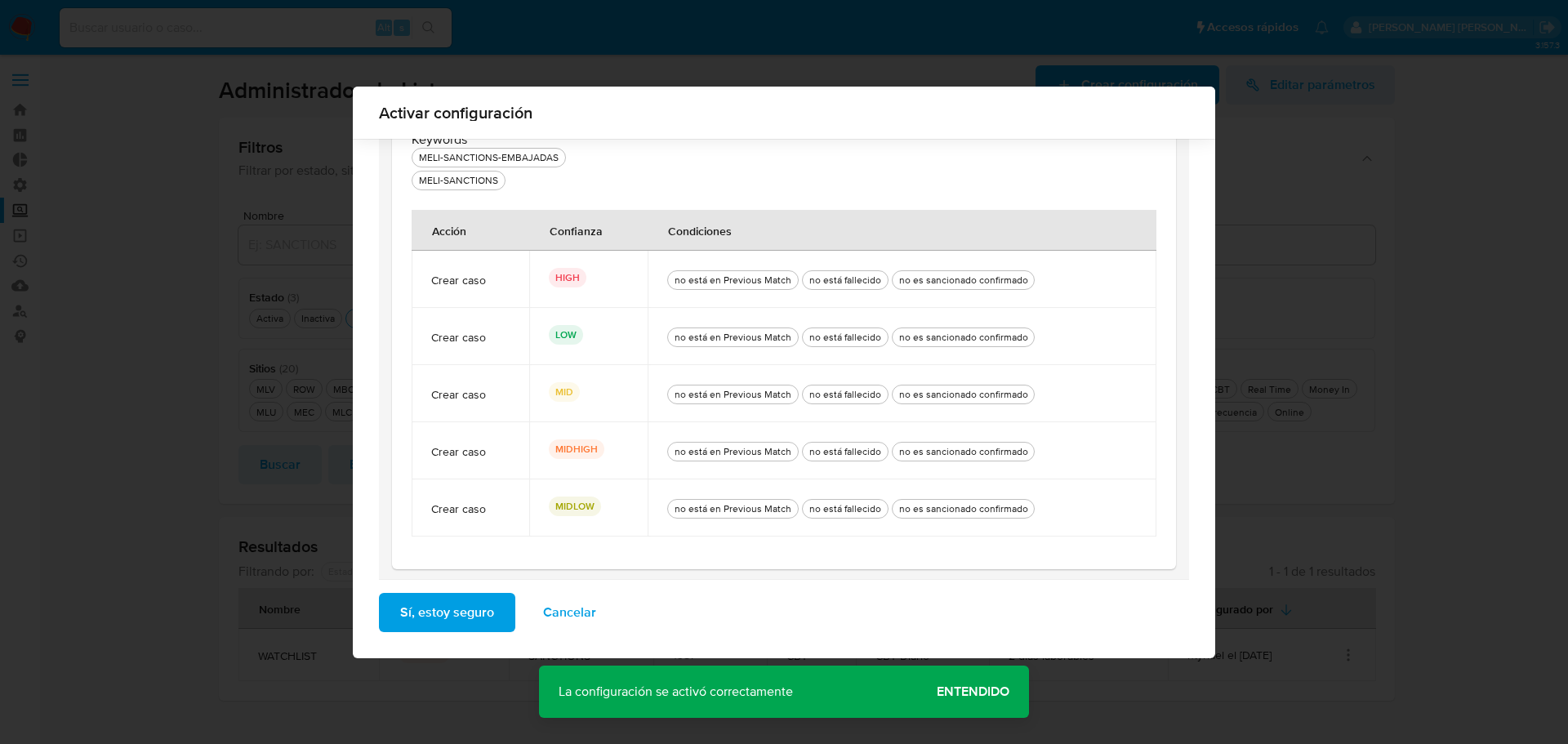
scroll to position [291, 0]
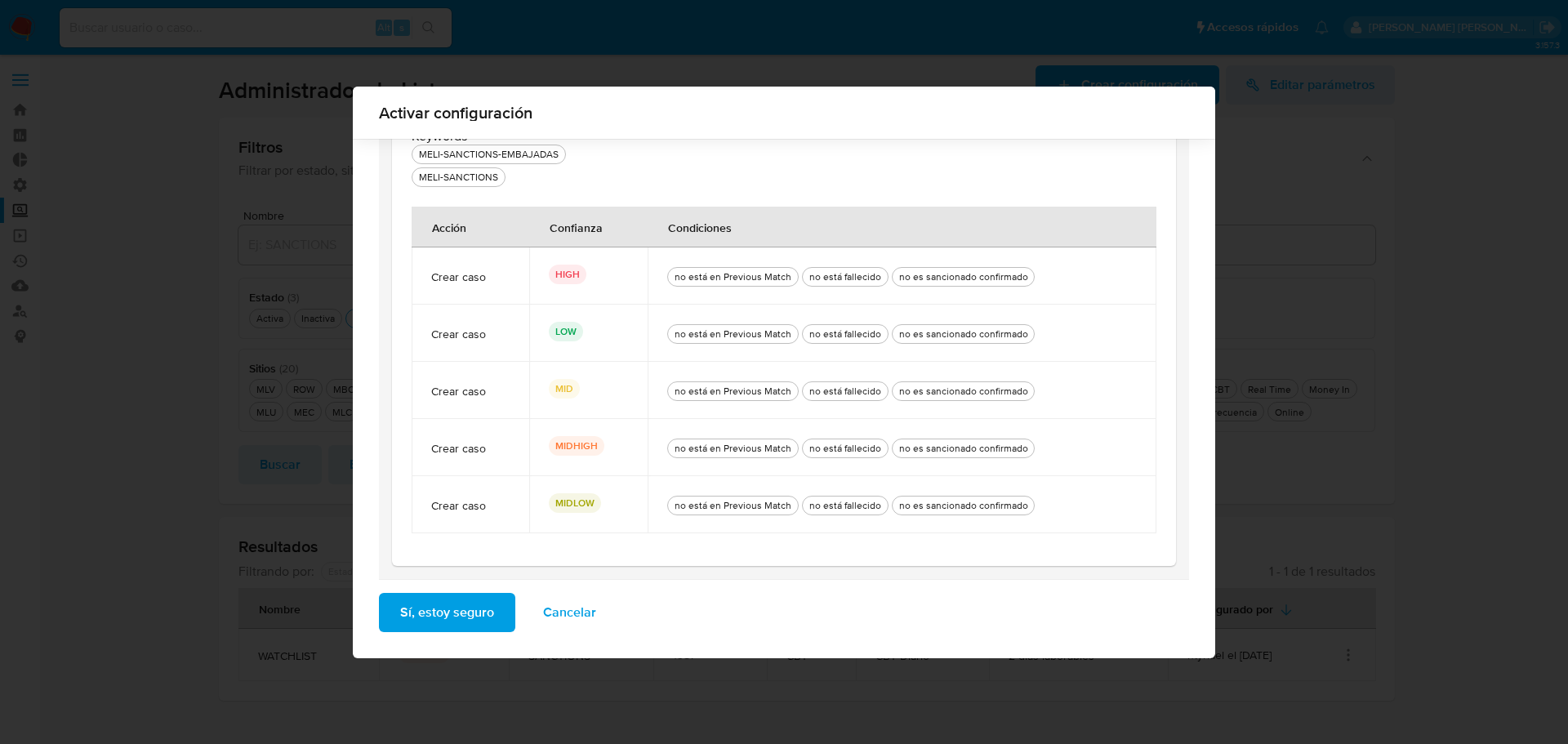
click at [488, 612] on button "Sí, estoy seguro" at bounding box center [447, 611] width 137 height 39
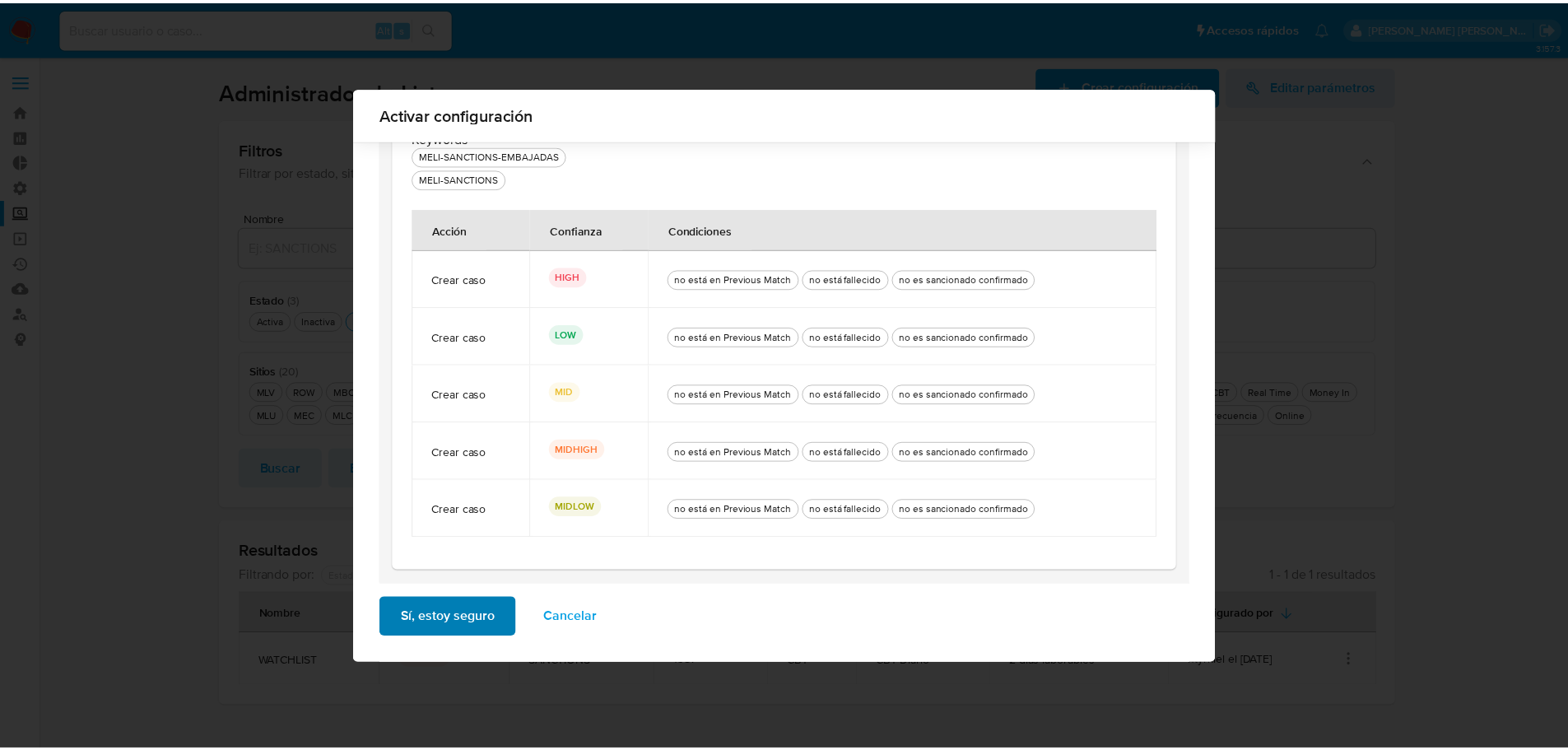
scroll to position [0, 0]
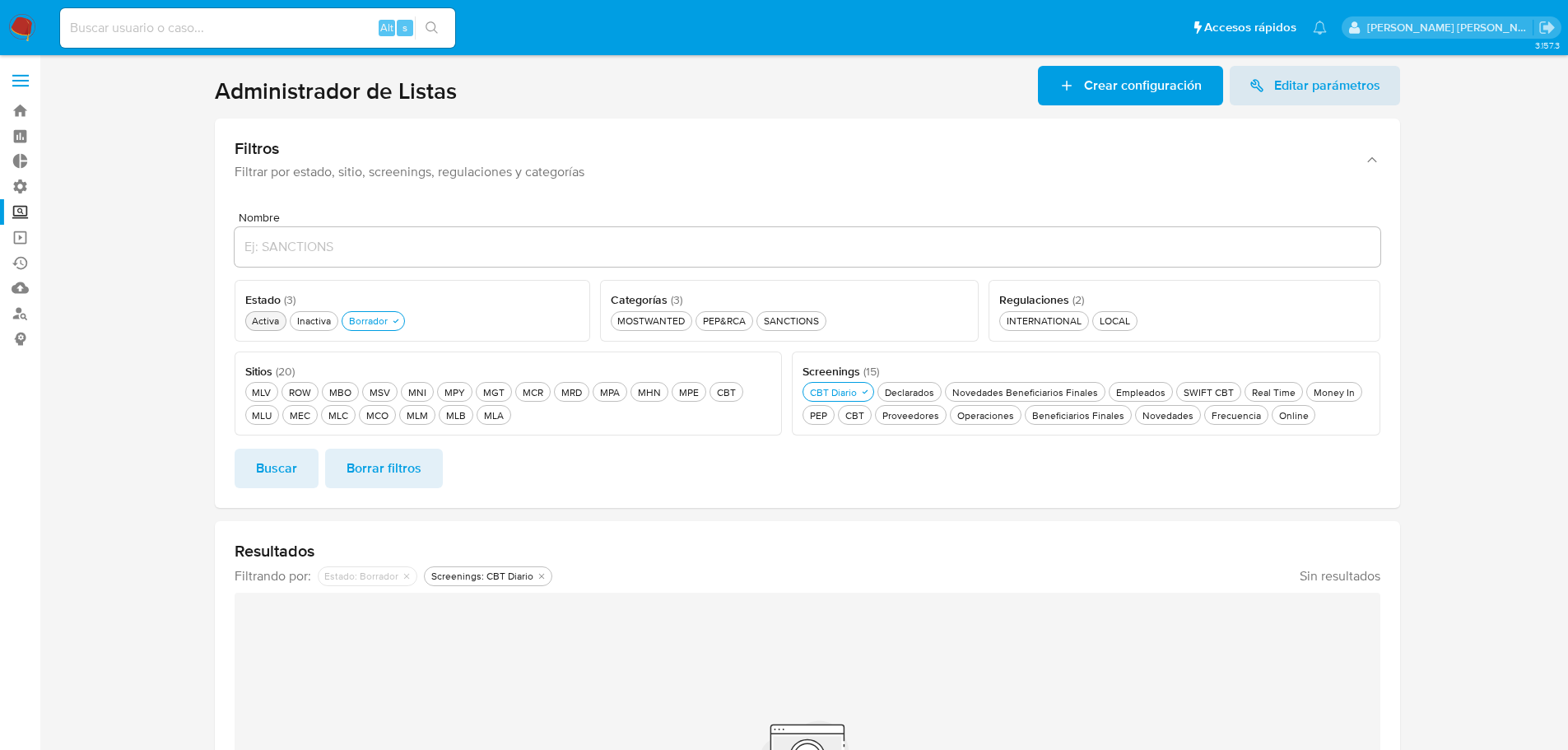
click at [269, 319] on div "Activa Activa" at bounding box center [265, 320] width 34 height 14
click at [360, 320] on div "Borrador Borrador" at bounding box center [378, 320] width 46 height 14
click at [299, 467] on button "Buscar" at bounding box center [276, 467] width 84 height 39
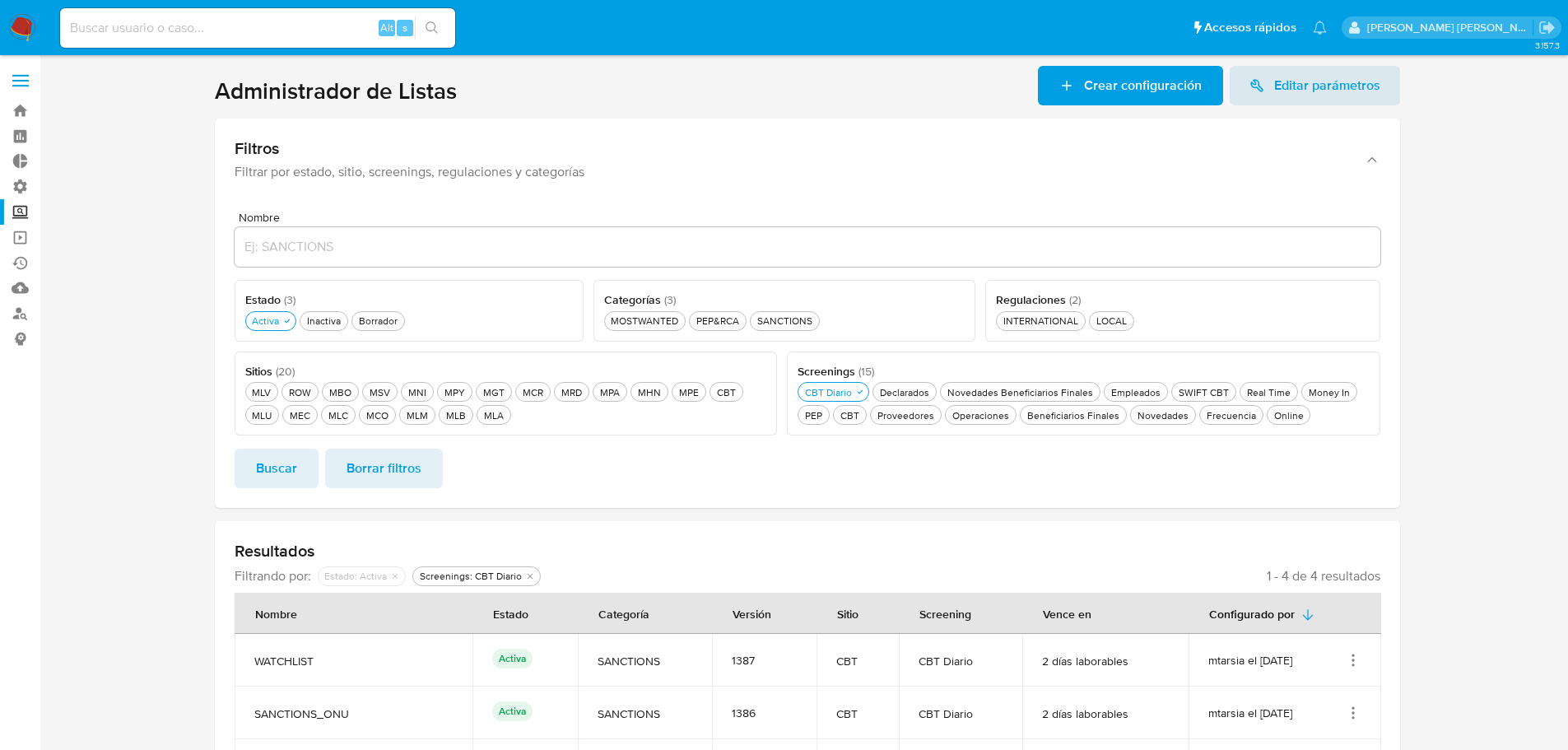
click at [196, 462] on section at bounding box center [807, 465] width 1496 height 798
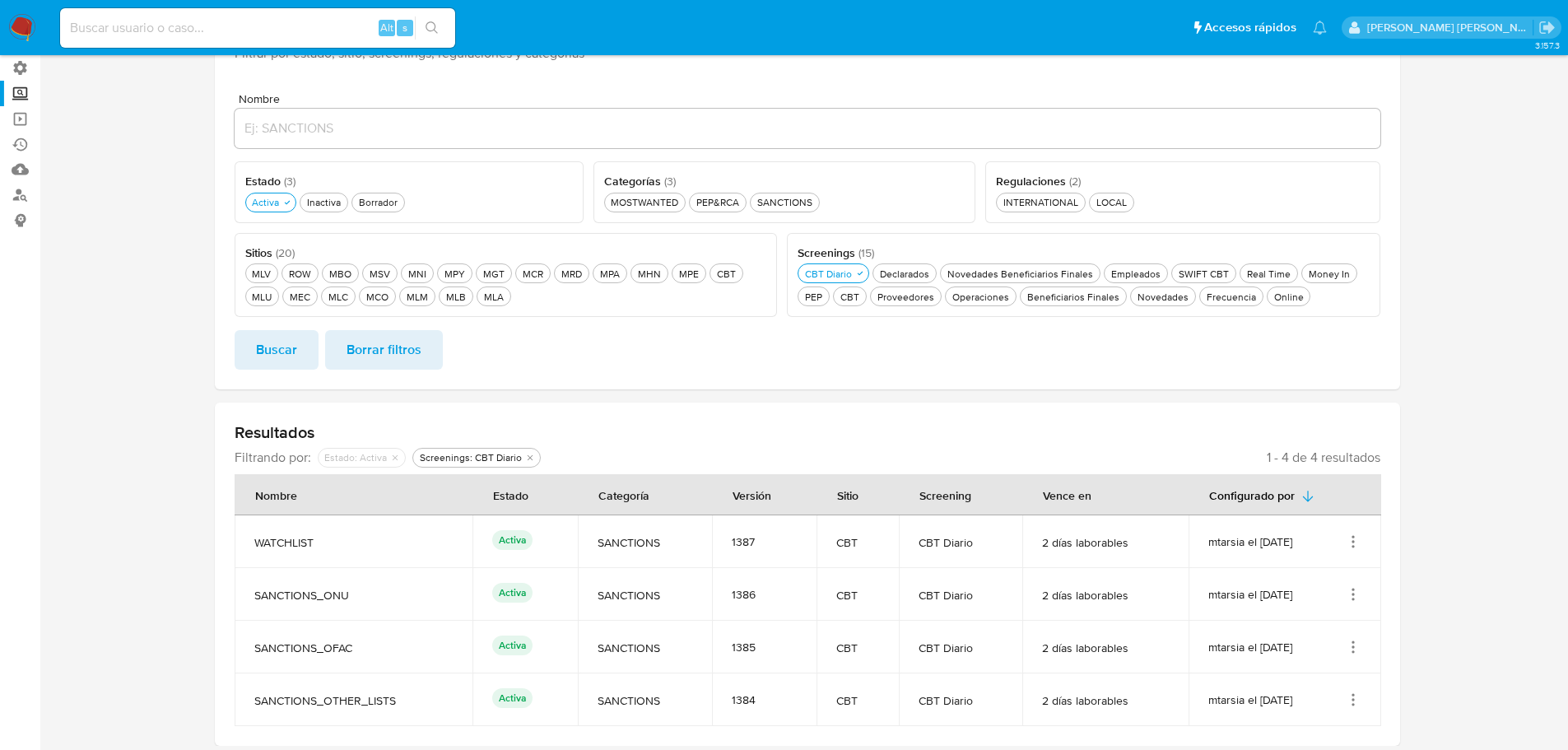
scroll to position [125, 0]
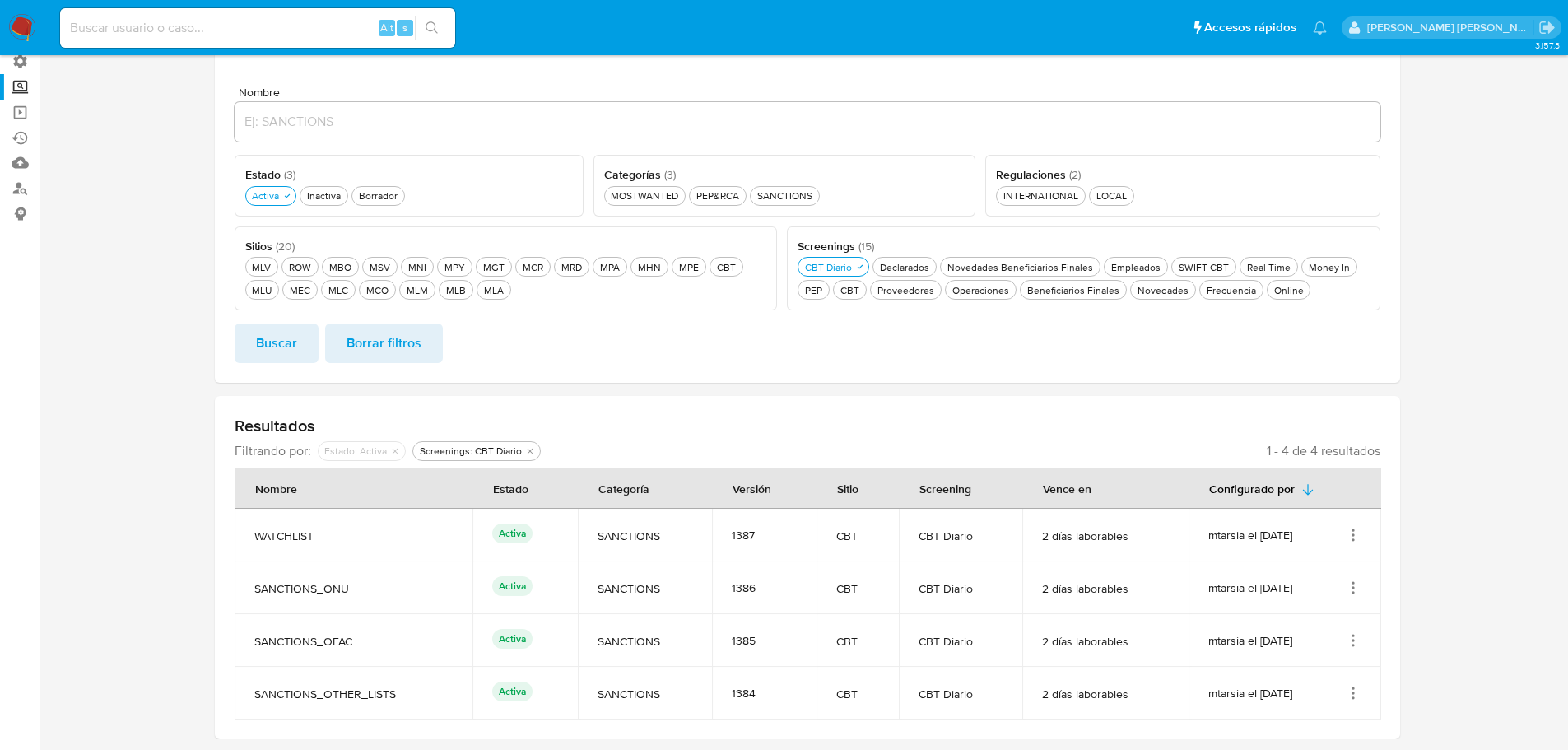
click at [196, 478] on section at bounding box center [807, 340] width 1496 height 798
click at [196, 480] on section at bounding box center [807, 340] width 1496 height 798
